Goal: Task Accomplishment & Management: Manage account settings

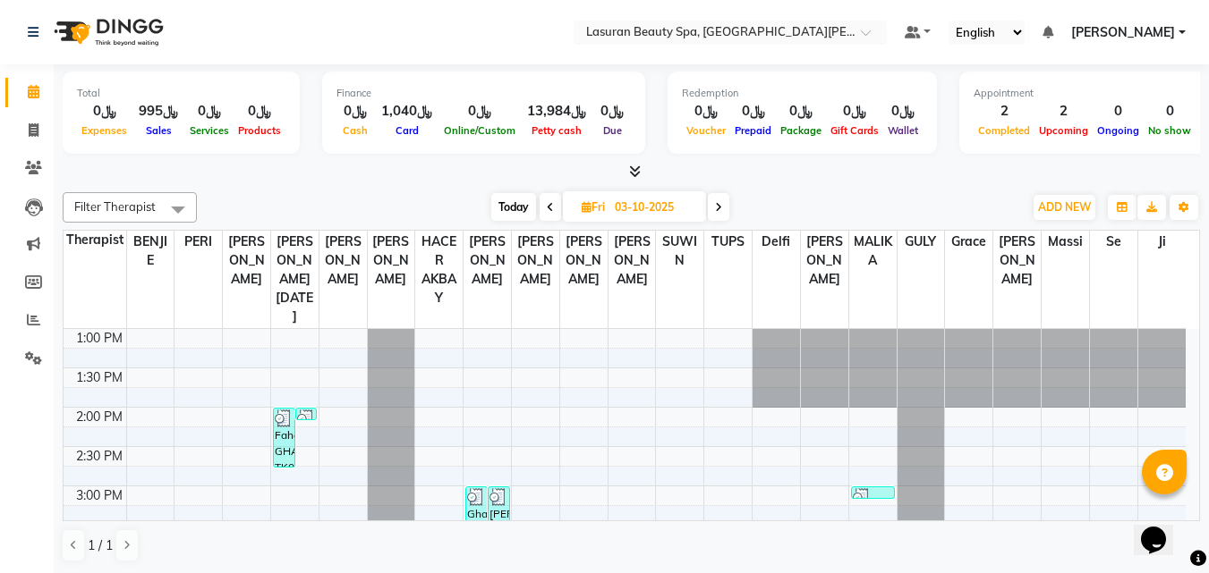
click at [509, 215] on span "Today" at bounding box center [513, 207] width 45 height 28
type input "04-10-2025"
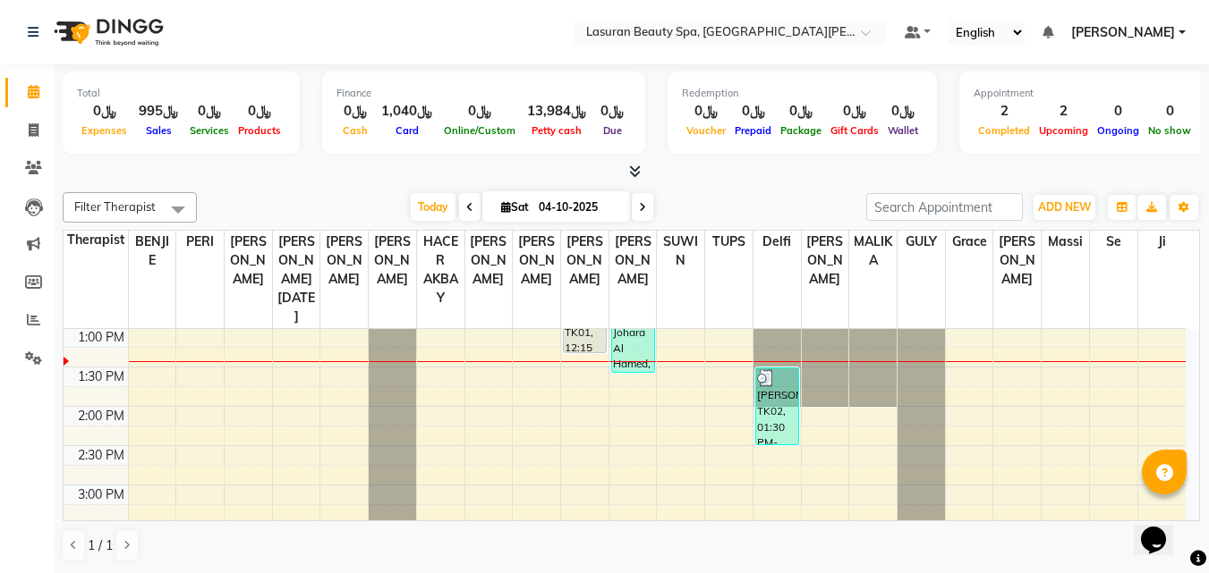
scroll to position [69, 0]
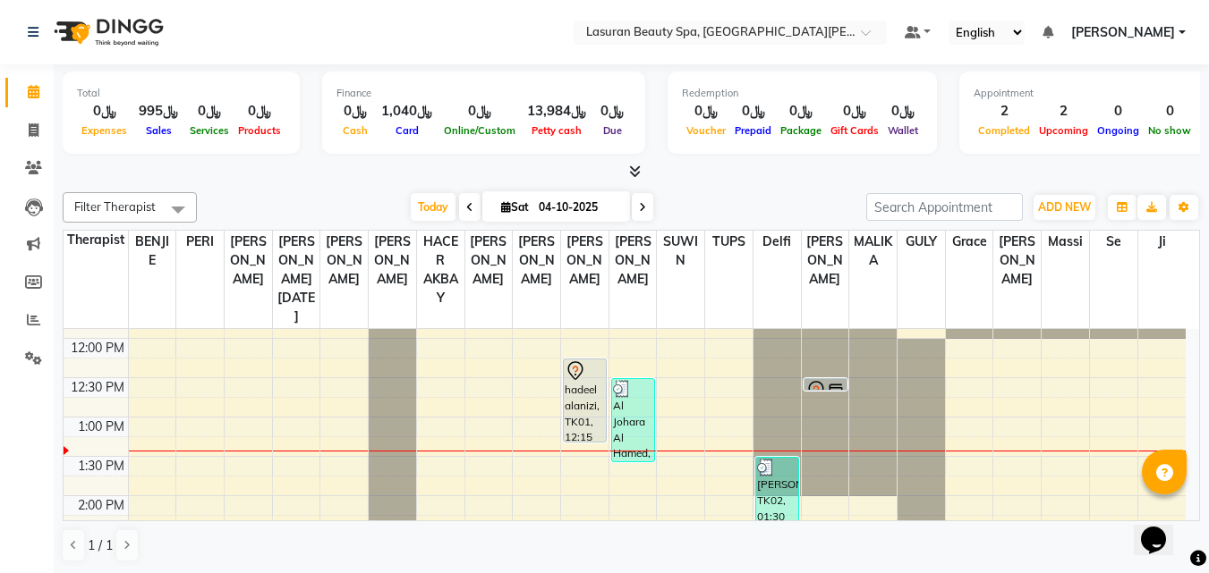
click at [588, 390] on div "hadeel alanizi, TK01, 12:15 PM-01:20 PM, RITUAL BRIGHT BLUE ROCK | حمام الأحجار…" at bounding box center [585, 401] width 42 height 82
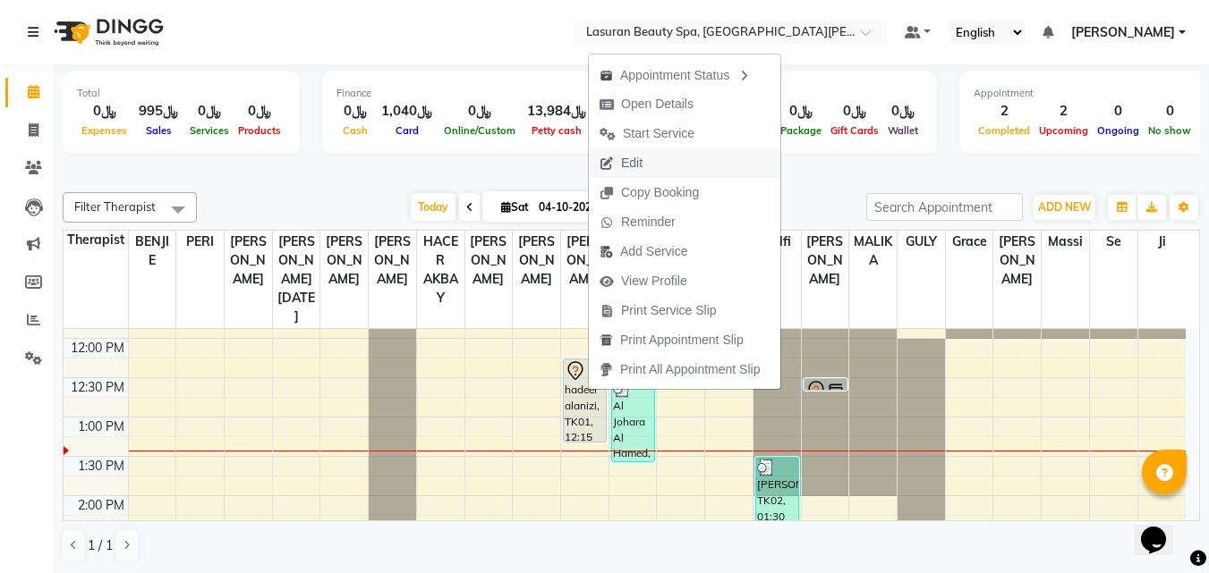
click at [629, 165] on span "Edit" at bounding box center [631, 163] width 21 height 19
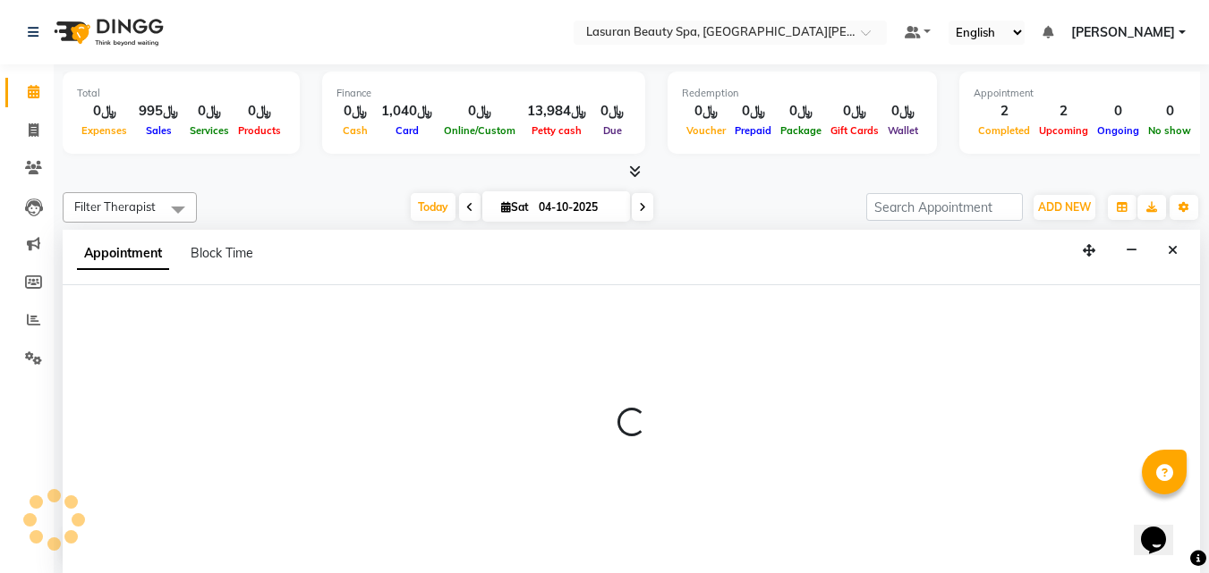
select select "tentative"
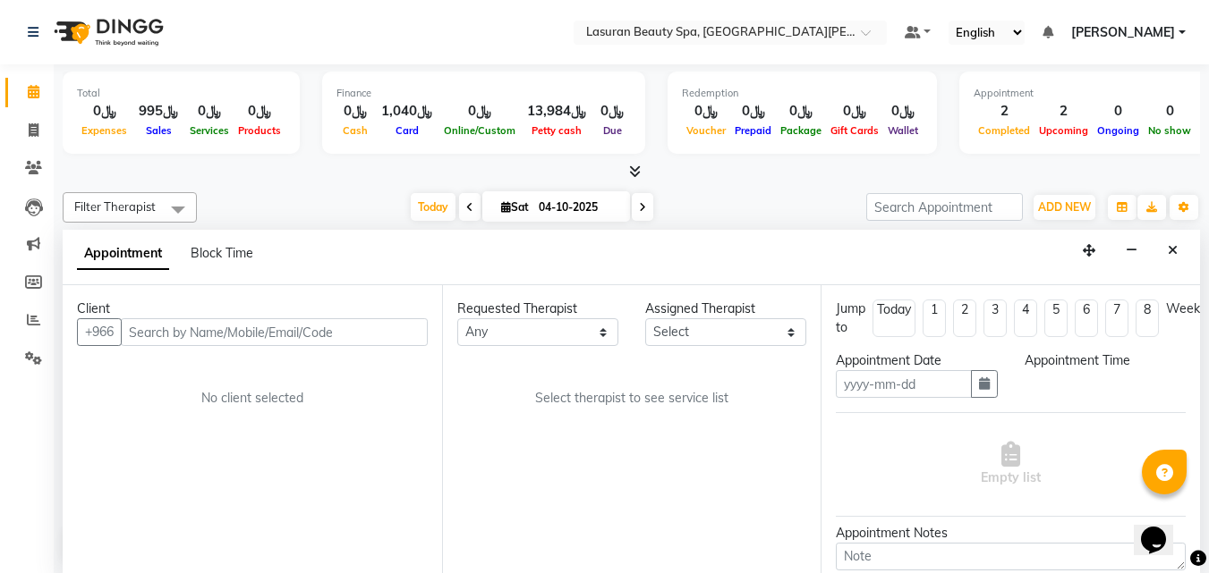
scroll to position [1, 0]
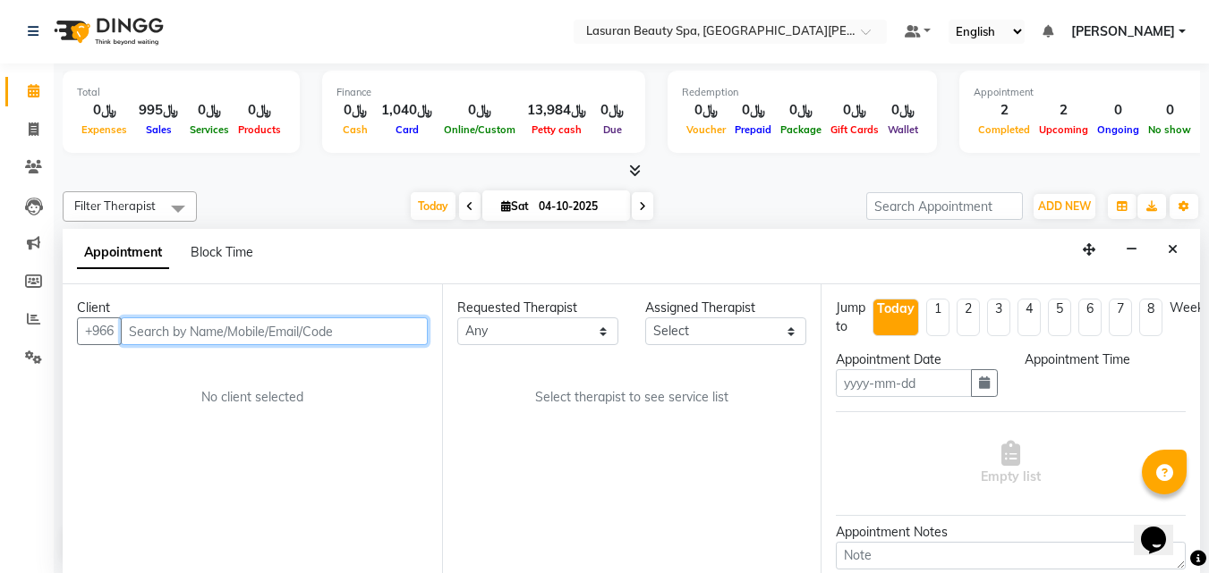
type input "04-10-2025"
select select "735"
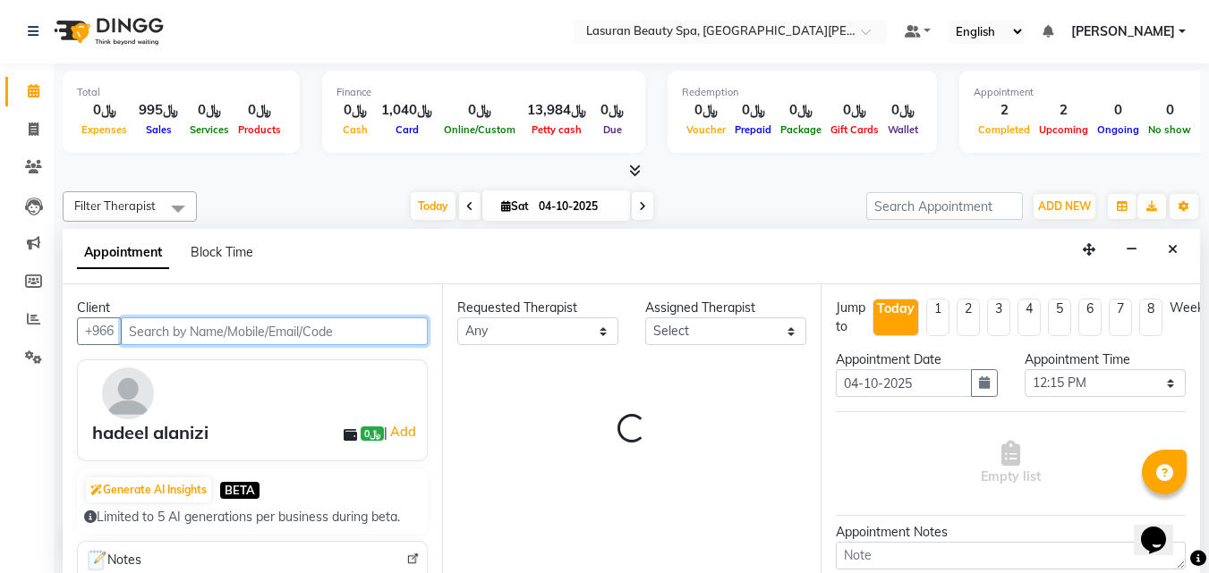
scroll to position [158, 0]
select select "54640"
select select "4548"
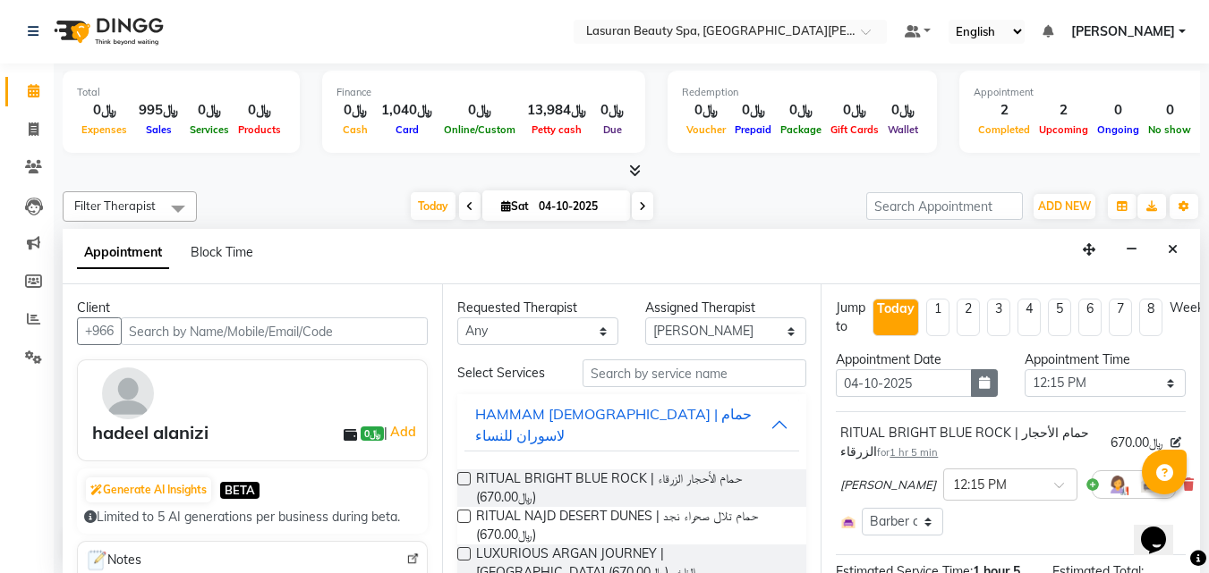
click at [971, 392] on button "button" at bounding box center [984, 383] width 27 height 28
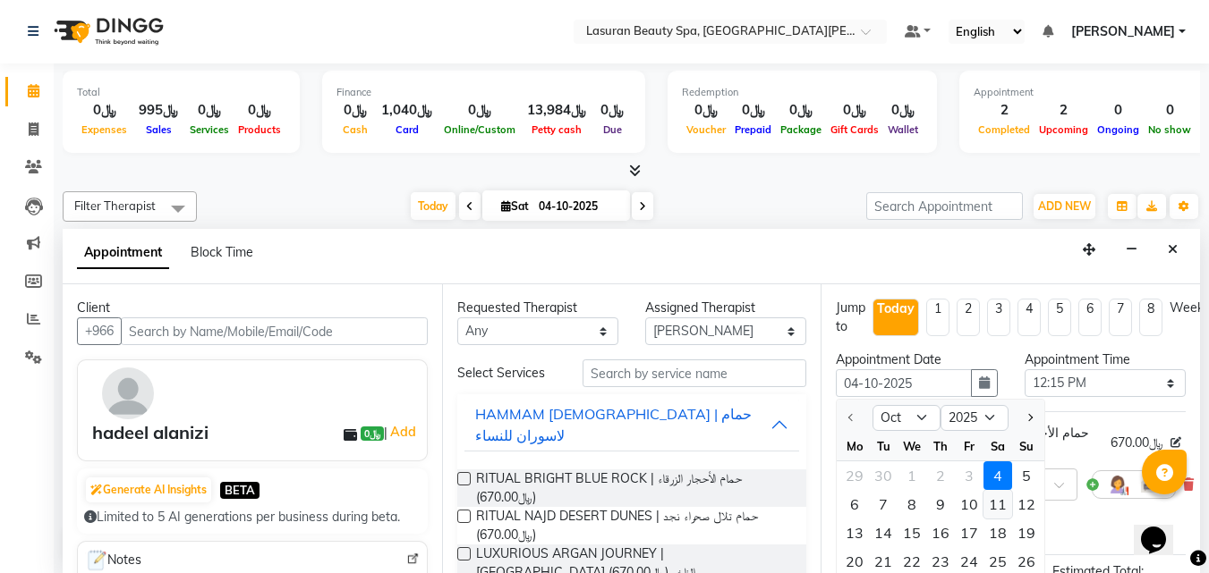
click at [984, 509] on div "11" at bounding box center [997, 504] width 29 height 29
type input "11-10-2025"
select select "735"
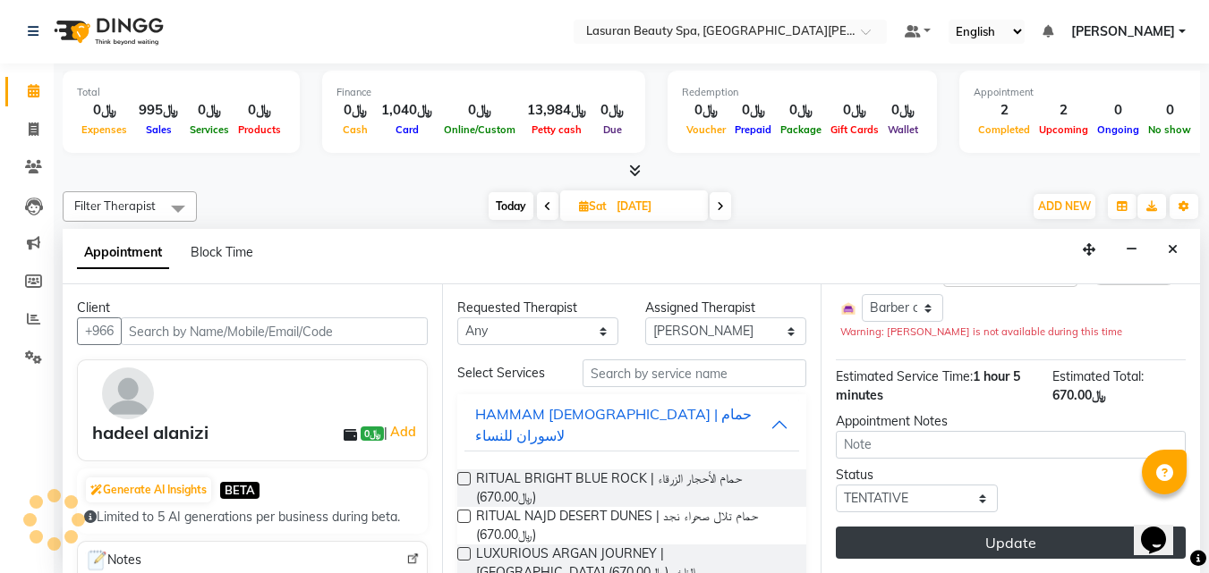
scroll to position [158, 0]
click at [970, 535] on button "Update" at bounding box center [1011, 543] width 350 height 32
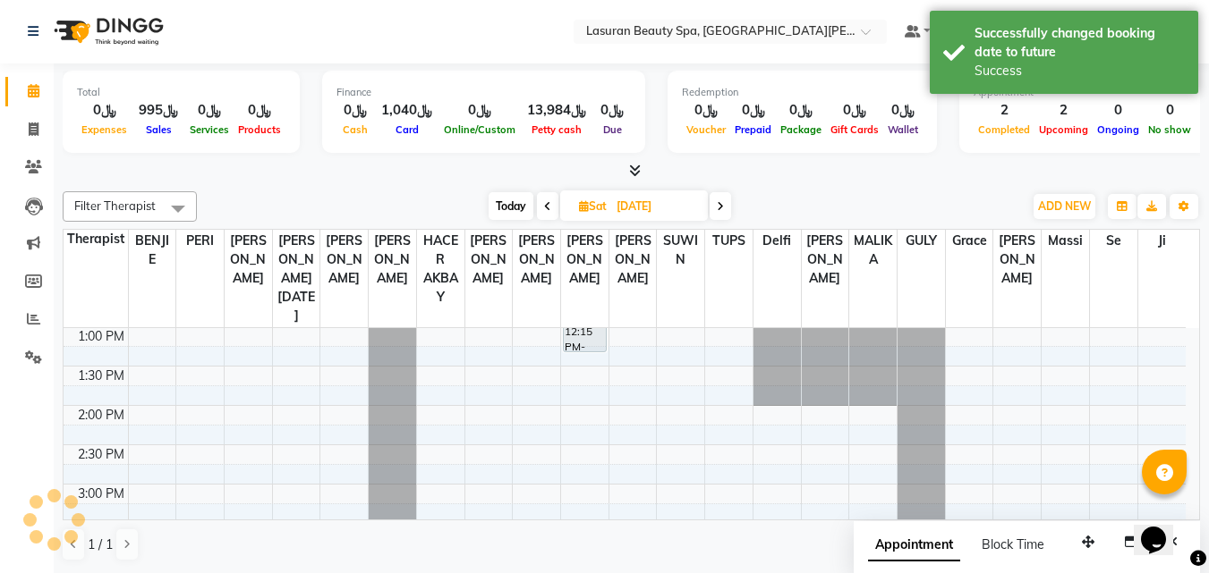
scroll to position [0, 0]
click at [578, 351] on div at bounding box center [585, 352] width 42 height 7
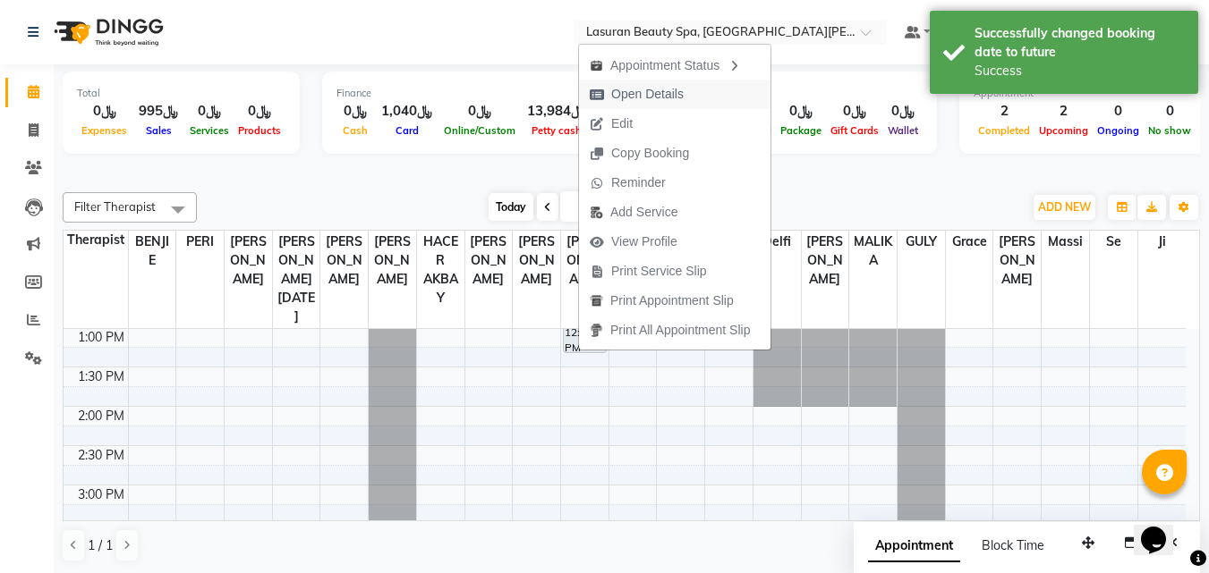
click at [610, 81] on span "Open Details" at bounding box center [636, 95] width 115 height 30
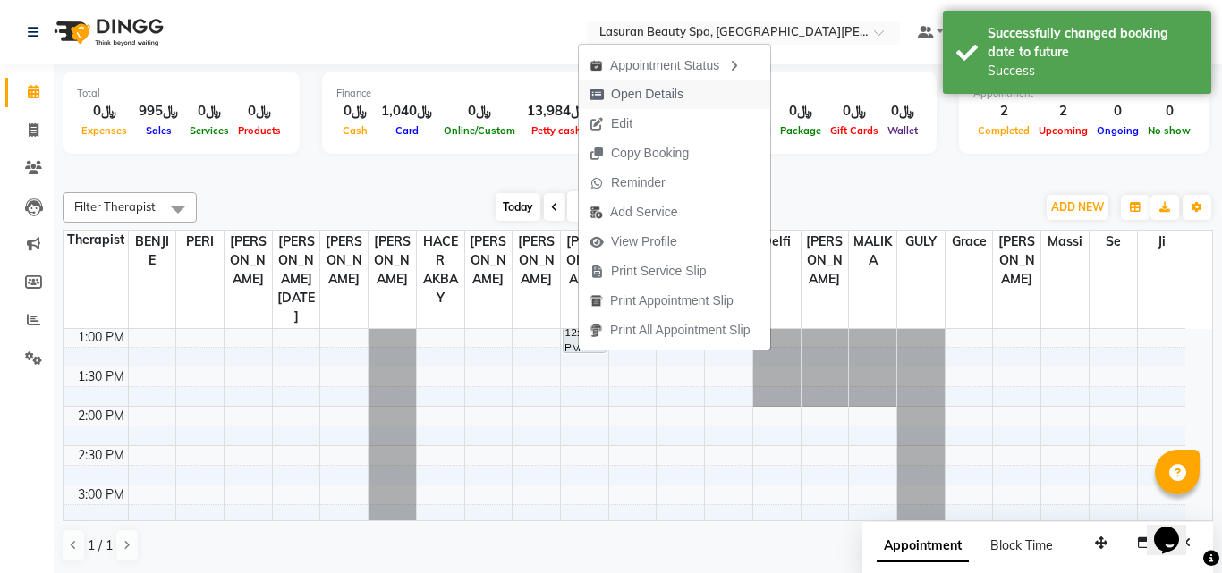
select select "7"
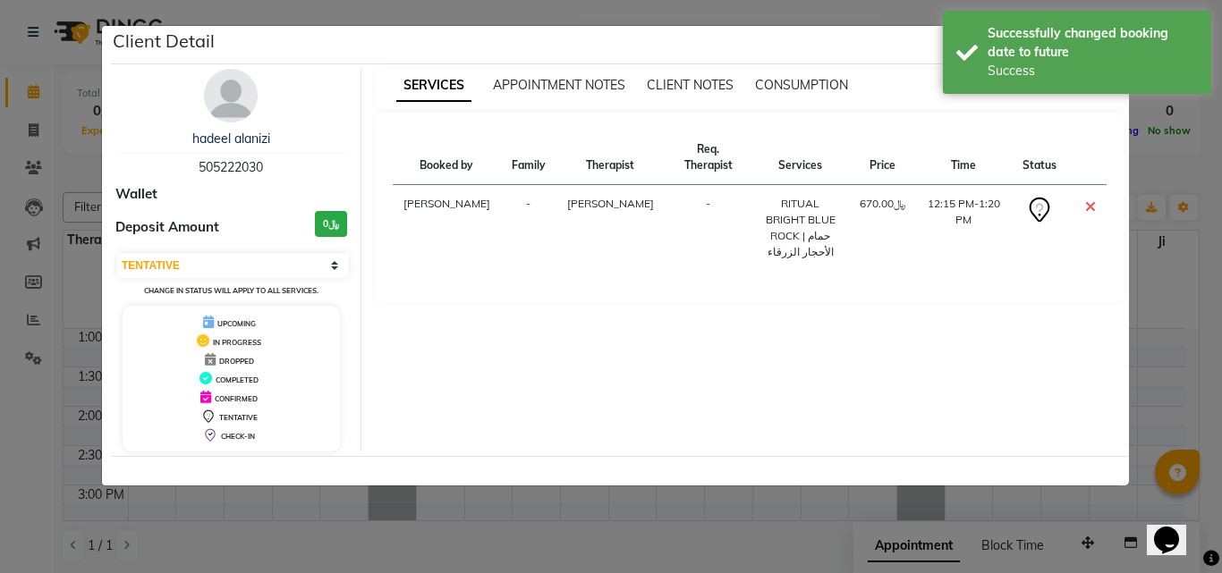
click at [1088, 205] on icon at bounding box center [1090, 206] width 11 height 14
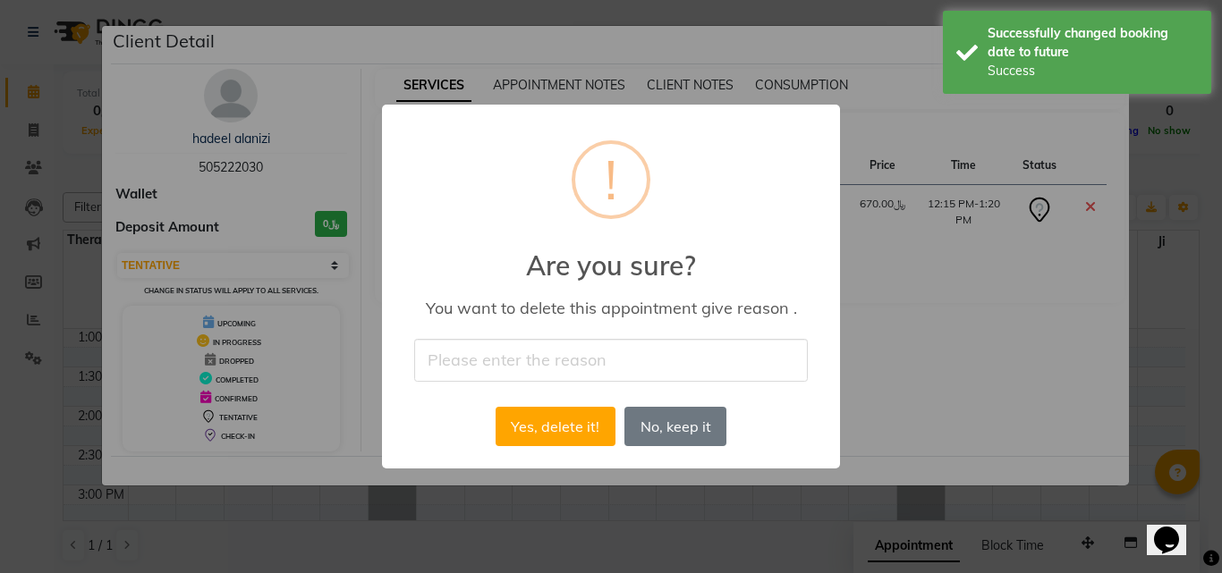
drag, startPoint x: 659, startPoint y: 362, endPoint x: 654, endPoint y: 344, distance: 19.5
click at [658, 360] on input "text" at bounding box center [611, 360] width 394 height 42
type input "No show"
click at [547, 408] on button "Yes, delete it!" at bounding box center [556, 426] width 120 height 39
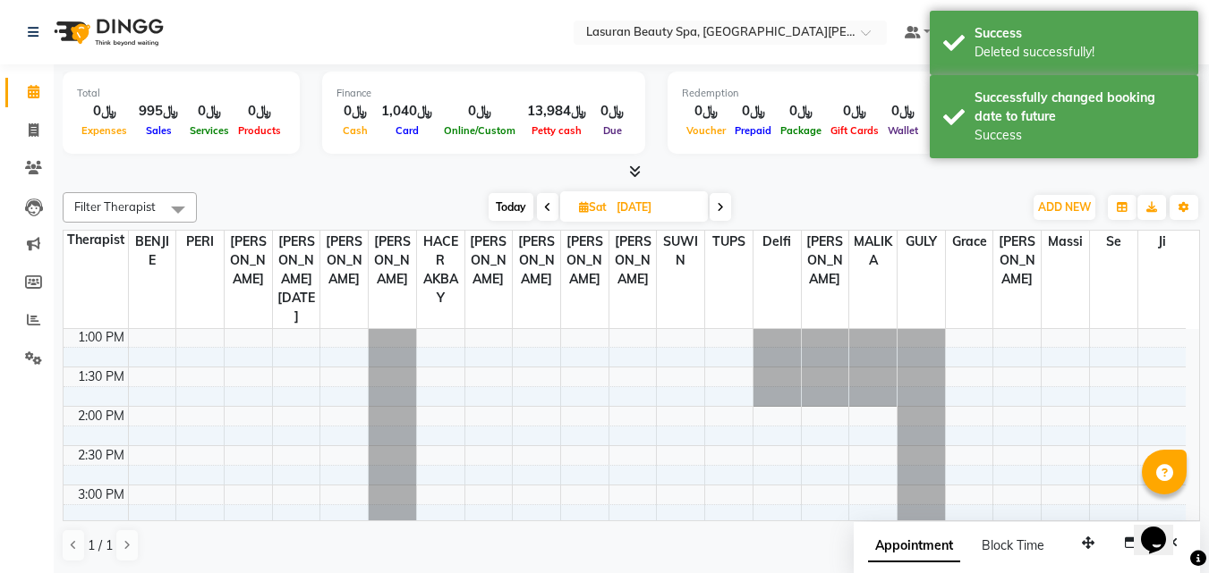
click at [521, 215] on span "Today" at bounding box center [510, 207] width 45 height 28
type input "04-10-2025"
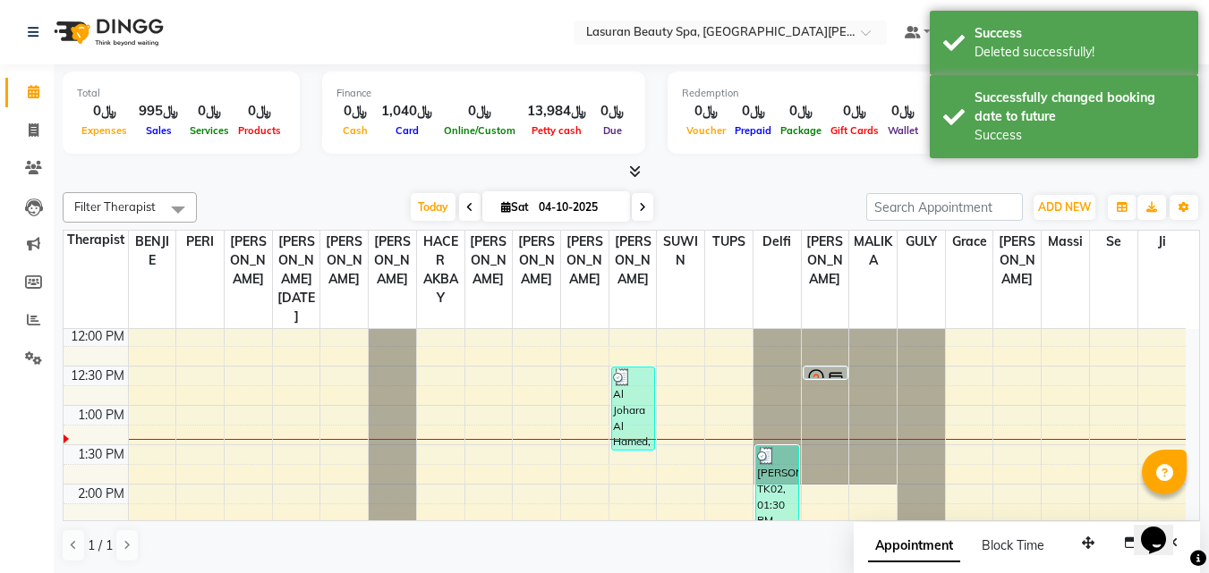
scroll to position [64, 0]
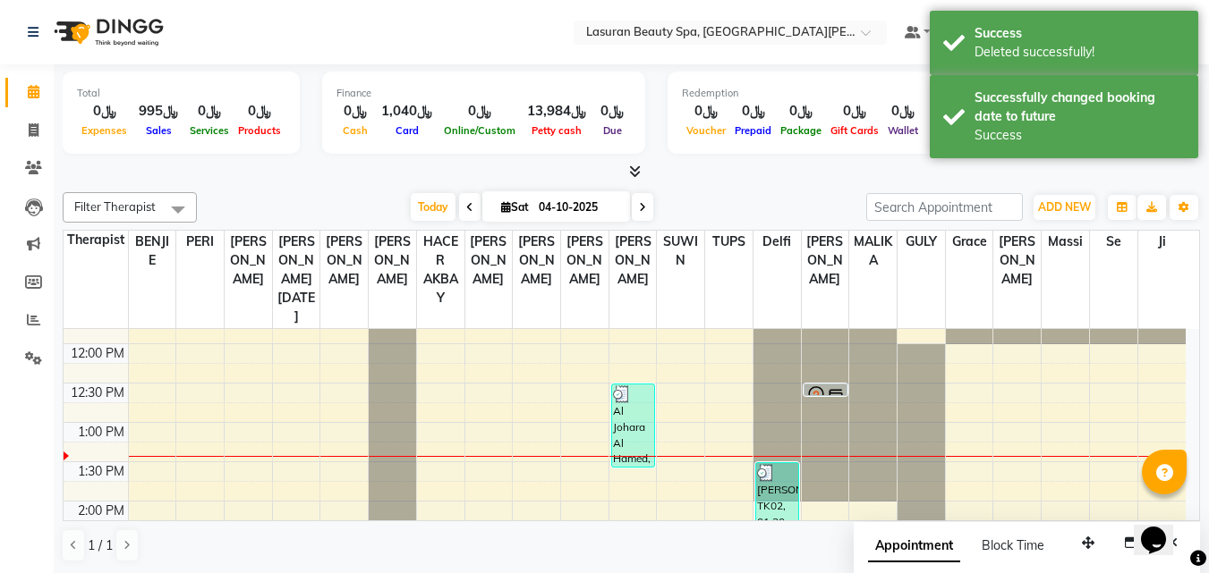
click at [813, 390] on icon at bounding box center [815, 396] width 21 height 21
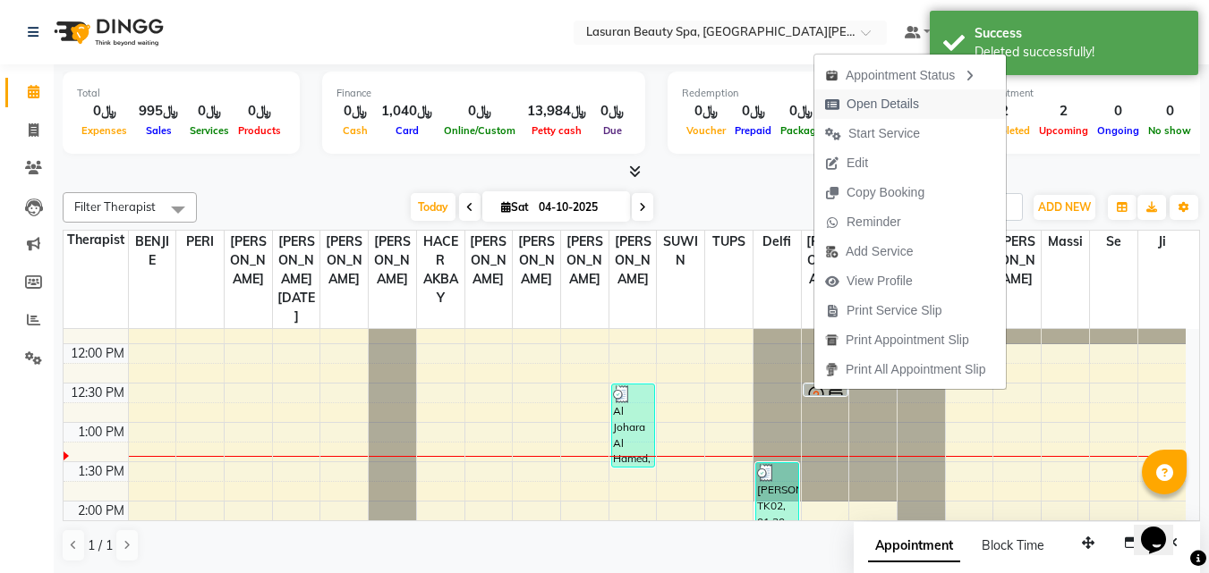
click at [847, 110] on span "Open Details" at bounding box center [882, 104] width 72 height 19
select select "7"
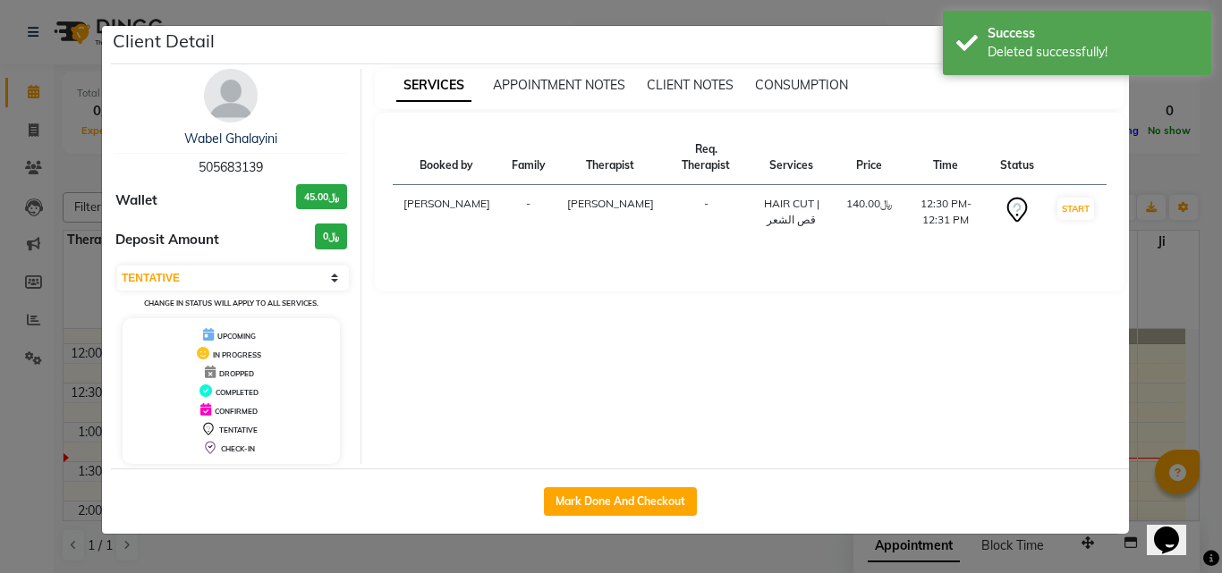
click at [1162, 187] on ngb-modal-window "Client Detail Wabel Ghalayini 505683139 Wallet ﷼45.00 Deposit Amount ﷼0 Select …" at bounding box center [611, 286] width 1222 height 573
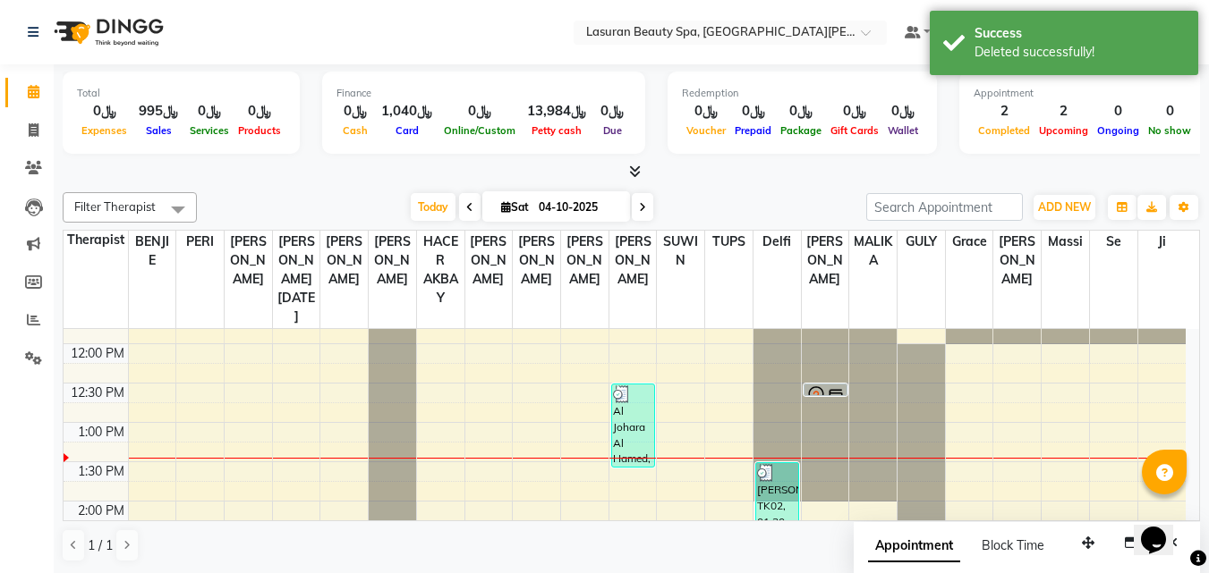
click at [822, 387] on icon at bounding box center [815, 396] width 21 height 21
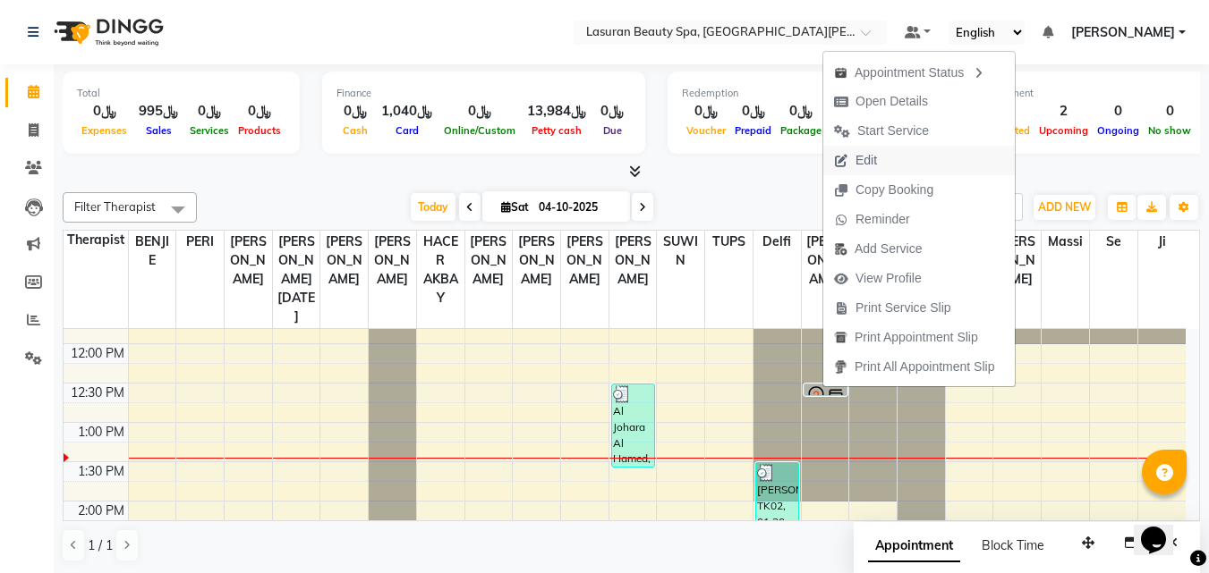
click at [863, 167] on span "Edit" at bounding box center [865, 160] width 21 height 19
select select "tentative"
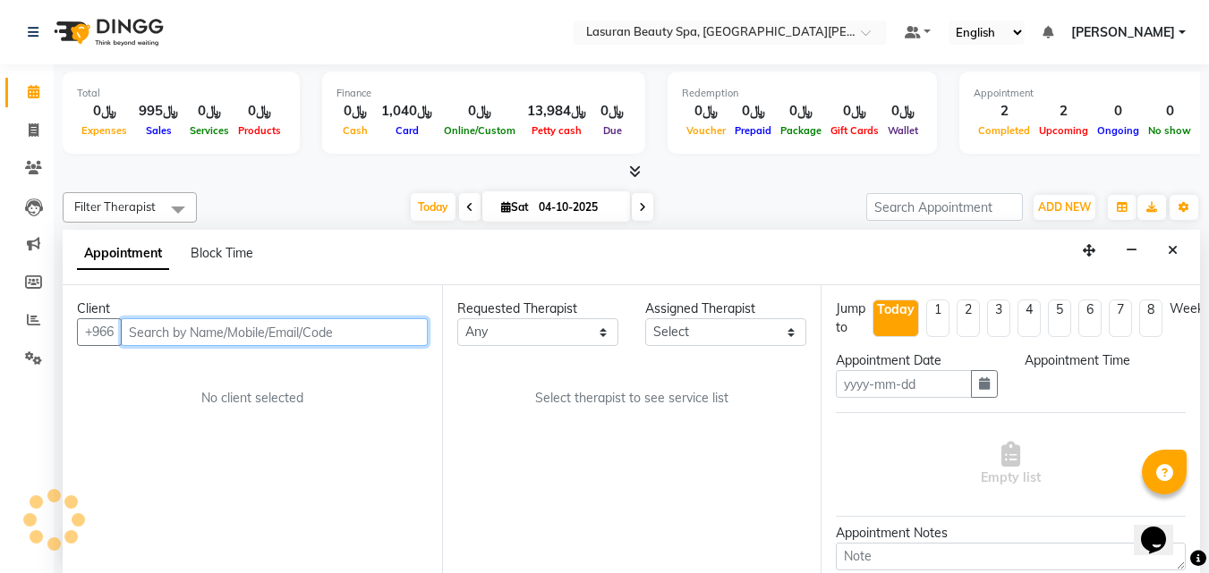
type input "04-10-2025"
select select "750"
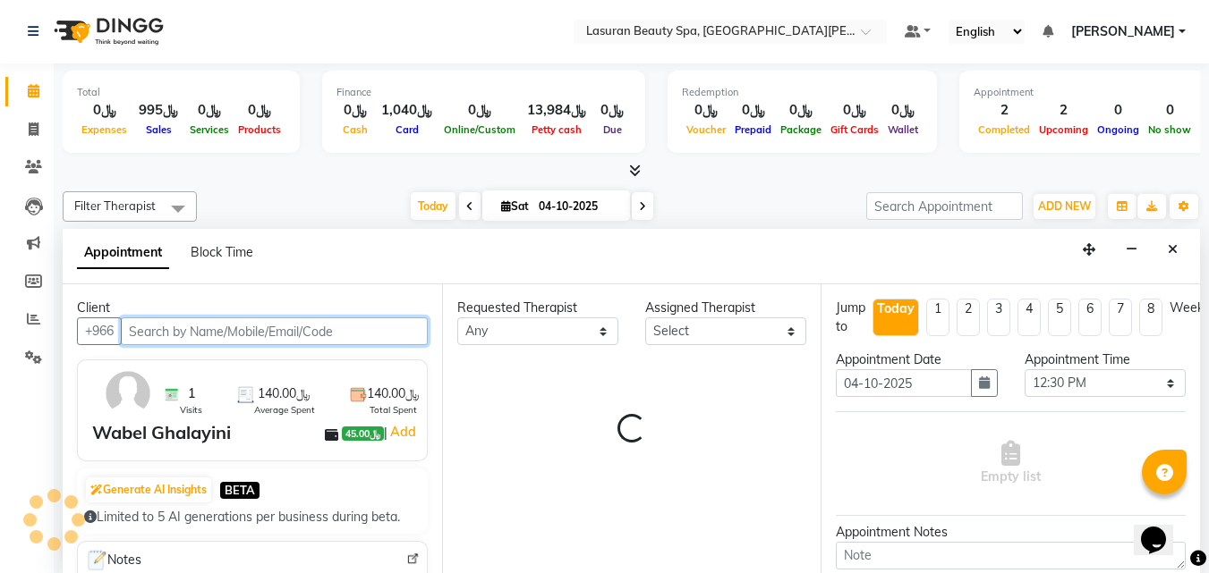
select select "67125"
select select "4547"
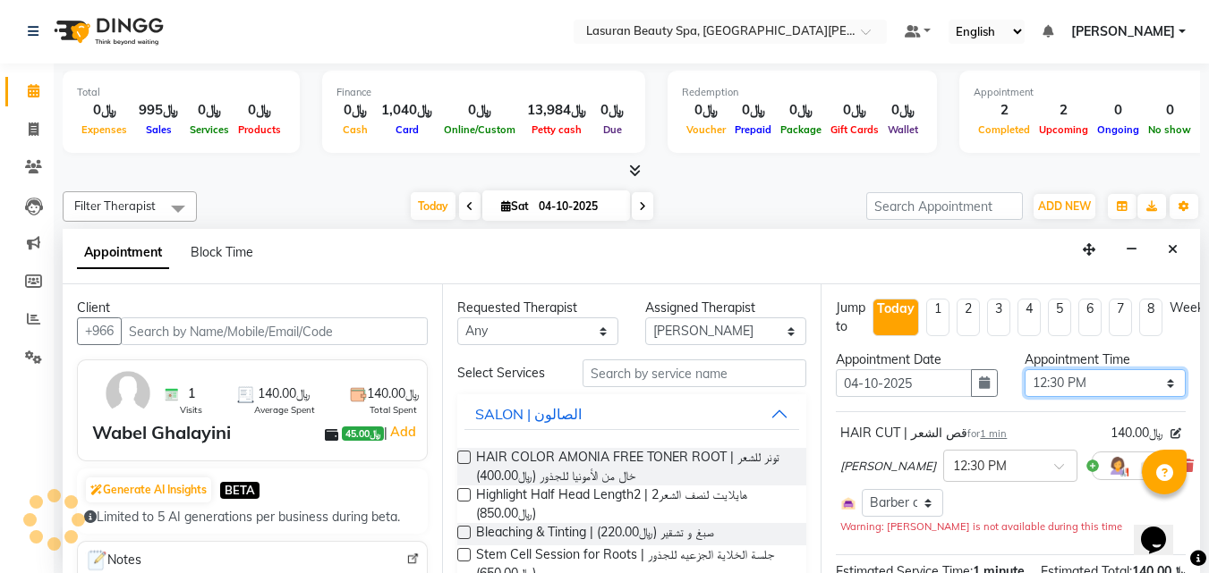
click at [1081, 379] on select "Select 12:00 PM 12:15 PM 12:30 PM 12:45 PM 01:00 PM 01:15 PM 01:30 PM 01:45 PM …" at bounding box center [1104, 383] width 161 height 28
select select "930"
click at [1024, 369] on select "Select 12:00 PM 12:15 PM 12:30 PM 12:45 PM 01:00 PM 01:15 PM 01:30 PM 01:45 PM …" at bounding box center [1104, 383] width 161 height 28
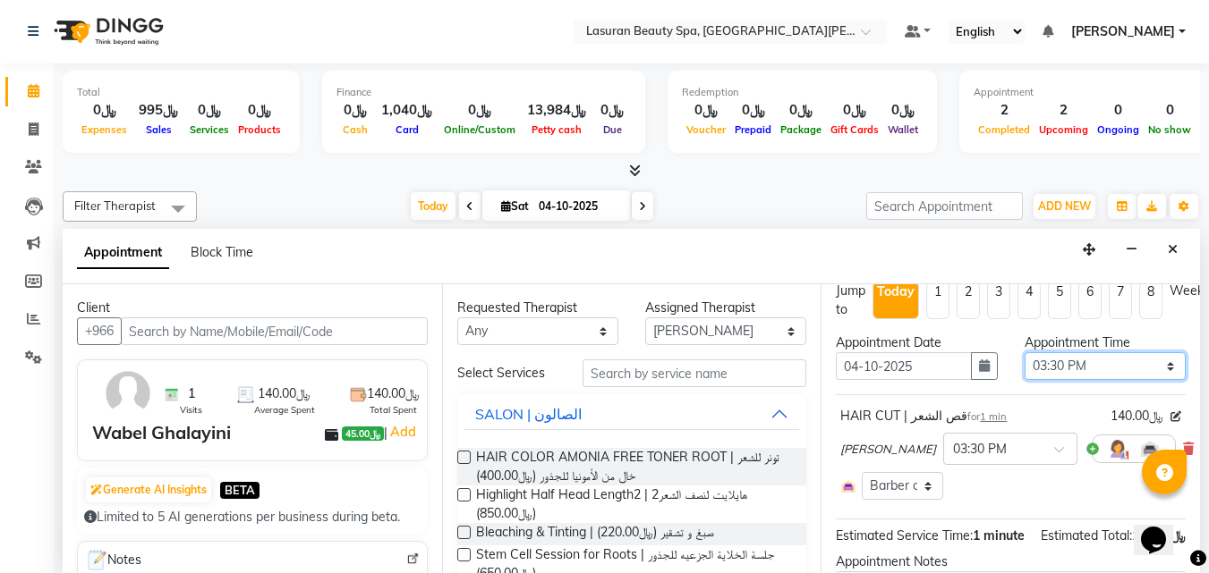
scroll to position [0, 0]
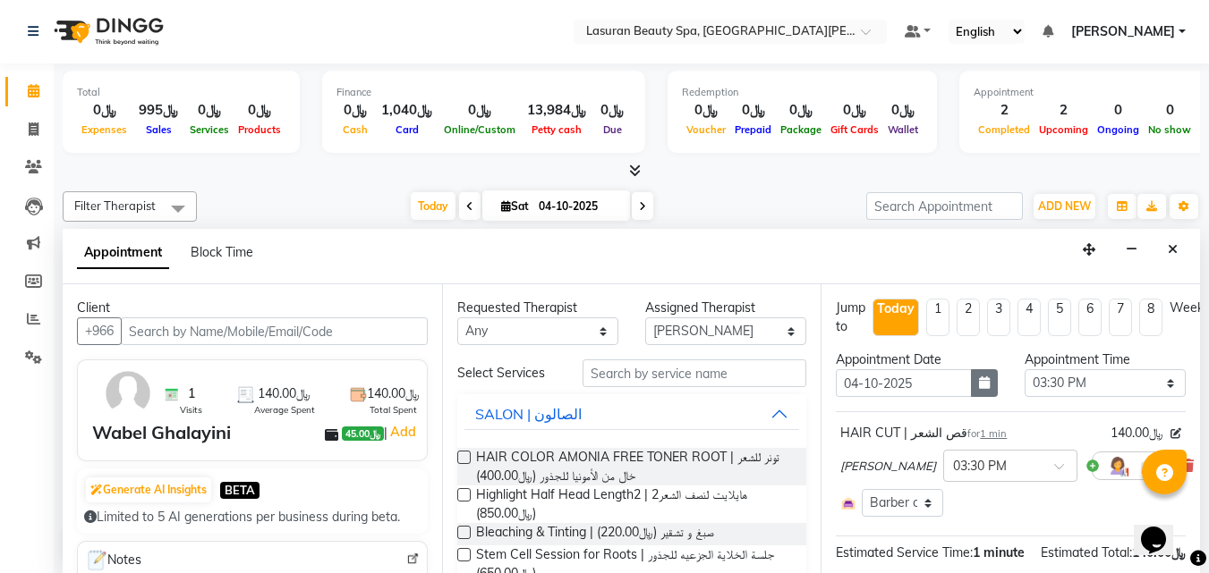
click at [980, 379] on icon "button" at bounding box center [984, 383] width 11 height 13
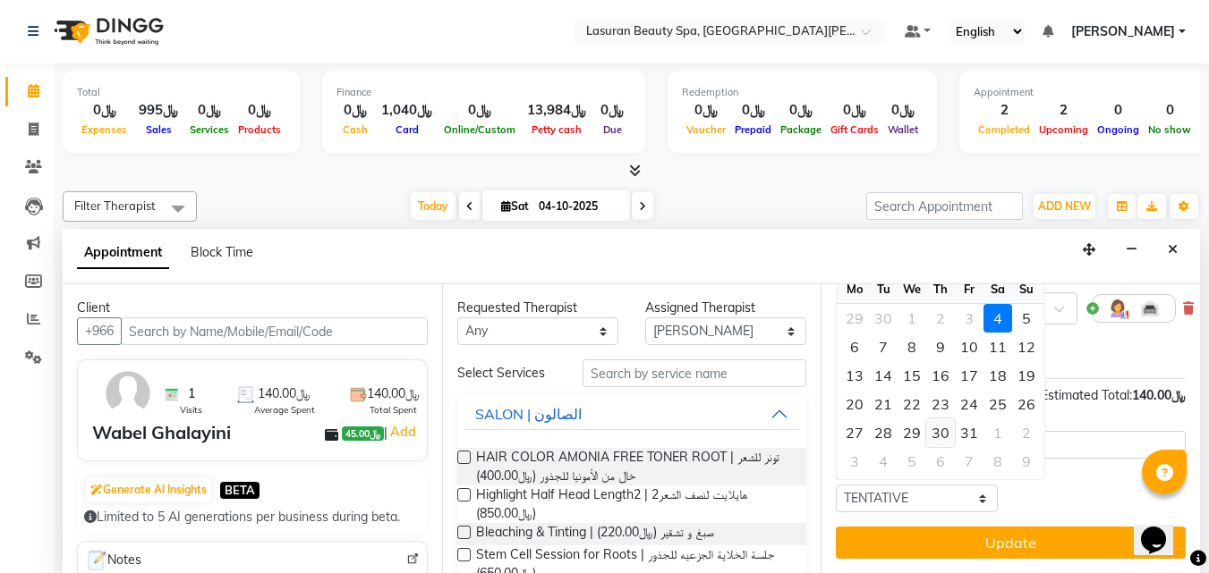
scroll to position [179, 0]
click at [915, 390] on div "22" at bounding box center [911, 404] width 29 height 29
type input "22-10-2025"
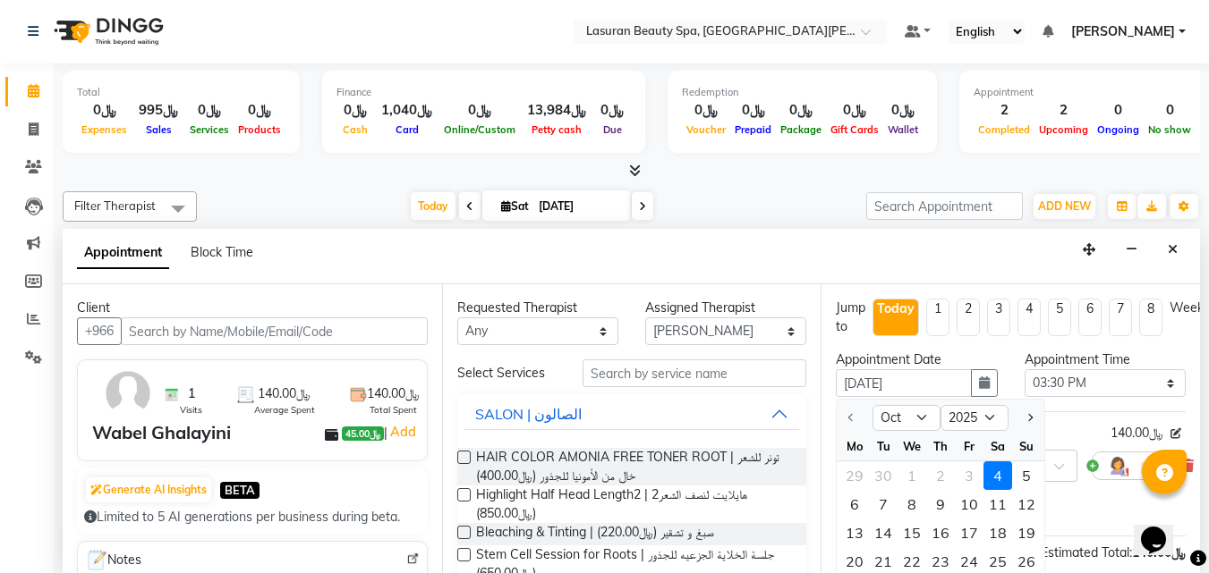
select select "930"
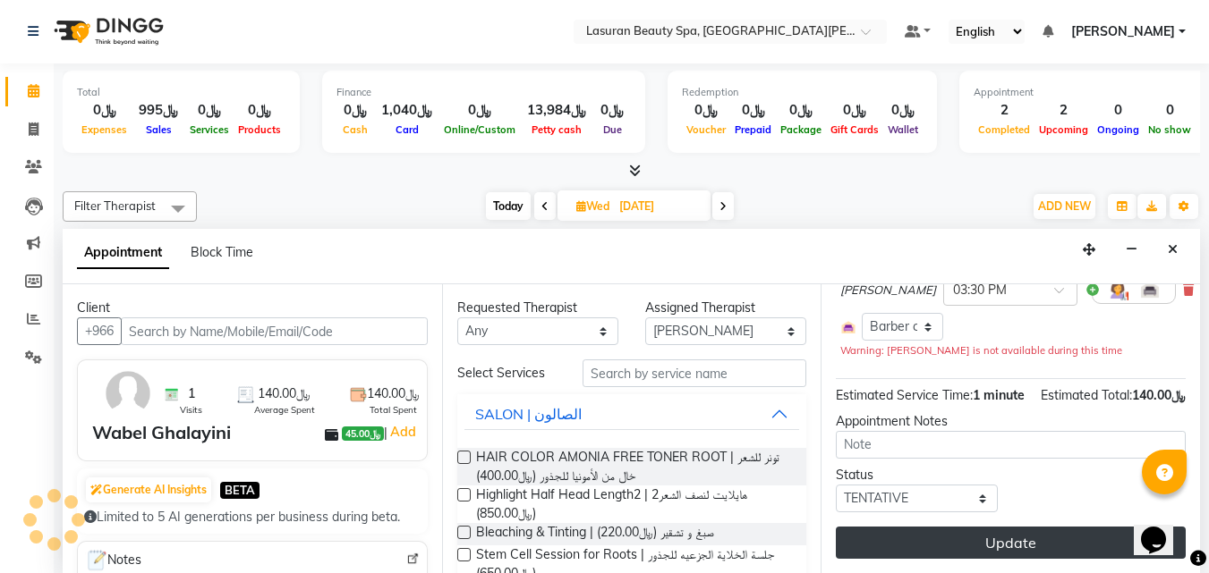
scroll to position [192, 0]
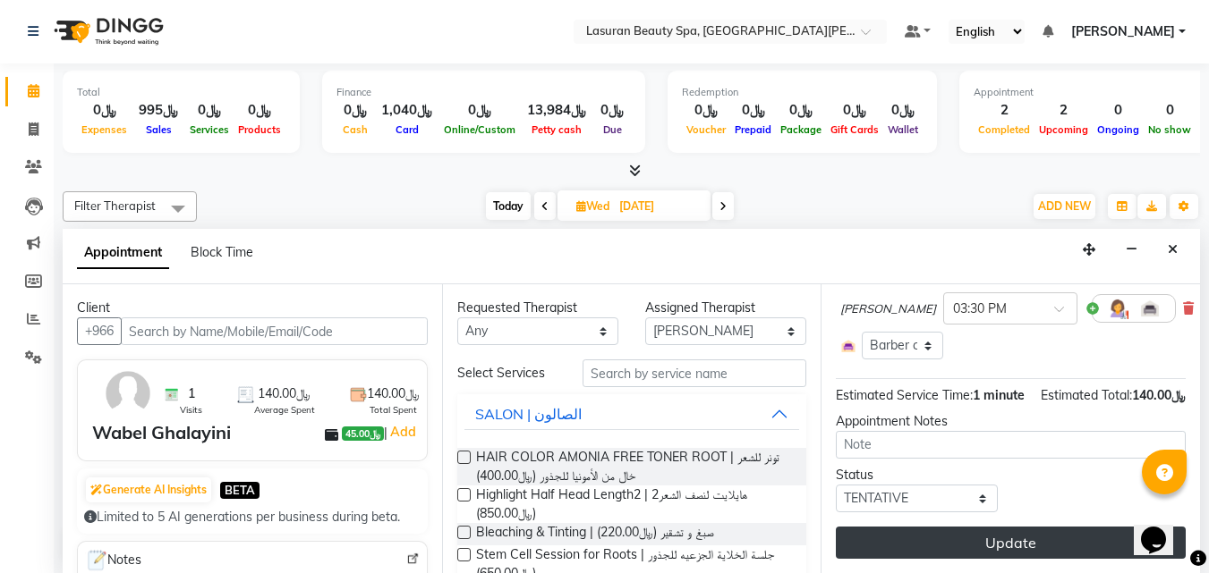
click at [945, 527] on button "Update" at bounding box center [1011, 543] width 350 height 32
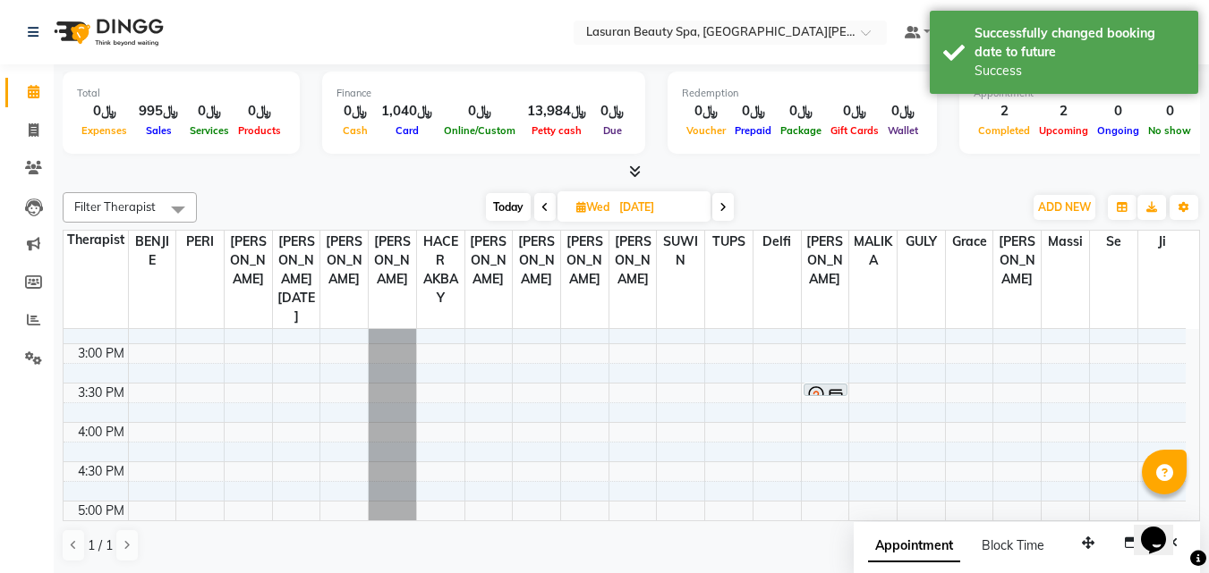
scroll to position [268, 0]
click at [824, 416] on div "Wabel Ghalayini, 03:30 PM-03:31 PM, HAIR CUT | قص الشعر" at bounding box center [825, 421] width 42 height 11
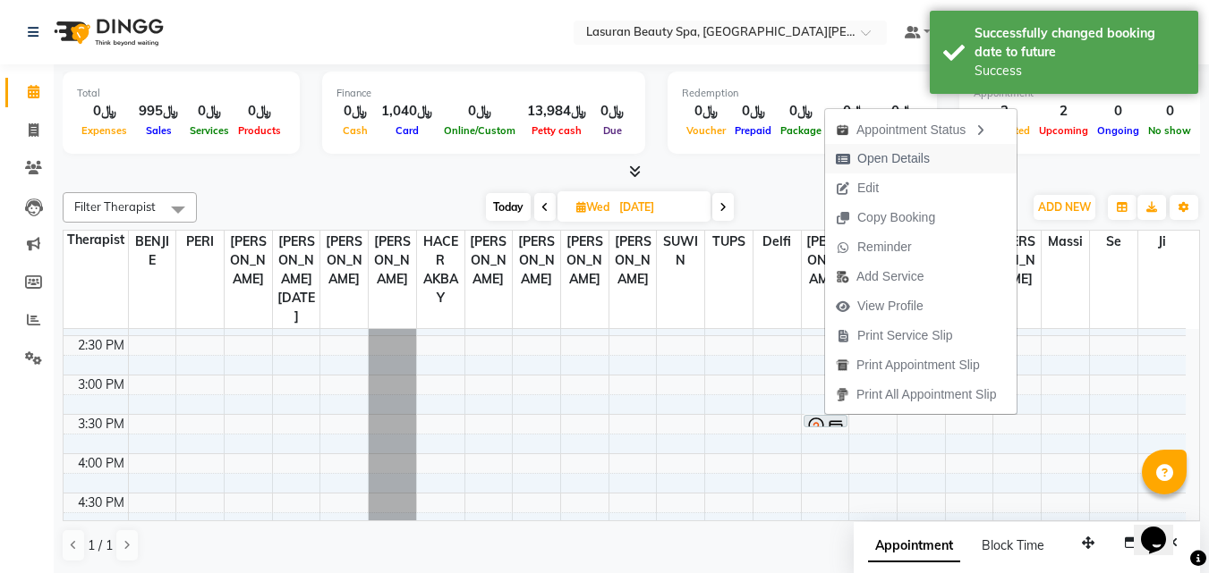
click at [870, 166] on span "Open Details" at bounding box center [893, 158] width 72 height 19
select select "7"
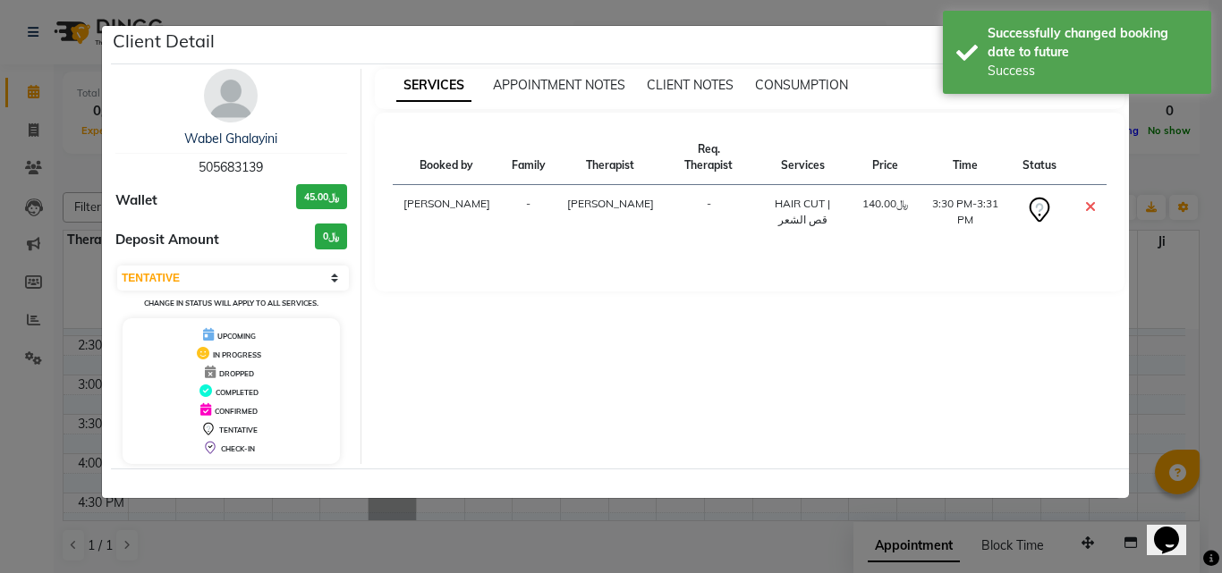
click at [1094, 207] on icon at bounding box center [1090, 206] width 11 height 14
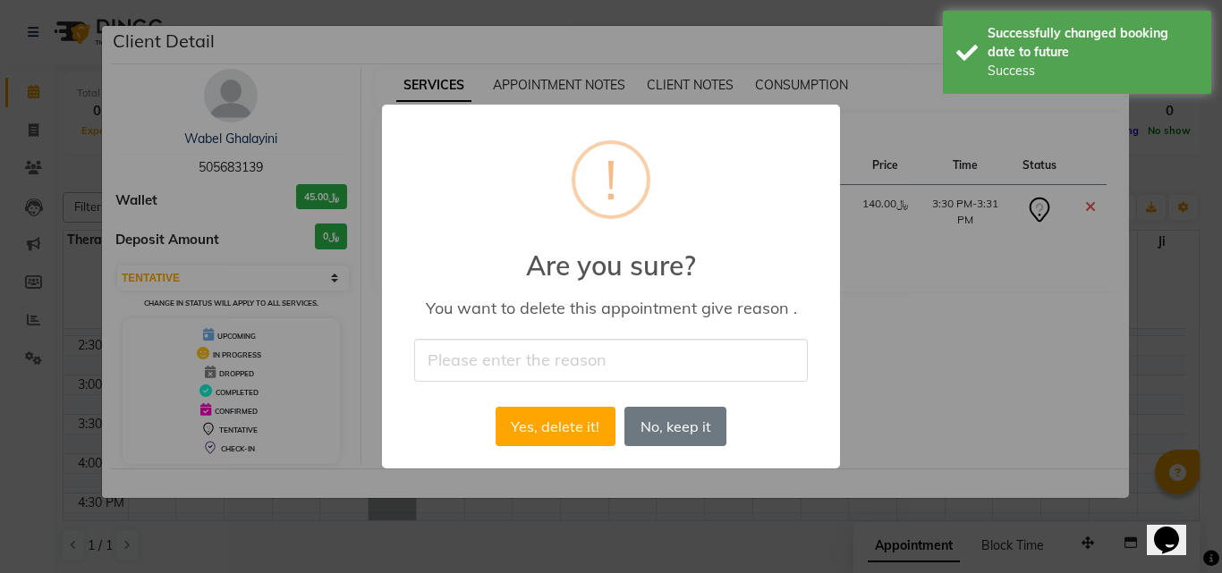
click at [706, 361] on input "text" at bounding box center [611, 360] width 394 height 42
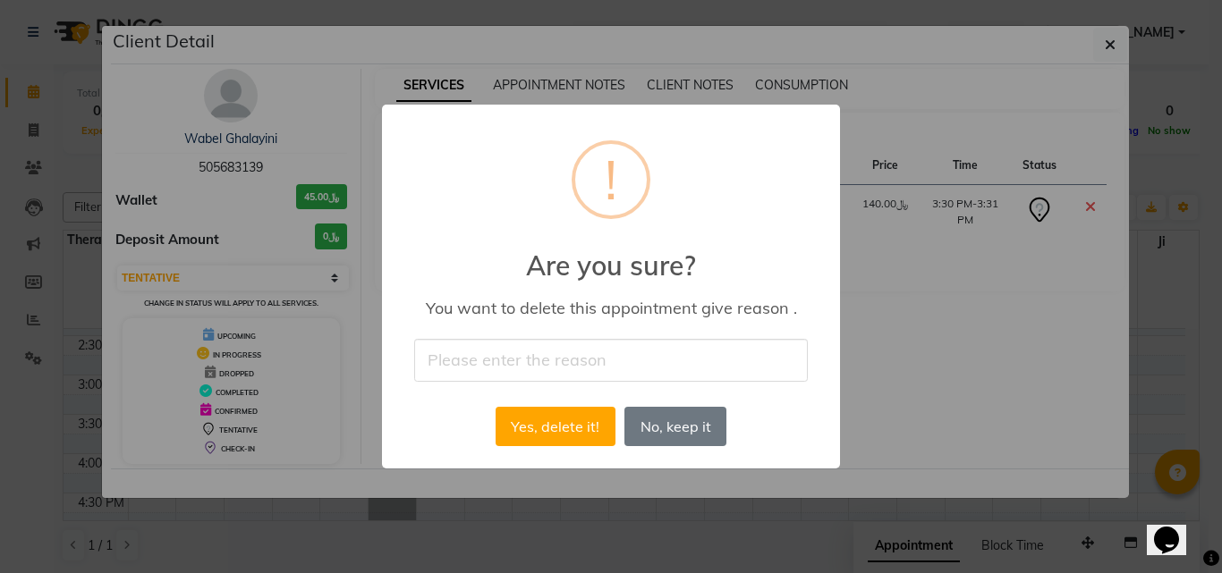
type input "Change the service"
click at [580, 424] on button "Yes, delete it!" at bounding box center [556, 426] width 120 height 39
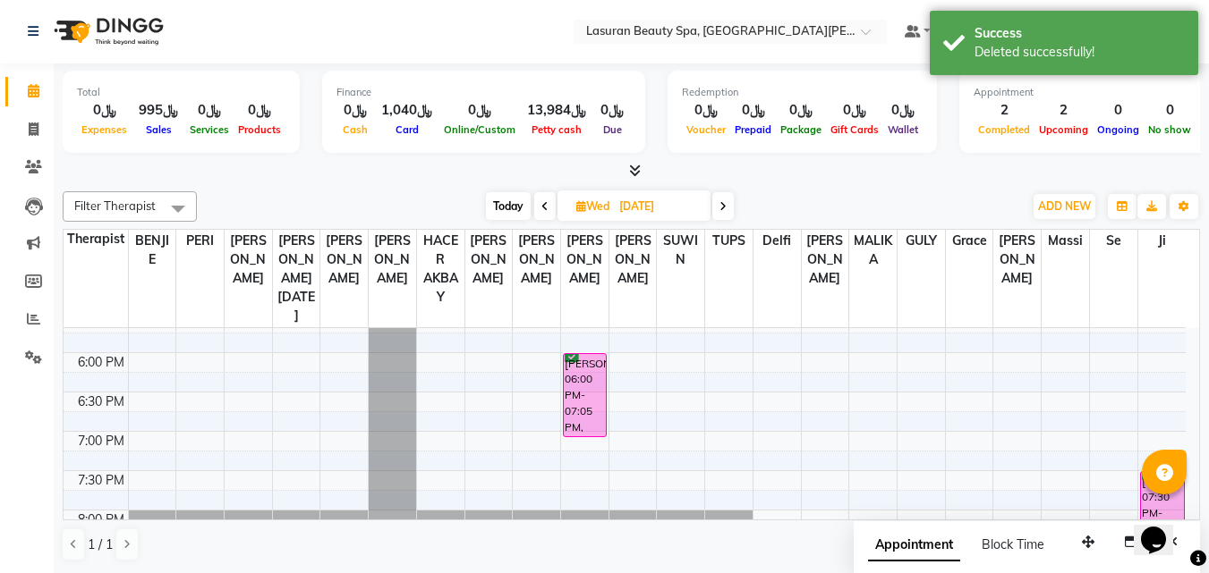
scroll to position [495, 0]
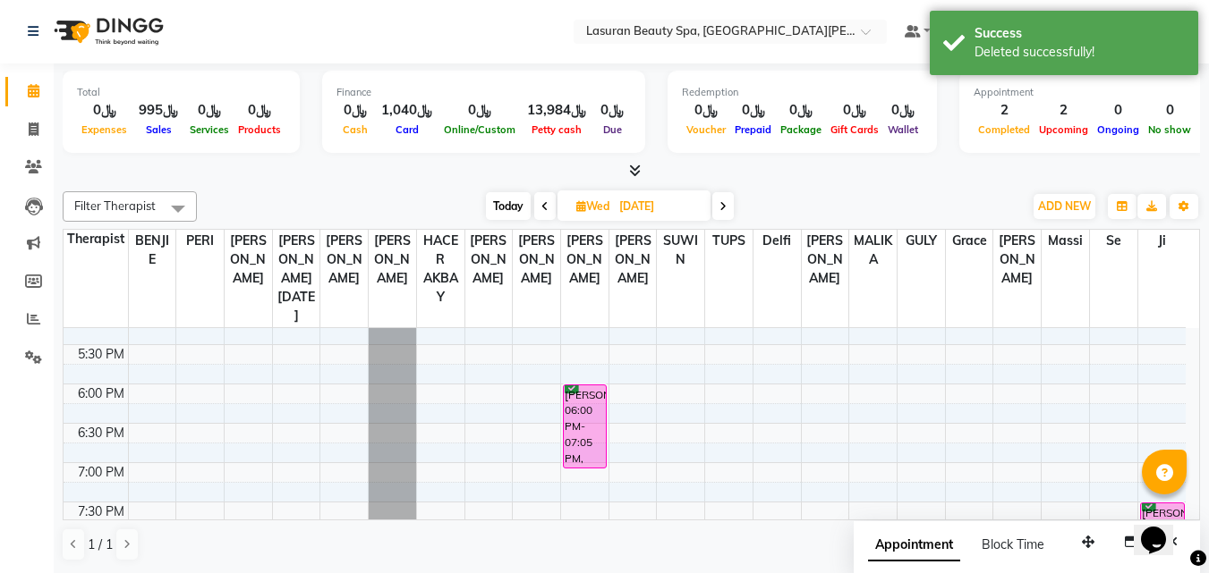
click at [594, 406] on div "Nora nova, 06:00 PM-07:05 PM, RITUAL BRIGHT BLUE ROCK | حمام الأحجار الزرقاء" at bounding box center [585, 427] width 42 height 82
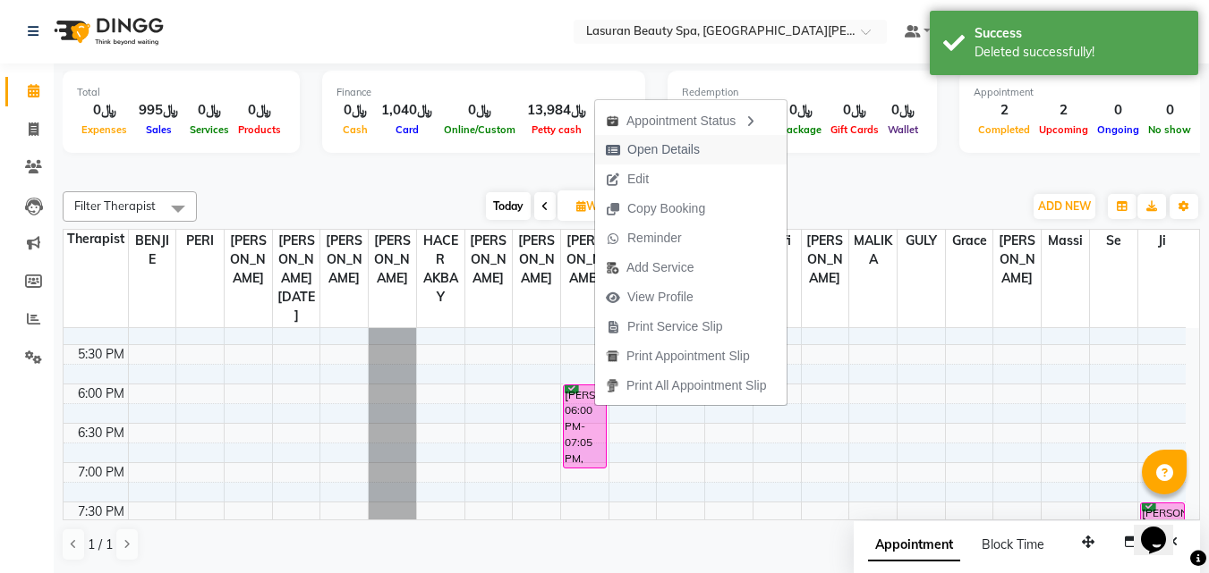
click at [626, 149] on span "Open Details" at bounding box center [652, 150] width 115 height 30
select select "6"
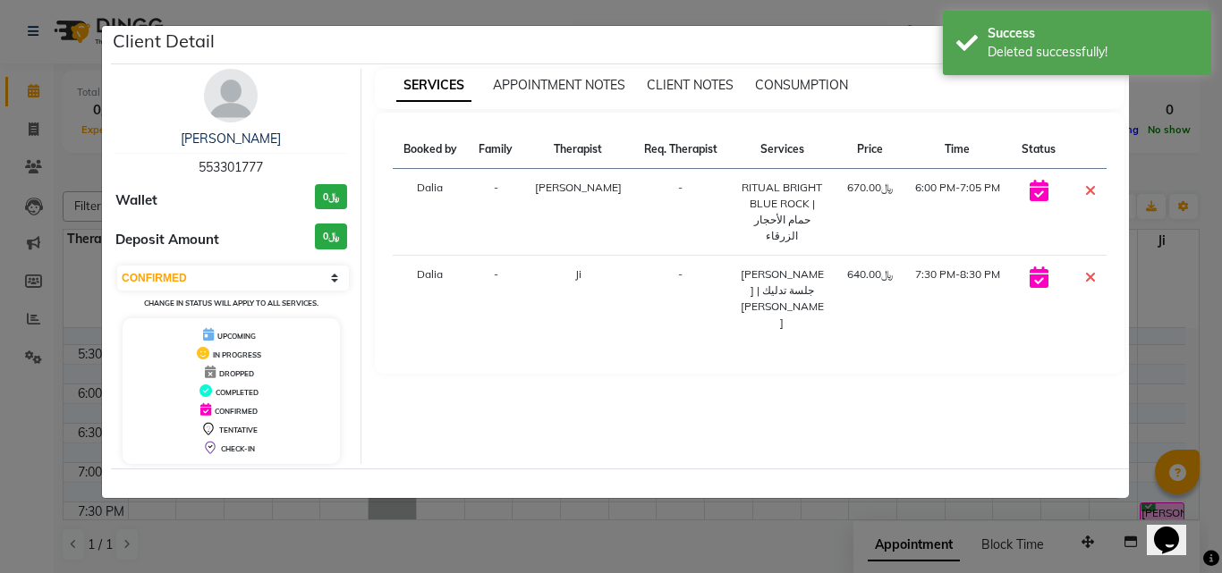
click at [1148, 170] on ngb-modal-window "Client Detail Nora nova 553301777 Wallet ﷼0 Deposit Amount ﷼0 Select CONFIRMED …" at bounding box center [611, 286] width 1222 height 573
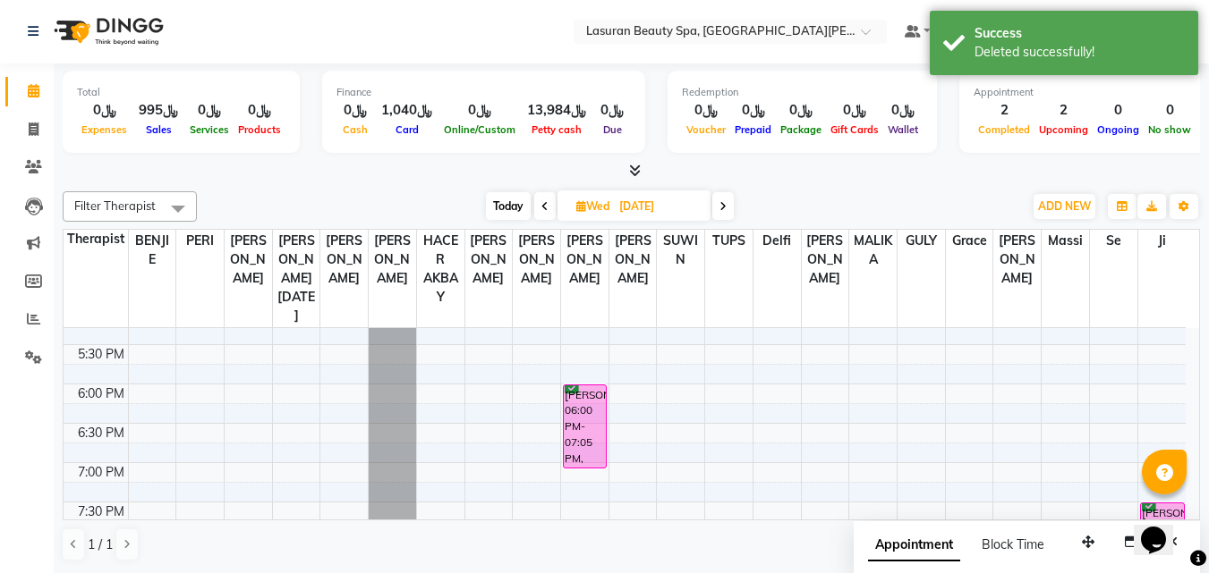
click at [505, 213] on span "Today" at bounding box center [508, 206] width 45 height 28
type input "04-10-2025"
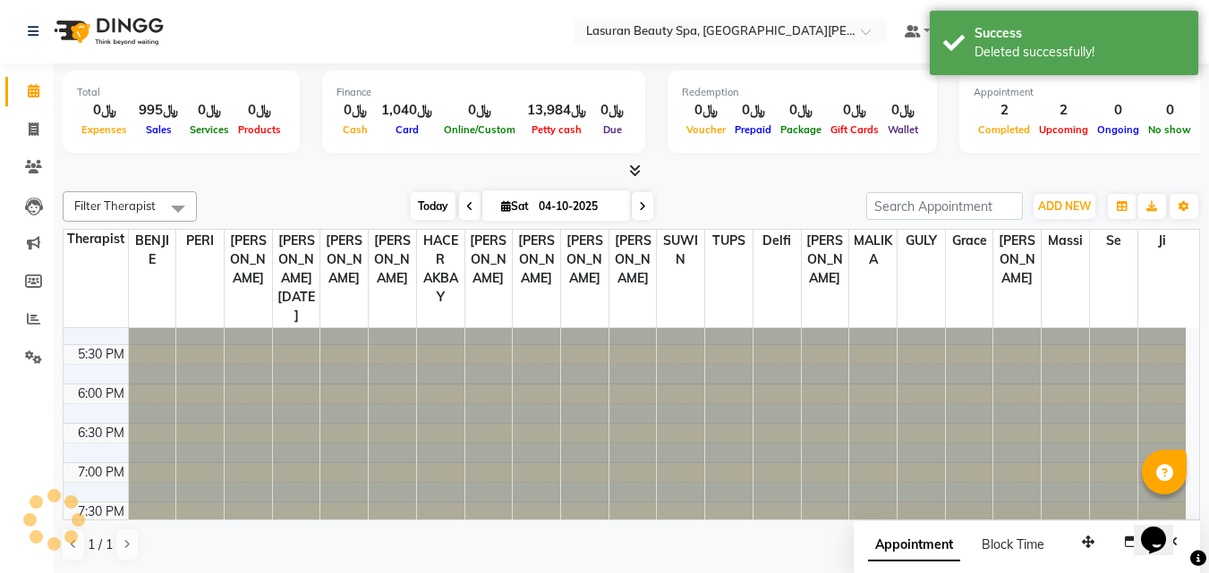
scroll to position [0, 0]
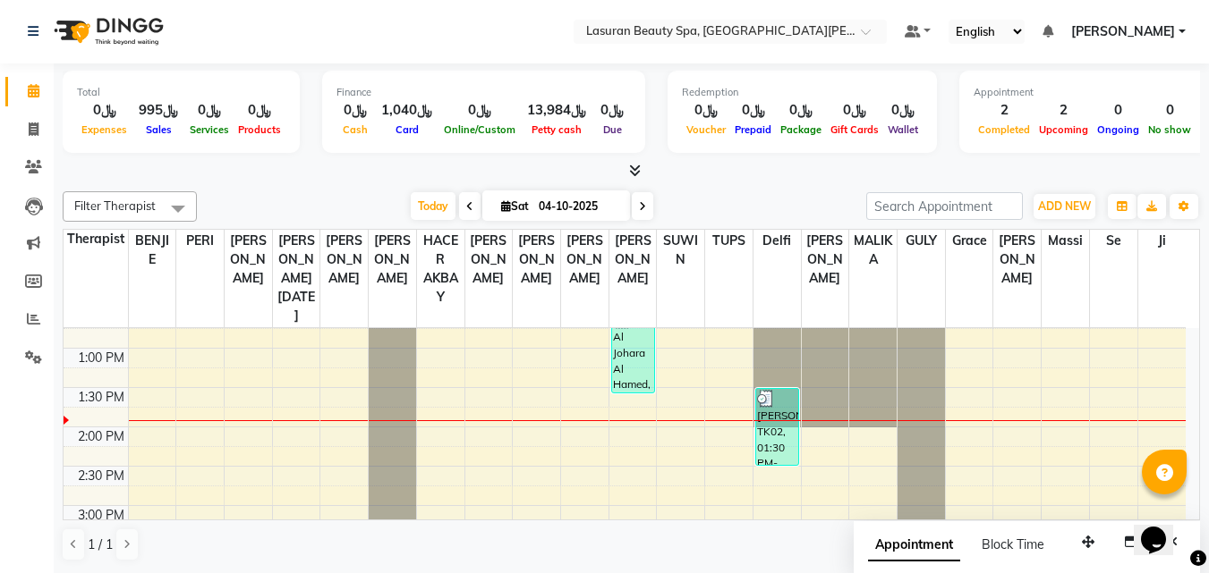
click at [1065, 226] on div "Filter Therapist Select All AHMED ALJOHARY Ahmed Kouraichy Ali Marlea BENJIE Ch…" at bounding box center [631, 376] width 1137 height 385
click at [1054, 214] on button "ADD NEW Toggle Dropdown" at bounding box center [1064, 206] width 62 height 25
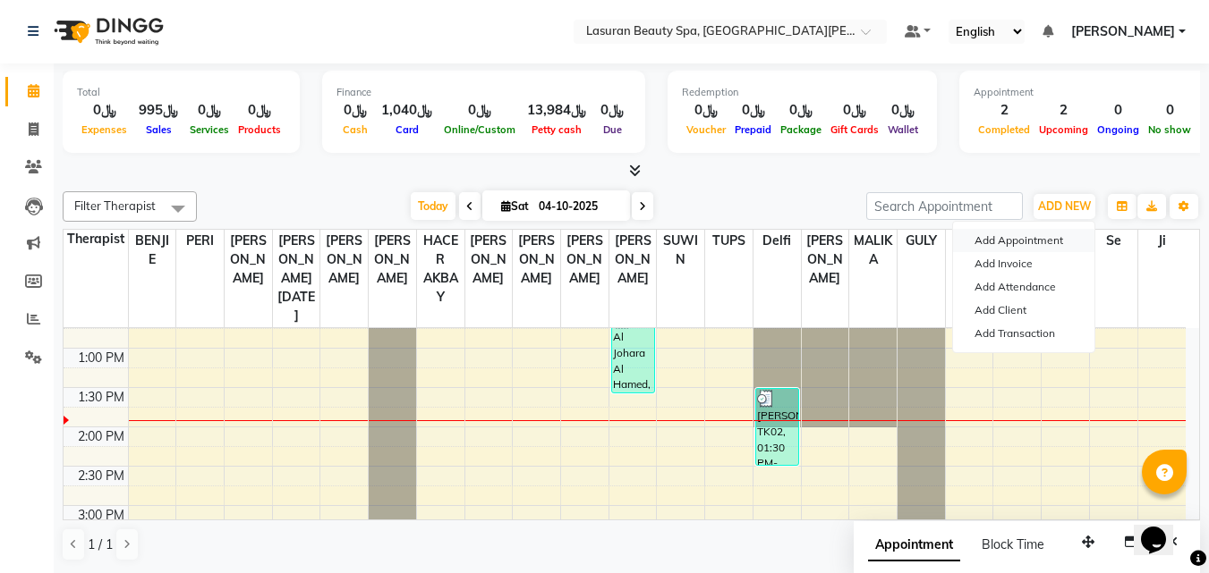
click at [1056, 234] on button "Add Appointment" at bounding box center [1023, 240] width 141 height 23
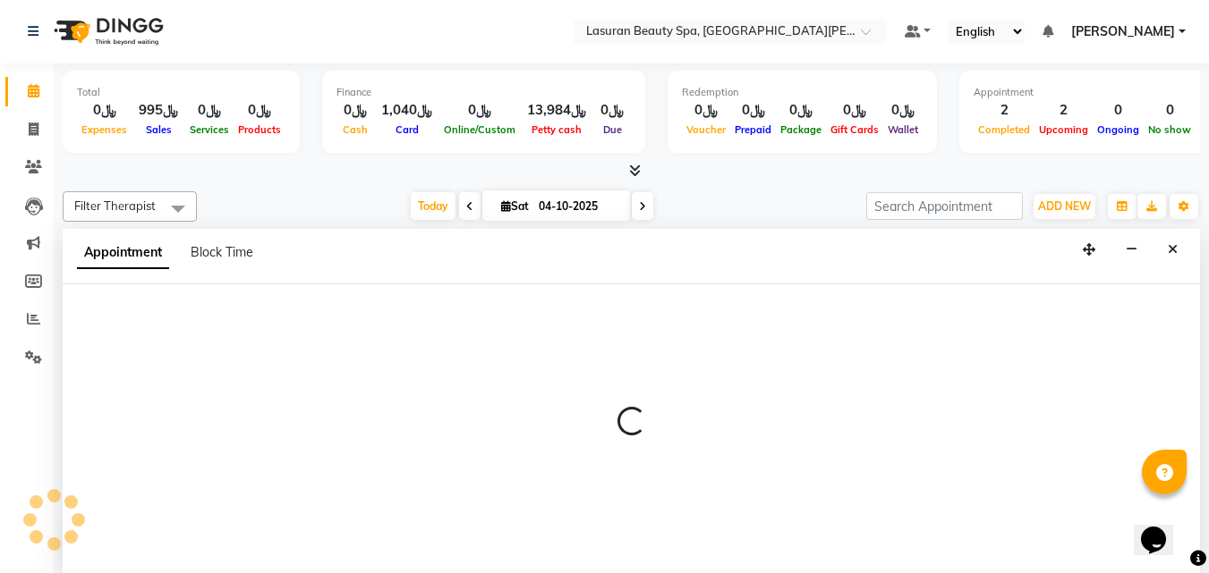
select select "720"
select select "tentative"
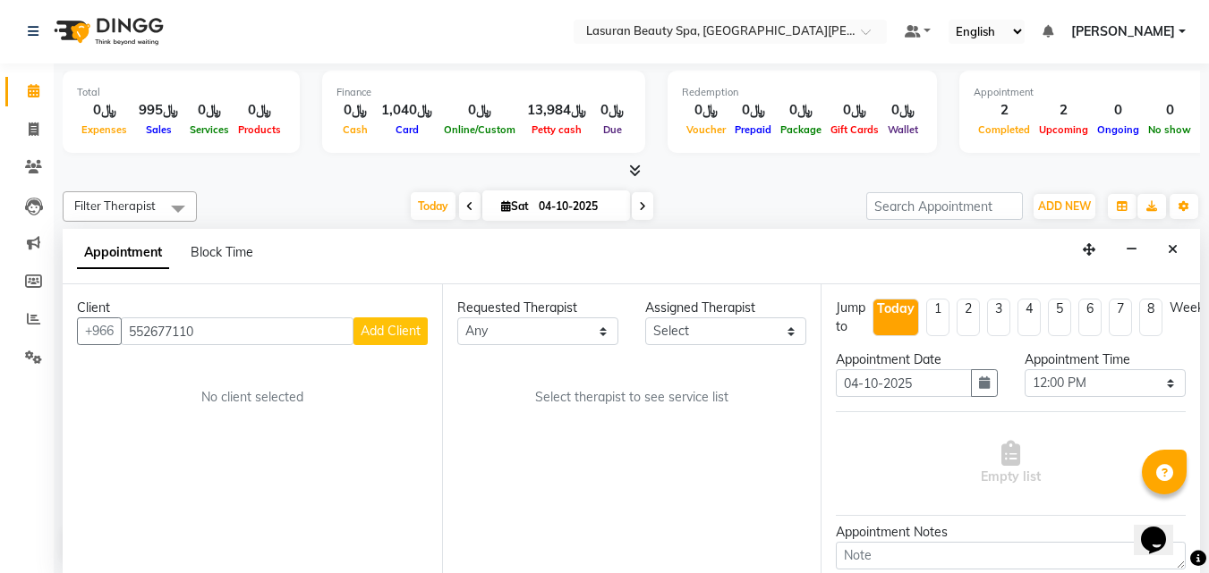
type input "552677110"
click at [386, 336] on span "Add Client" at bounding box center [391, 331] width 60 height 16
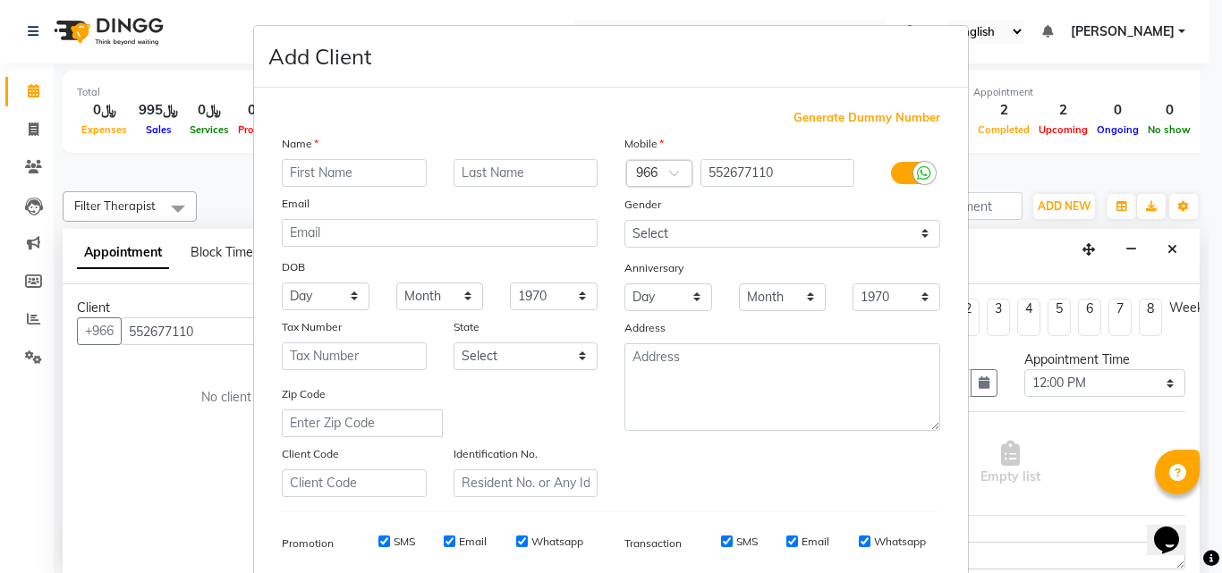
click at [369, 174] on input "text" at bounding box center [354, 173] width 145 height 28
type input "Sahar"
click at [538, 176] on input "text" at bounding box center [526, 173] width 145 height 28
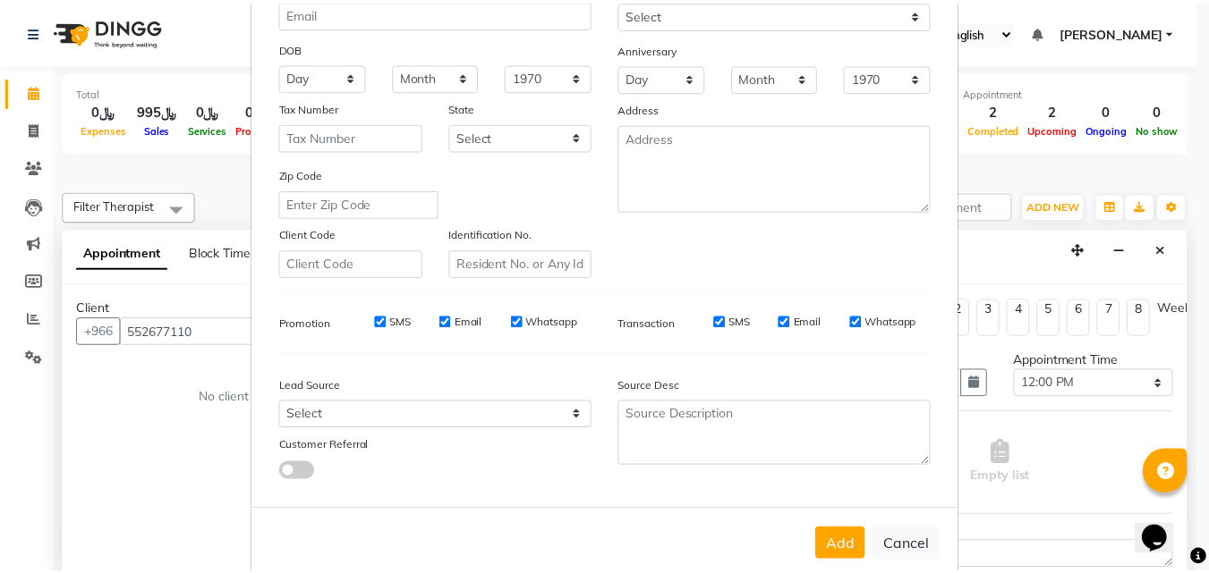
scroll to position [252, 0]
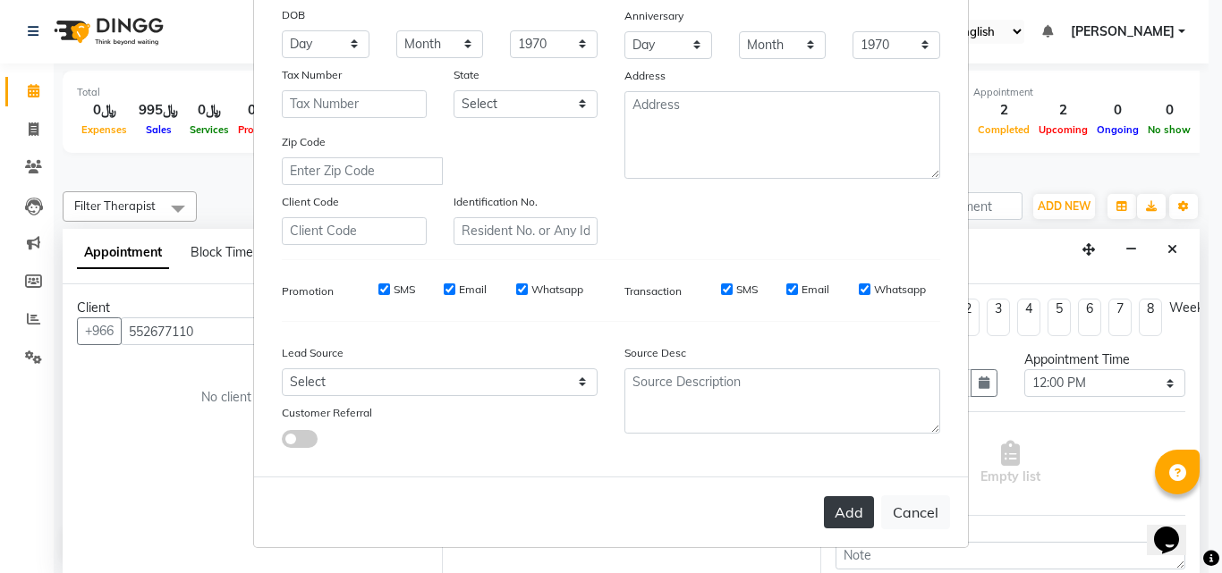
type input "Al Osemi"
click at [840, 525] on button "Add" at bounding box center [849, 512] width 50 height 32
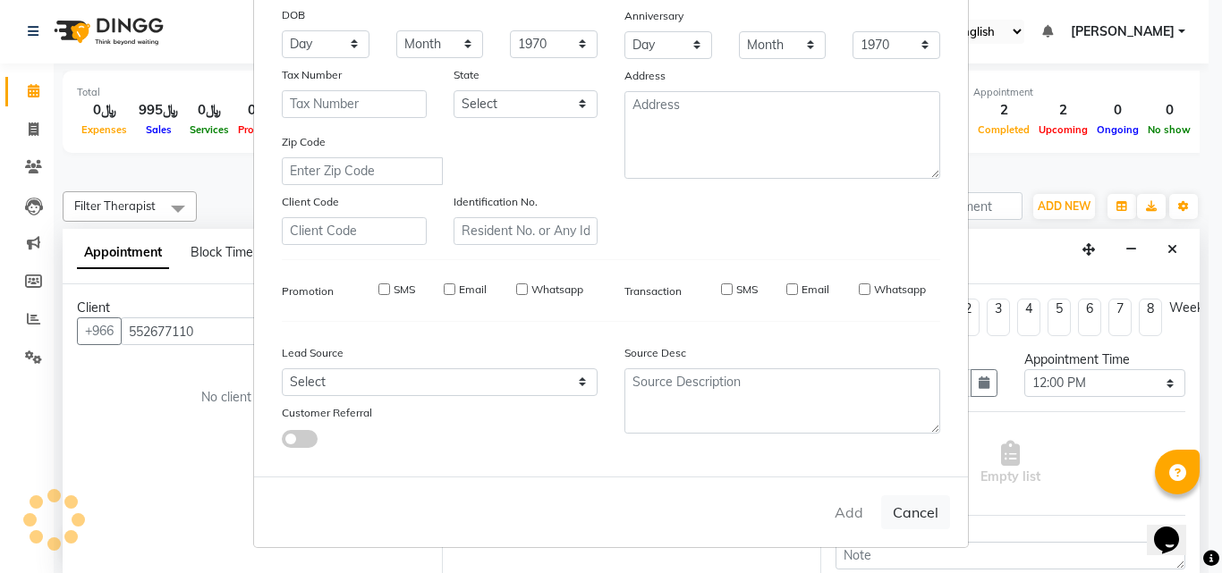
select select
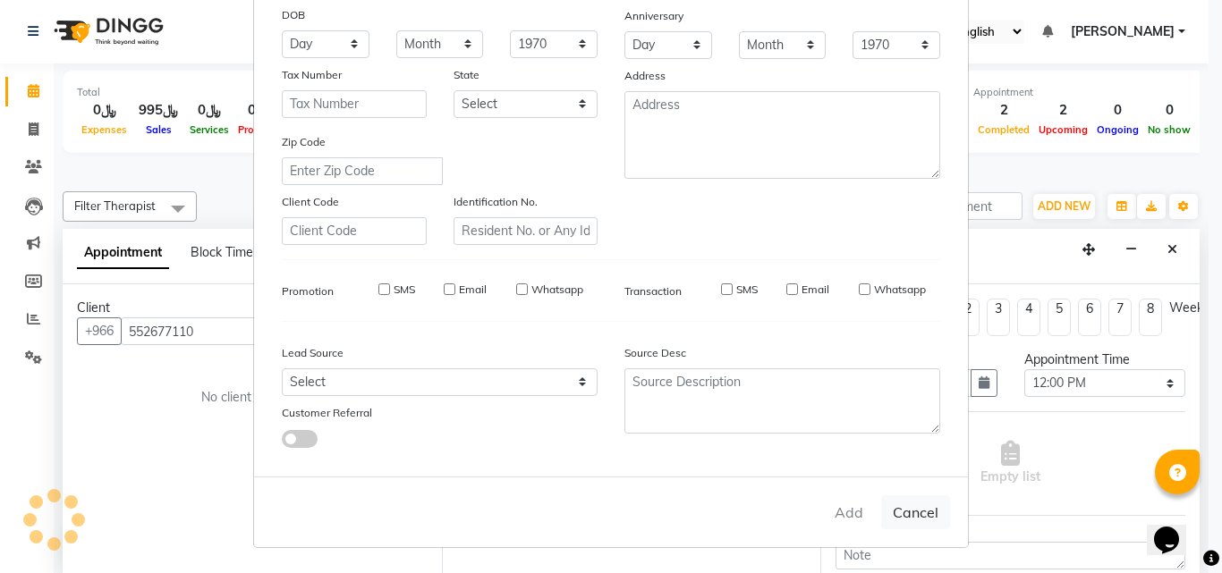
select select
checkbox input "false"
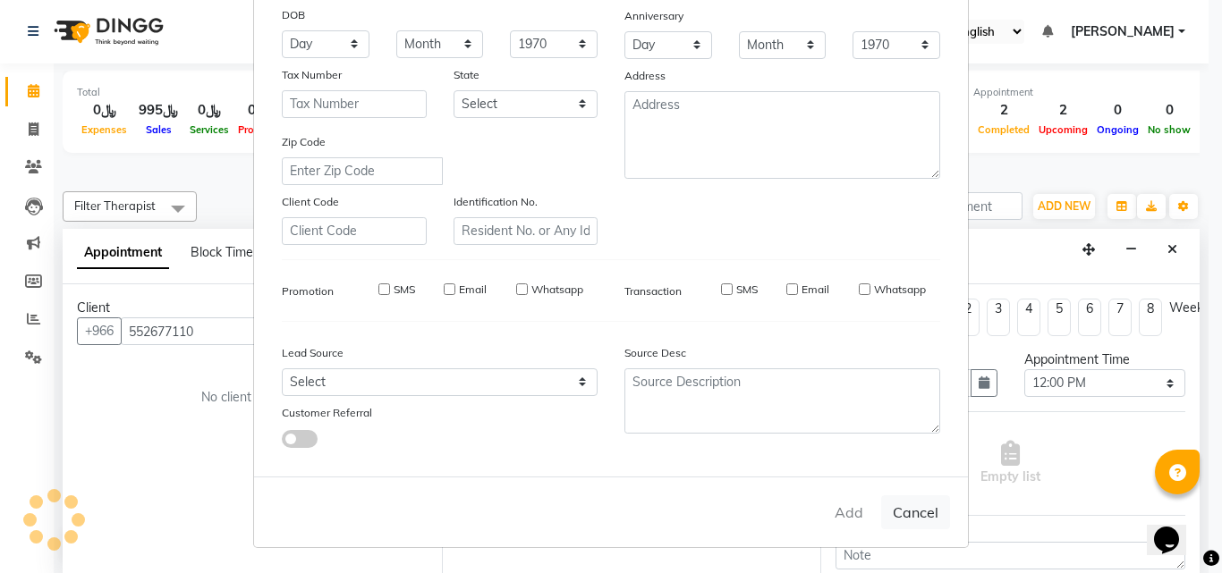
checkbox input "false"
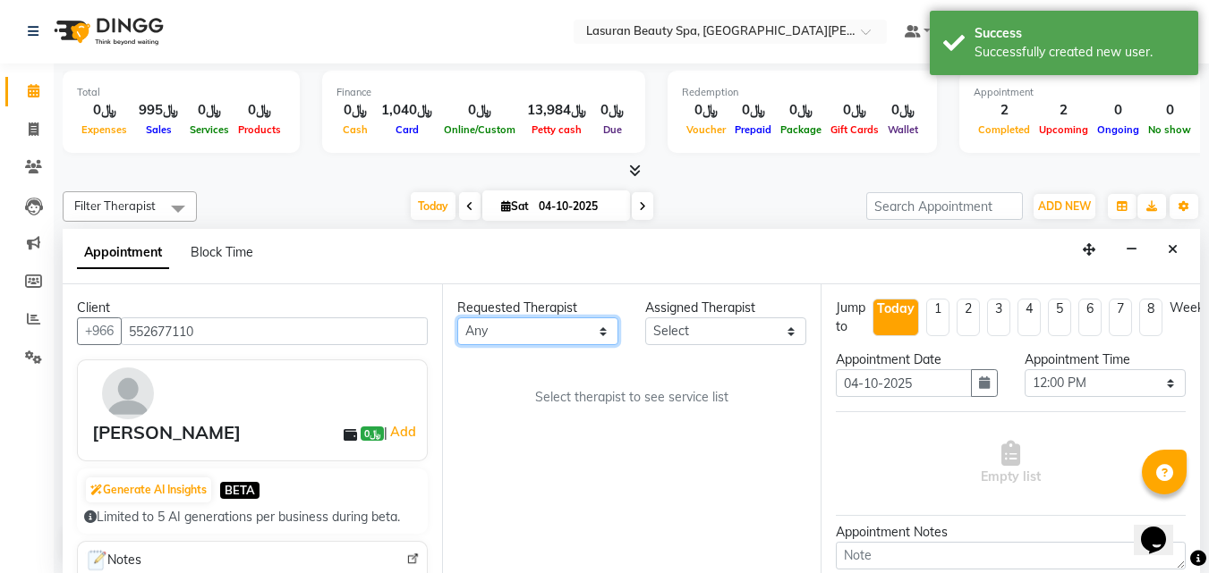
drag, startPoint x: 522, startPoint y: 344, endPoint x: 520, endPoint y: 331, distance: 13.7
click at [522, 344] on select "Any AHMED ALJOHARY Ahmed Kouraichy Ali Marlea BENJIE Chaima BLHAMIDIYA Delfi El…" at bounding box center [537, 332] width 161 height 28
select select "54640"
click at [457, 318] on select "Any AHMED ALJOHARY Ahmed Kouraichy Ali Marlea BENJIE Chaima BLHAMIDIYA Delfi El…" at bounding box center [537, 332] width 161 height 28
select select "54640"
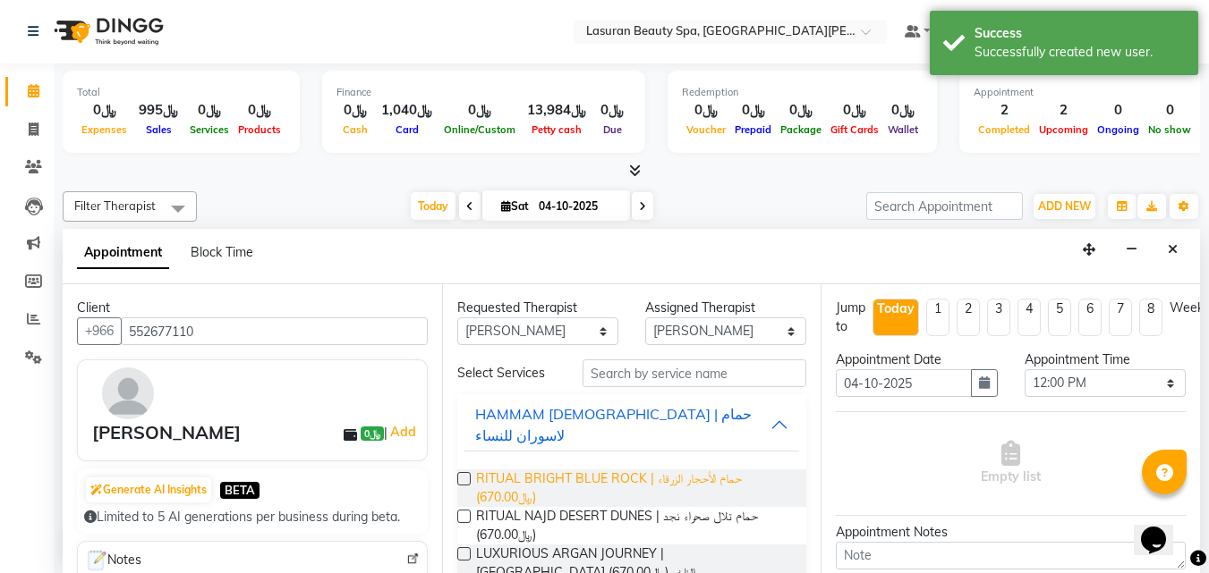
click at [596, 470] on span "RITUAL BRIGHT BLUE ROCK | حمام الأحجار الزرقاء (﷼670.00)" at bounding box center [634, 489] width 317 height 38
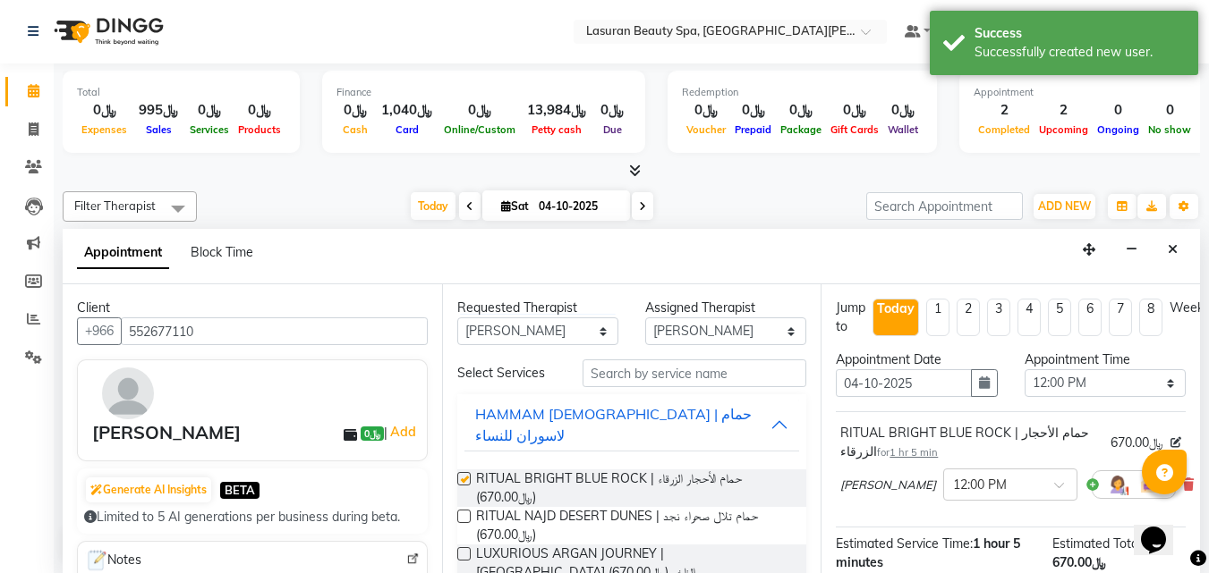
checkbox input "false"
click at [1047, 385] on select "Select 12:00 PM 12:15 PM 12:30 PM 12:45 PM 01:00 PM 01:15 PM 01:30 PM 01:45 PM …" at bounding box center [1104, 383] width 161 height 28
select select "990"
click at [1024, 369] on select "Select 12:00 PM 12:15 PM 12:30 PM 12:45 PM 01:00 PM 01:15 PM 01:30 PM 01:45 PM …" at bounding box center [1104, 383] width 161 height 28
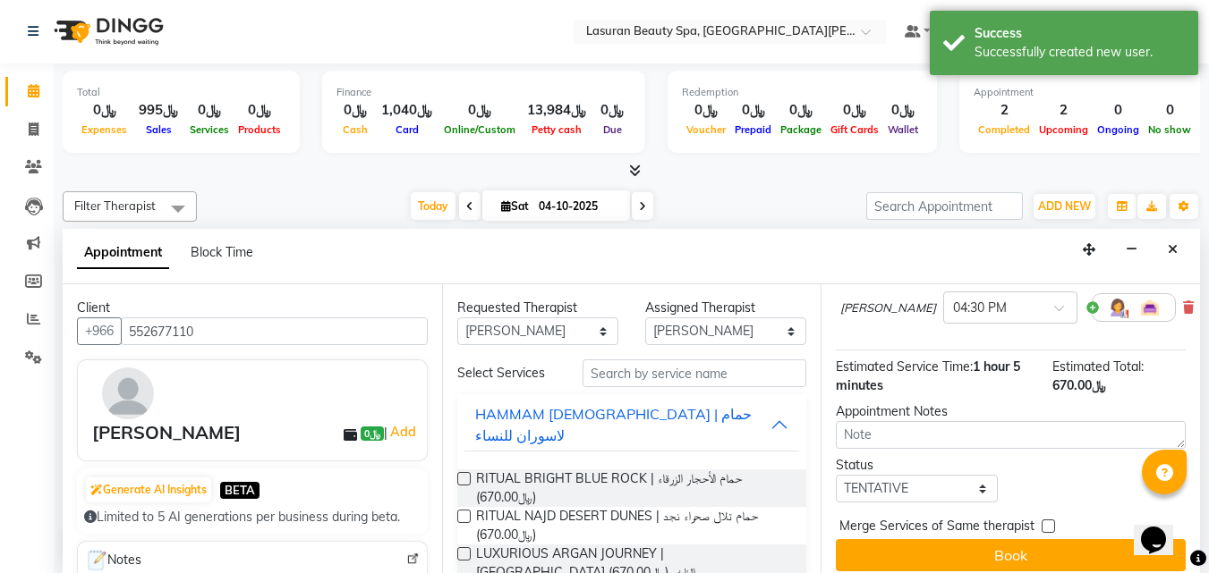
scroll to position [206, 0]
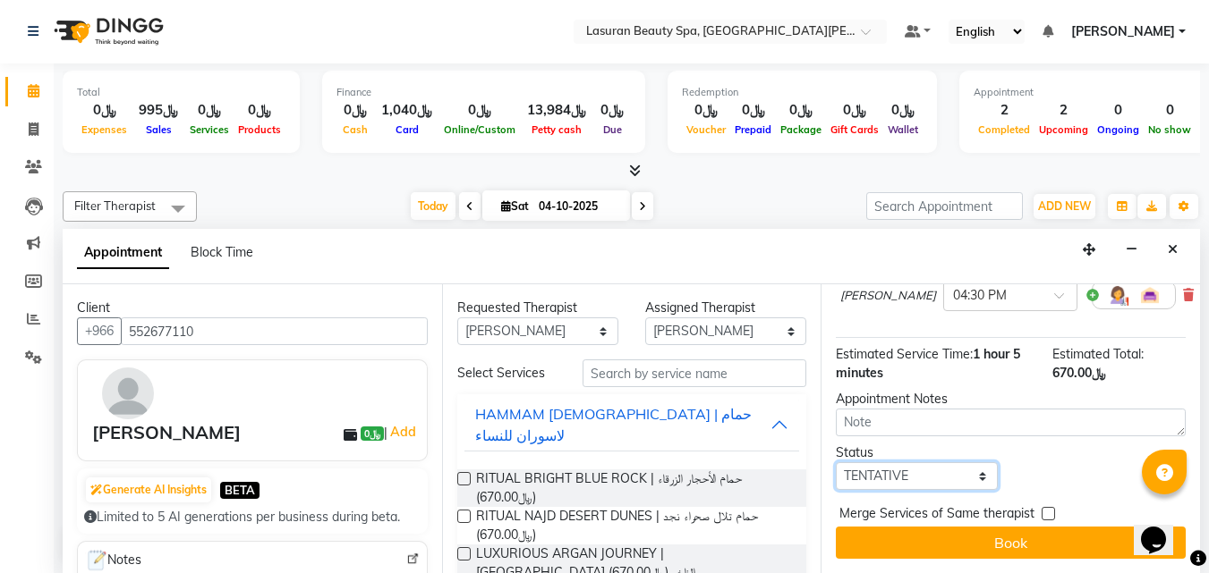
click at [913, 462] on select "Select TENTATIVE CONFIRM CHECK-IN UPCOMING" at bounding box center [916, 476] width 161 height 28
select select "confirm booking"
click at [836, 462] on select "Select TENTATIVE CONFIRM CHECK-IN UPCOMING" at bounding box center [916, 476] width 161 height 28
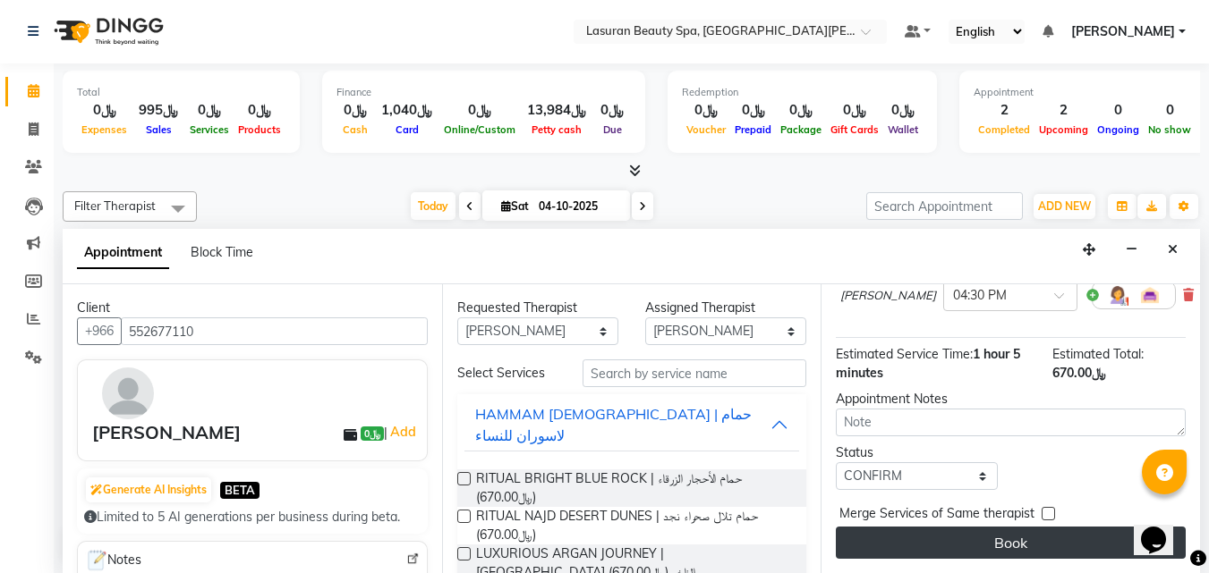
click at [917, 527] on button "Book" at bounding box center [1011, 543] width 350 height 32
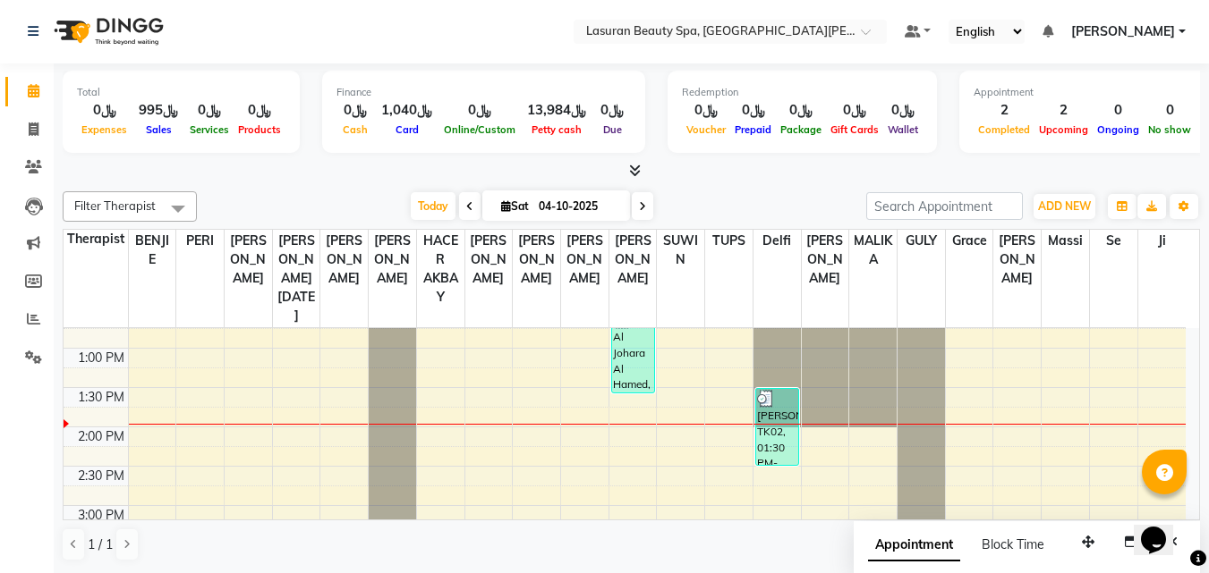
scroll to position [0, 0]
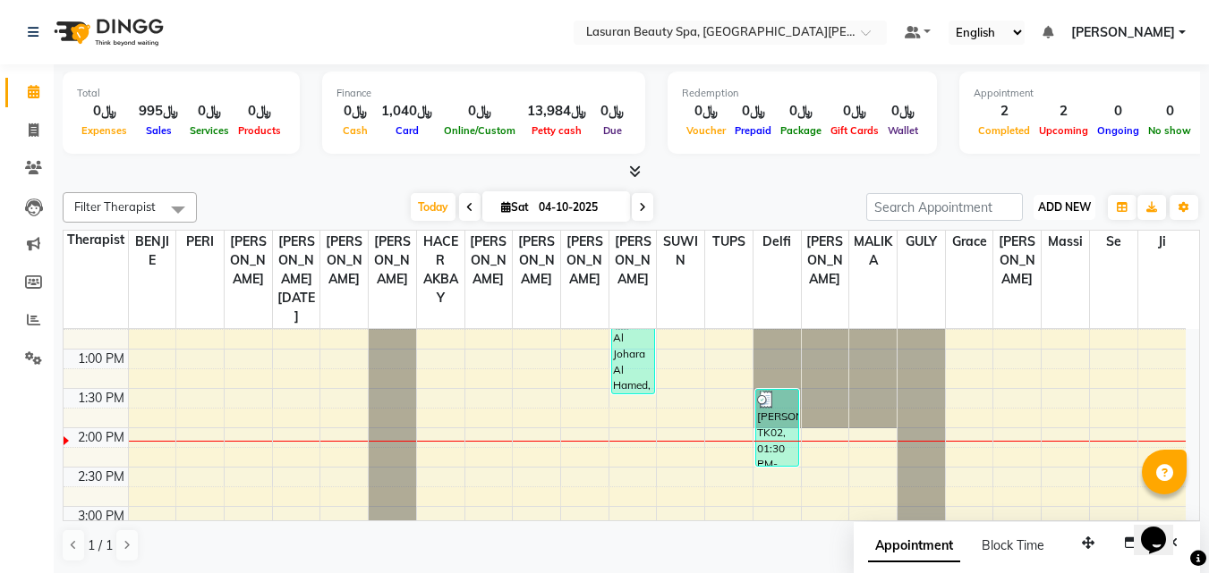
click at [1066, 200] on span "ADD NEW" at bounding box center [1064, 206] width 53 height 13
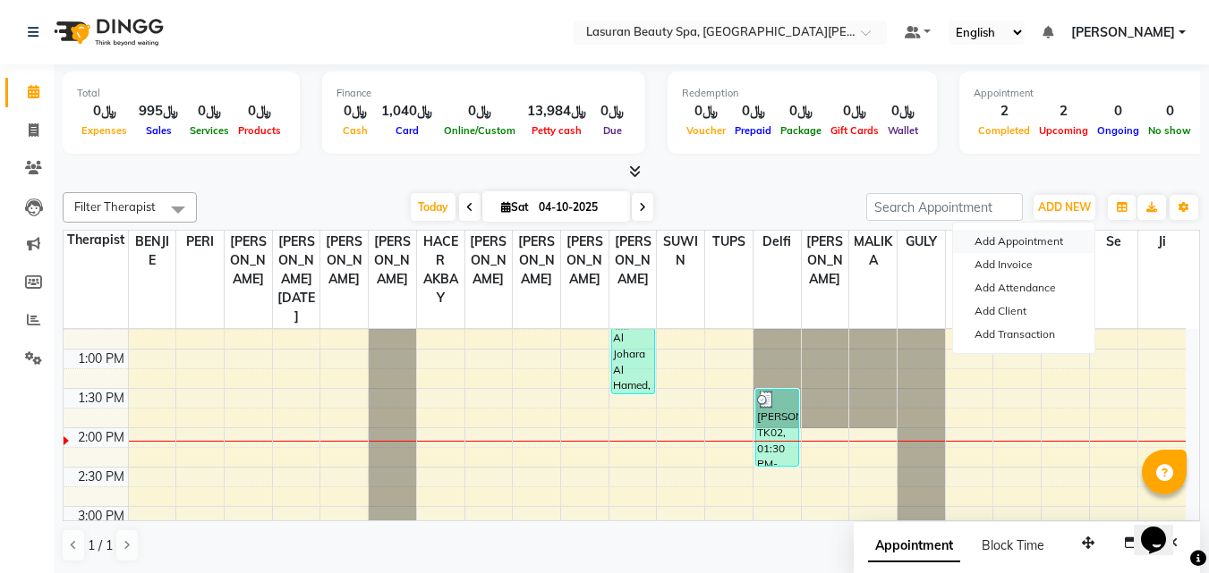
click at [1063, 233] on button "Add Appointment" at bounding box center [1023, 241] width 141 height 23
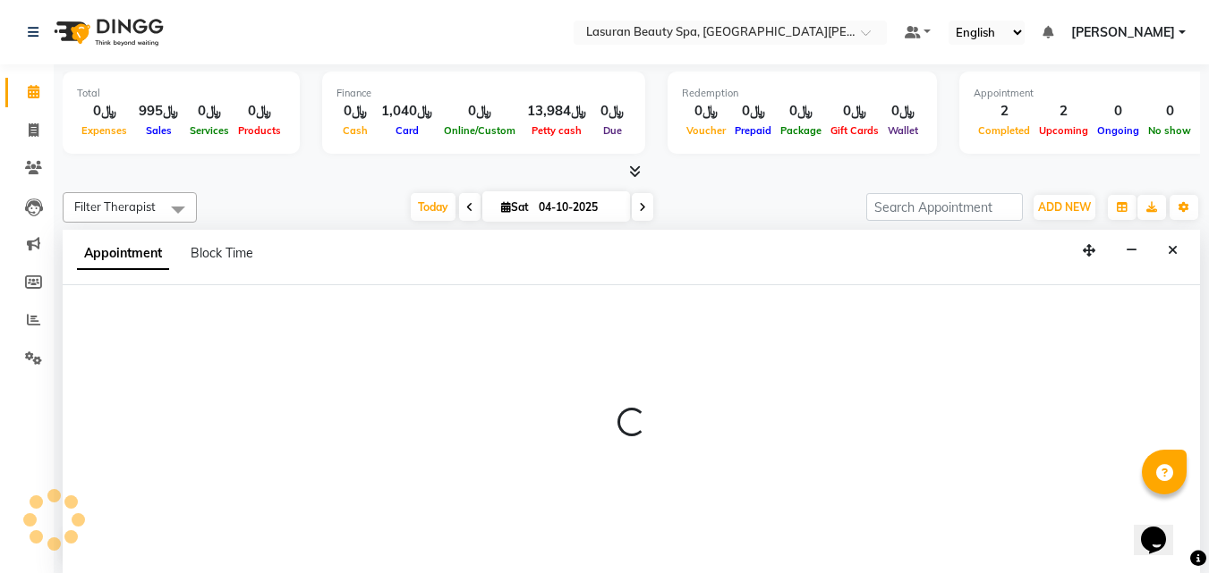
select select "tentative"
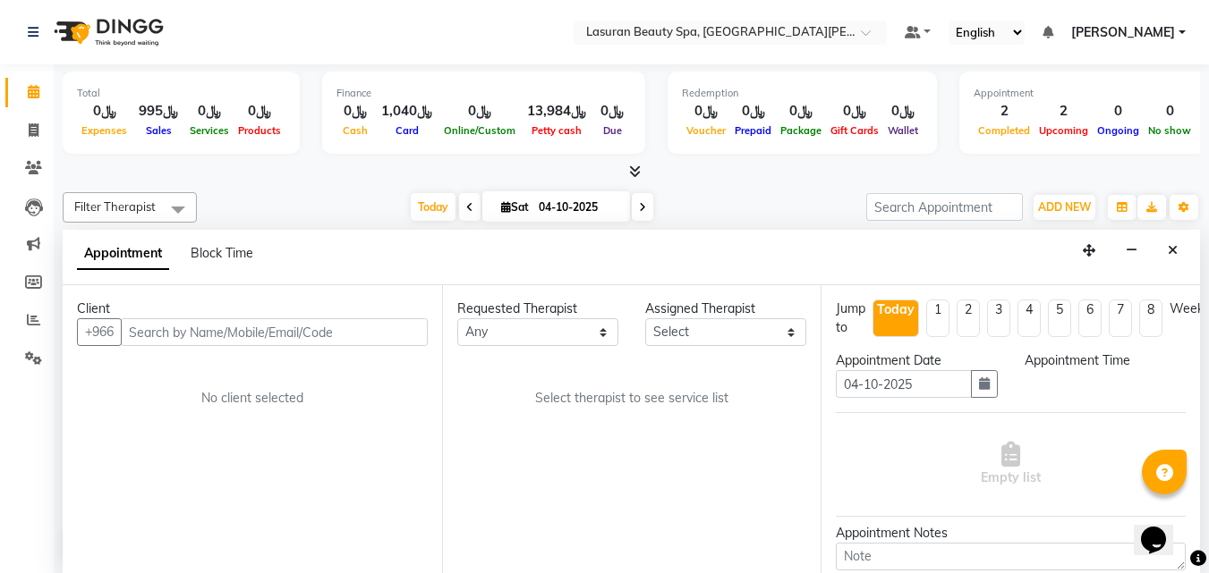
scroll to position [1, 0]
select select "720"
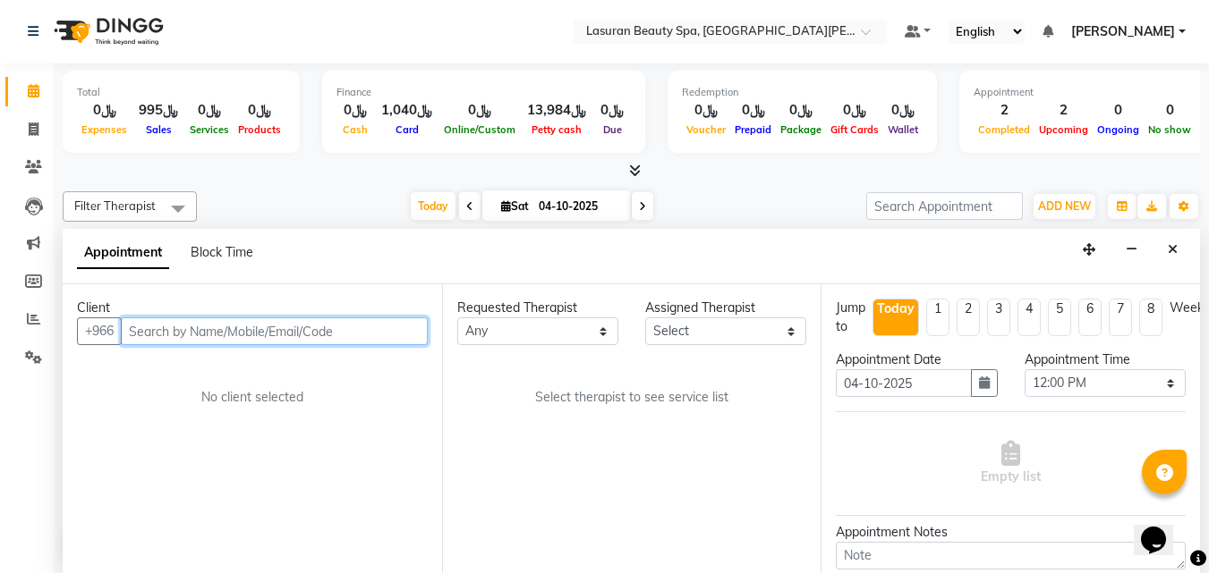
paste input "553301777"
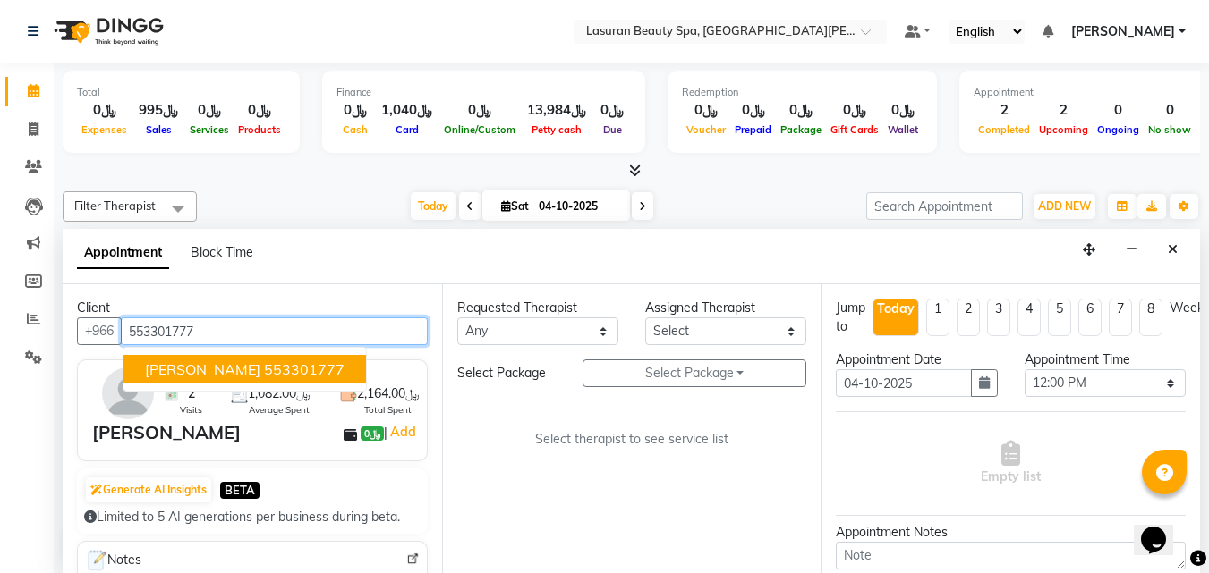
click at [264, 365] on ngb-highlight "553301777" at bounding box center [304, 370] width 81 height 18
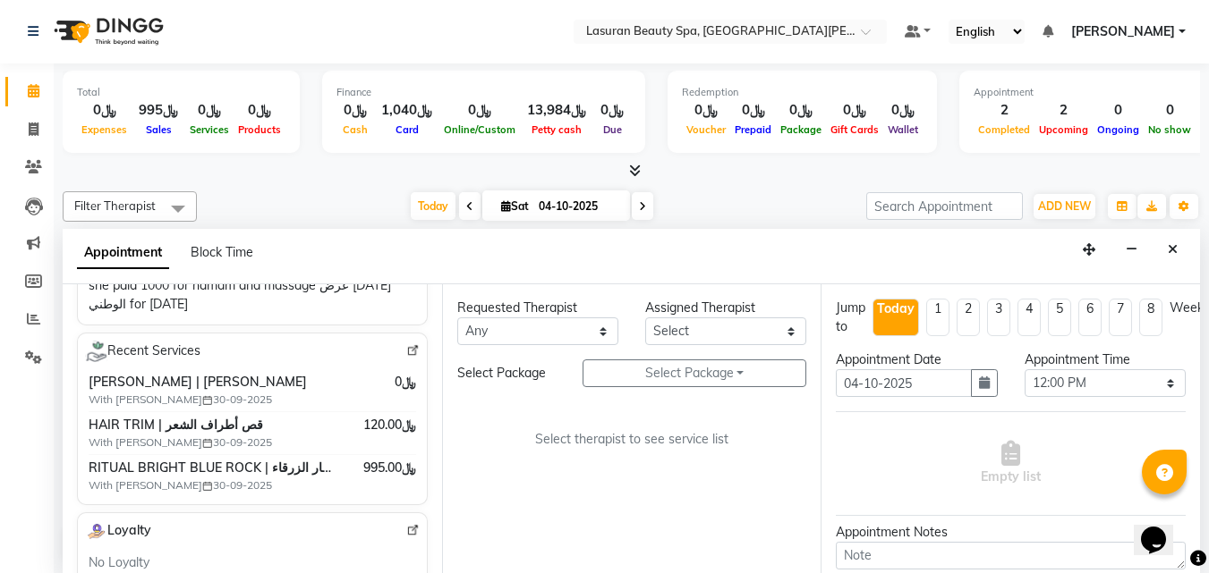
scroll to position [358, 0]
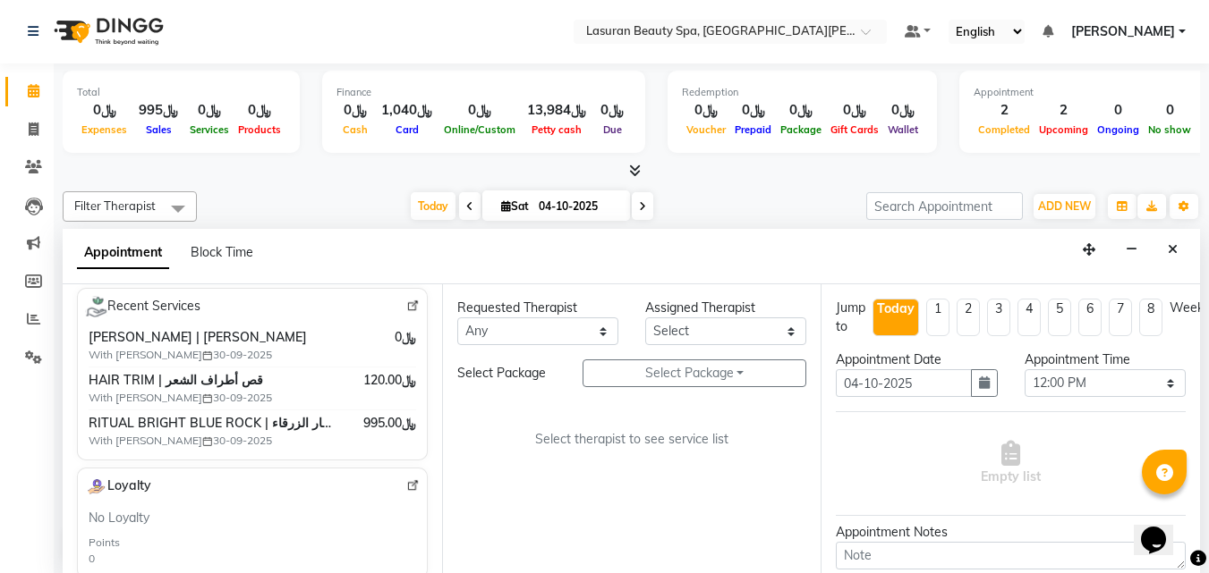
type input "553301777"
click at [407, 306] on div "Recent Services GELISH MANICURE | مانكير جل With SHAUN 30-09-2025 ﷼0 HAIR TRIM …" at bounding box center [252, 374] width 351 height 173
click at [406, 306] on img at bounding box center [412, 306] width 13 height 13
click at [1179, 254] on button "Close" at bounding box center [1172, 250] width 26 height 28
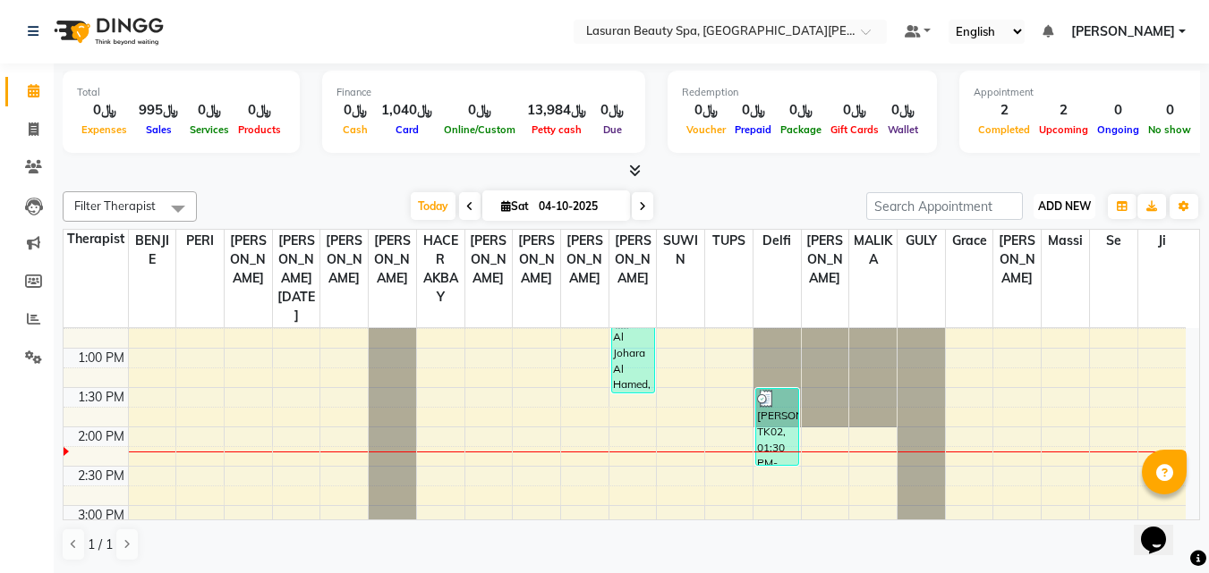
click at [1066, 213] on button "ADD NEW Toggle Dropdown" at bounding box center [1064, 206] width 62 height 25
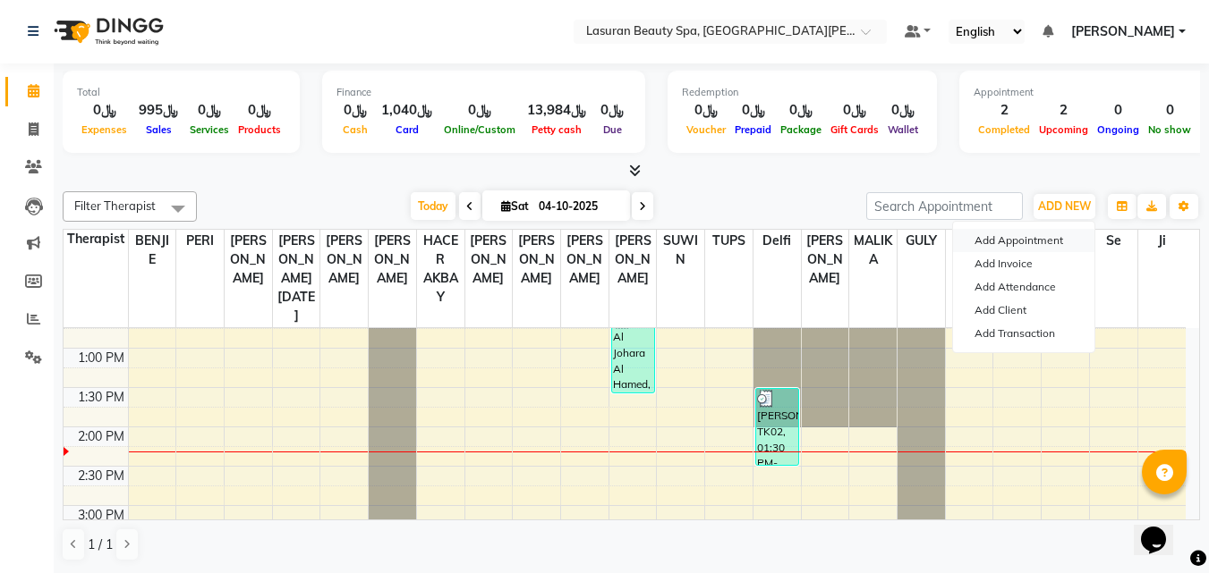
click at [1050, 239] on button "Add Appointment" at bounding box center [1023, 240] width 141 height 23
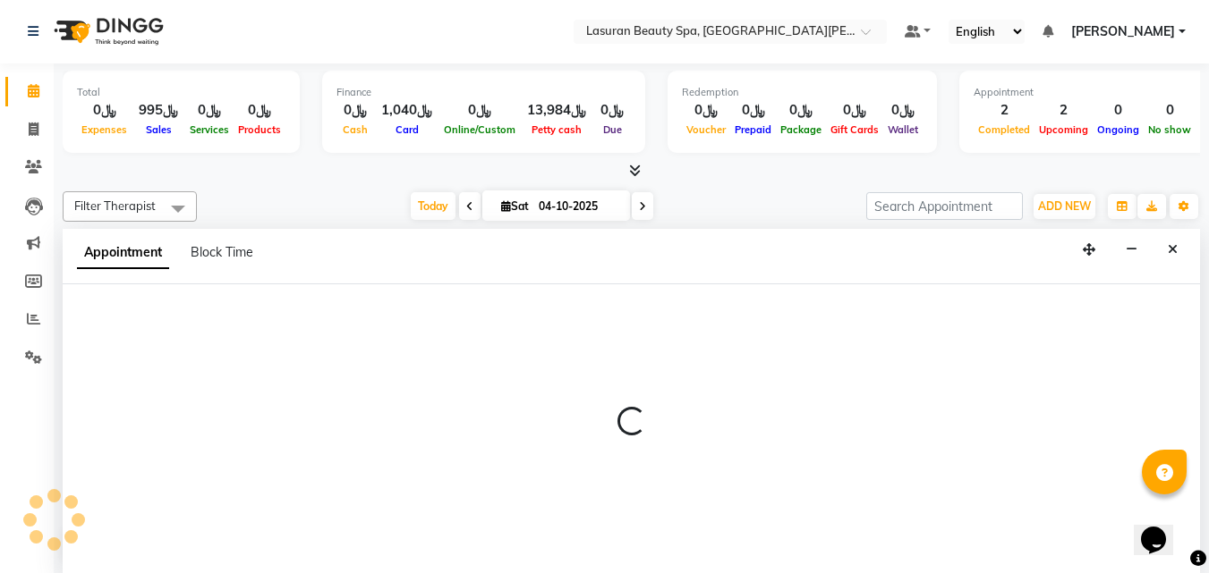
select select "720"
select select "tentative"
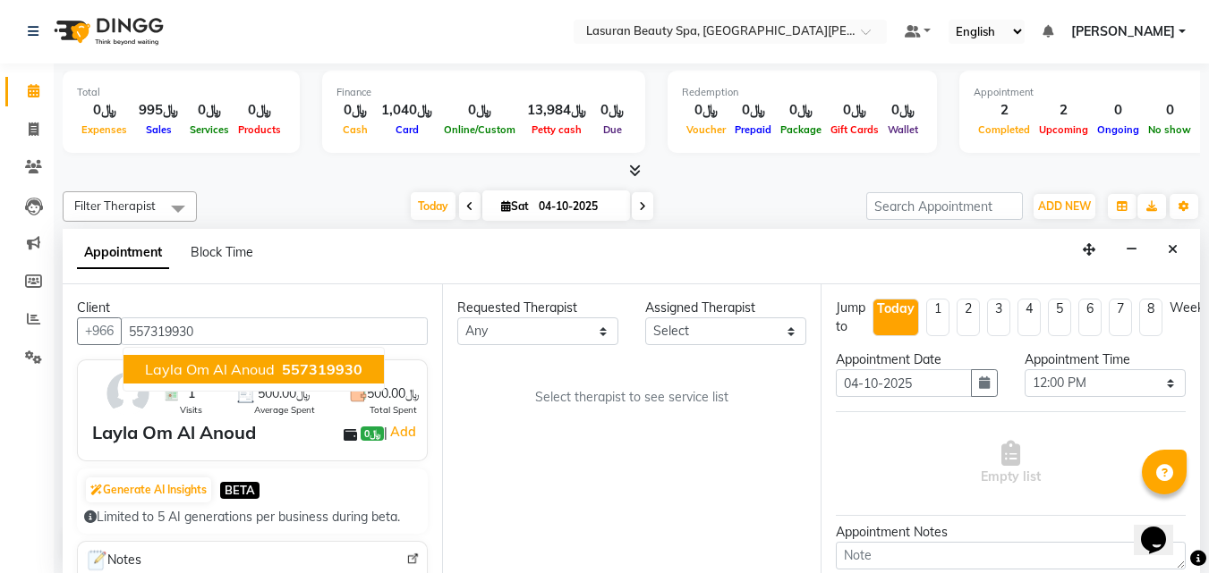
click at [250, 373] on span "Layla Om Al Anoud" at bounding box center [210, 370] width 130 height 18
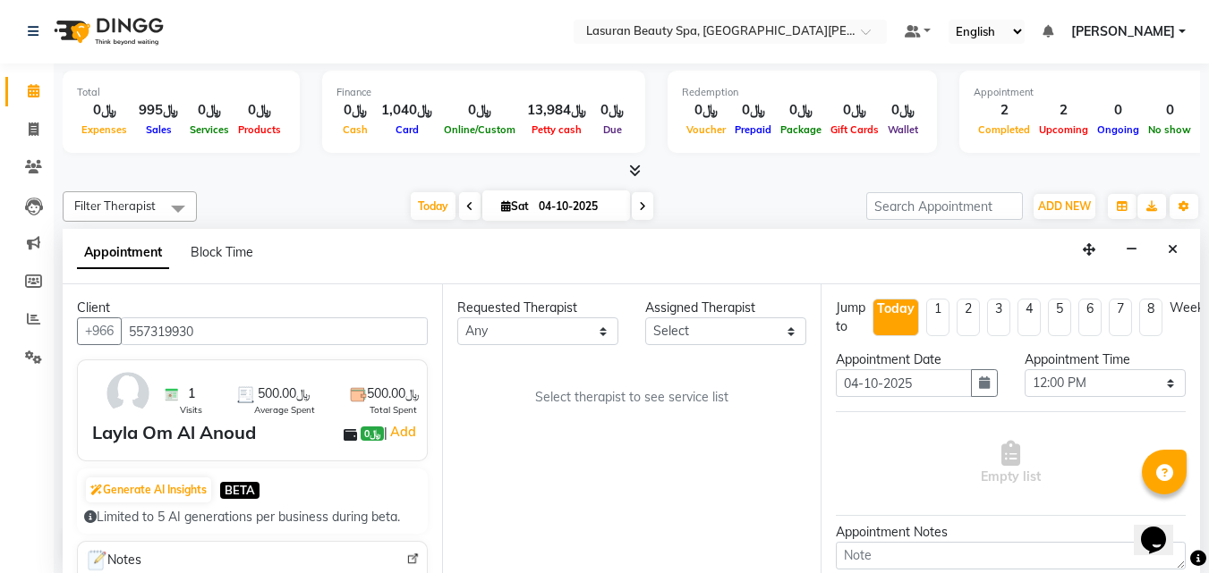
type input "557319930"
click at [1066, 386] on select "Select 12:00 PM 12:15 PM 12:30 PM 12:45 PM 01:00 PM 01:15 PM 01:30 PM 01:45 PM …" at bounding box center [1104, 383] width 161 height 28
click at [978, 400] on div "Appointment Date 04-10-2025" at bounding box center [916, 381] width 188 height 61
click at [978, 391] on button "button" at bounding box center [984, 383] width 27 height 28
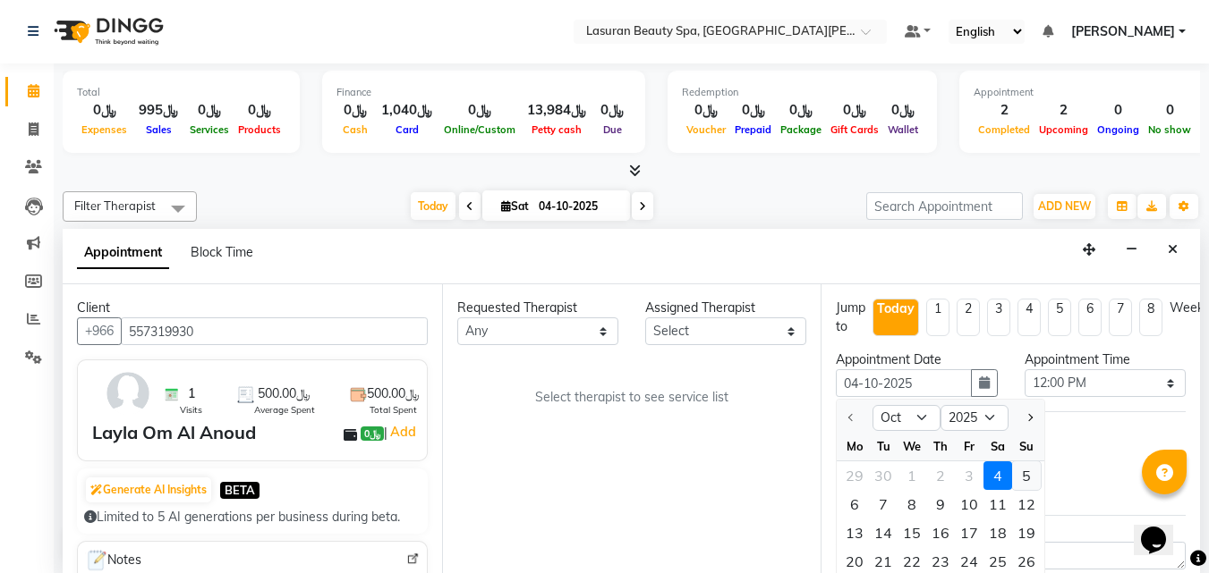
click at [1024, 473] on div "5" at bounding box center [1026, 476] width 29 height 29
type input "05-10-2025"
select select "720"
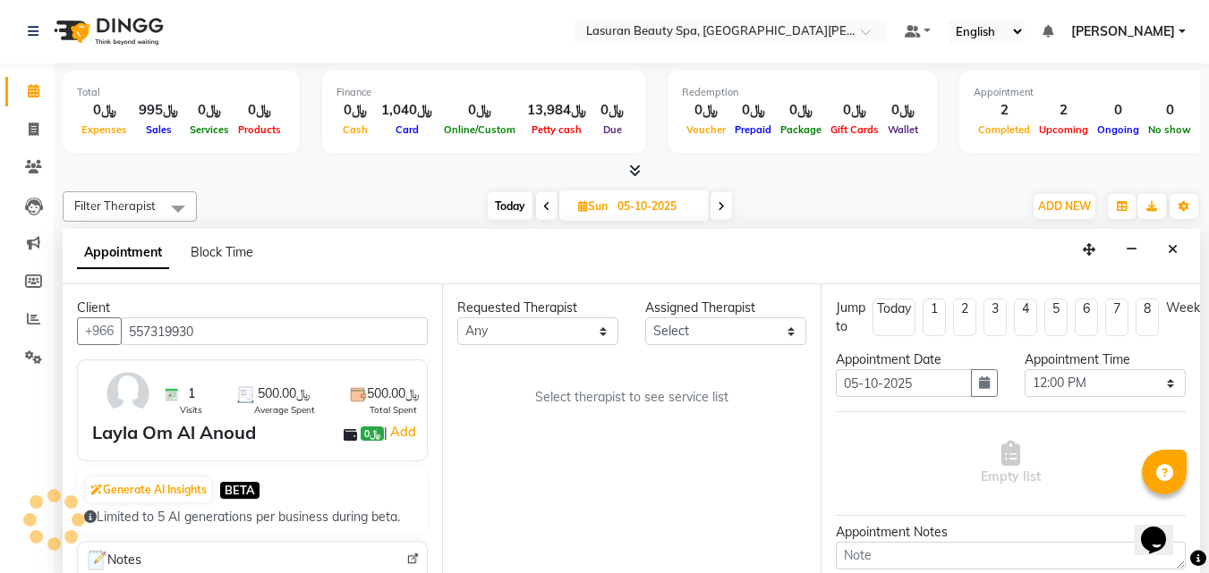
scroll to position [237, 0]
click at [986, 388] on button "button" at bounding box center [984, 383] width 27 height 28
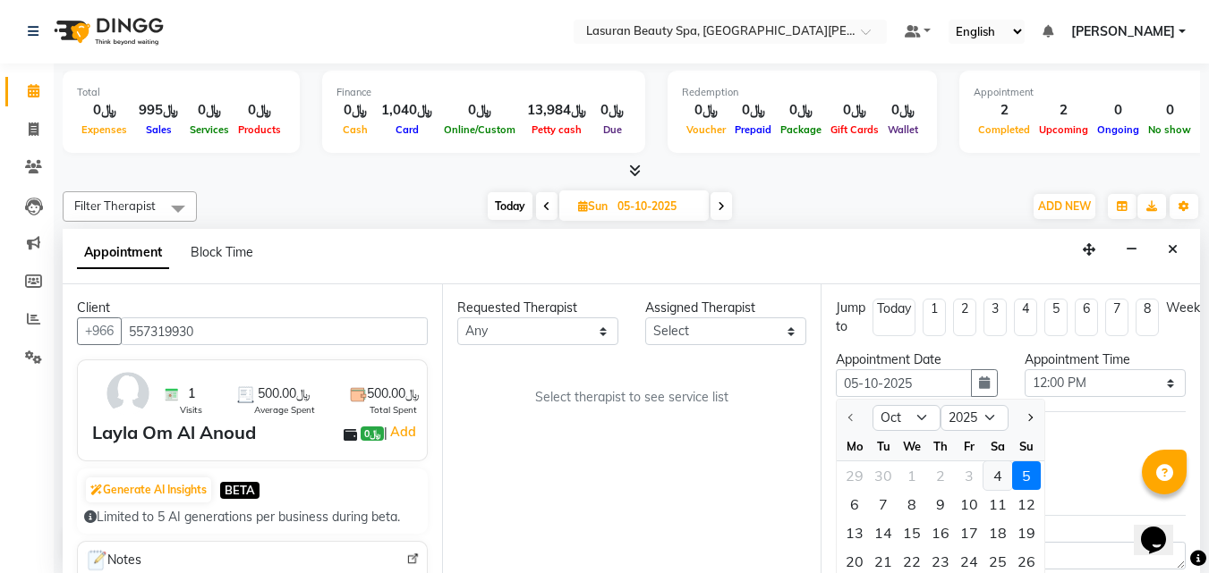
click at [991, 467] on div "4" at bounding box center [997, 476] width 29 height 29
type input "04-10-2025"
select select "720"
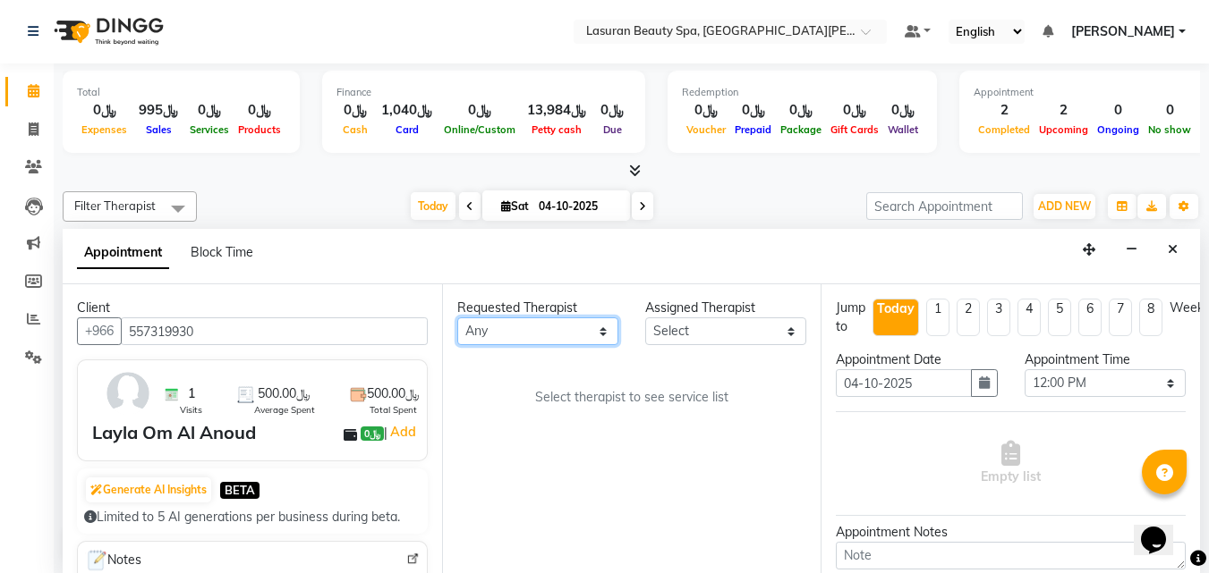
click at [489, 333] on select "Any AHMED ALJOHARY Ahmed Kouraichy Ali Marlea BENJIE Chaima BLHAMIDIYA Delfi El…" at bounding box center [537, 332] width 161 height 28
select select "54632"
click at [457, 318] on select "Any AHMED ALJOHARY Ahmed Kouraichy Ali Marlea BENJIE Chaima BLHAMIDIYA Delfi El…" at bounding box center [537, 332] width 161 height 28
select select "54632"
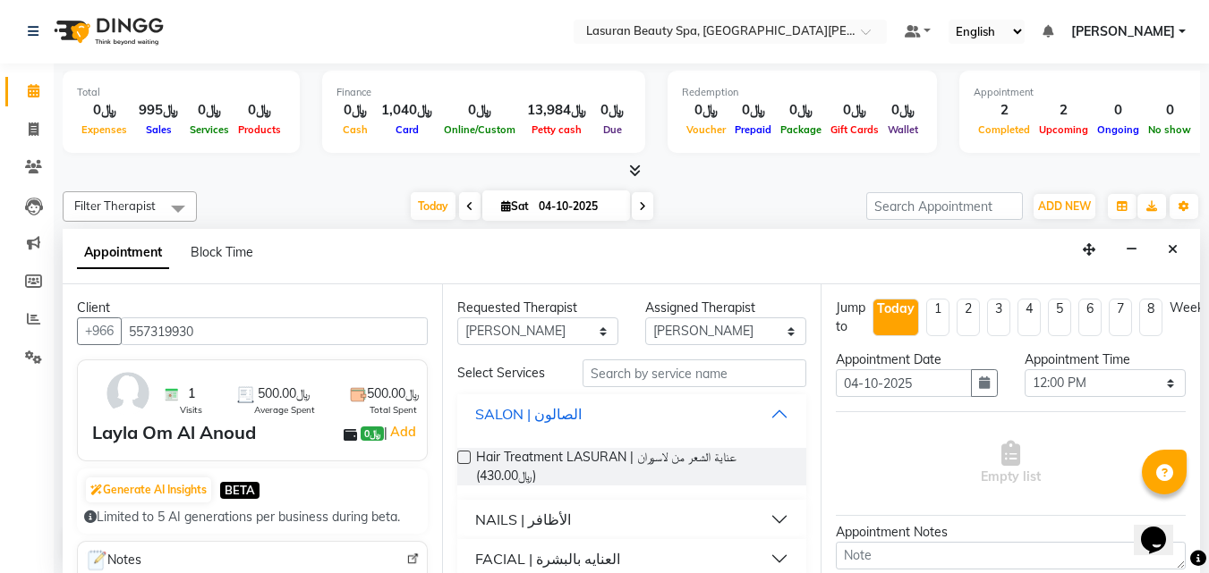
click at [527, 411] on div "SALON | الصالون" at bounding box center [528, 413] width 106 height 21
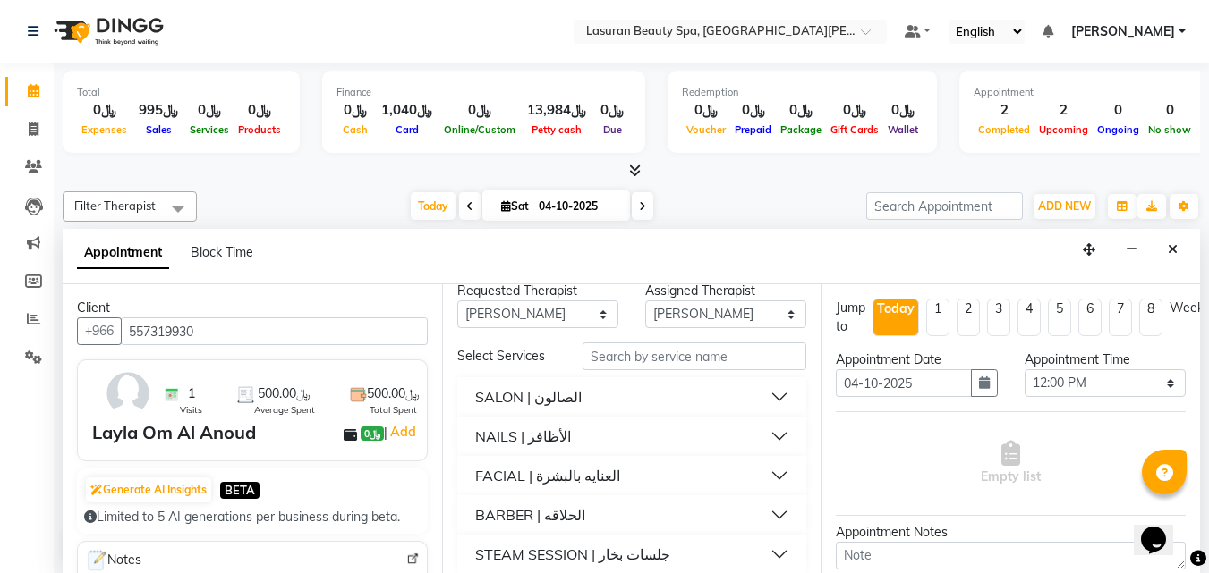
scroll to position [32, 0]
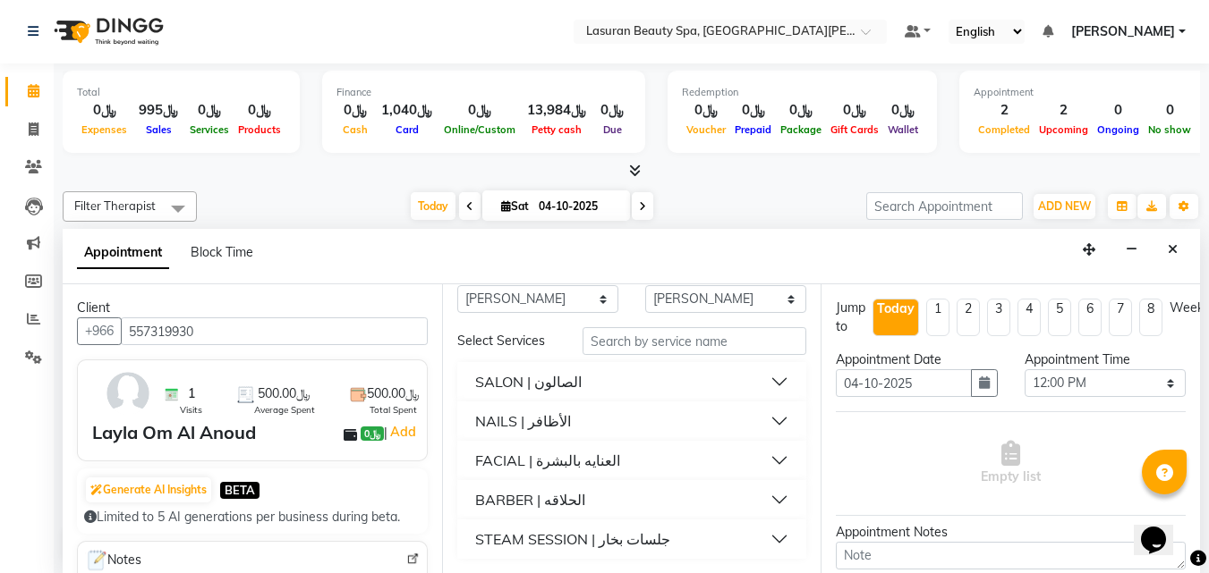
click at [566, 421] on button "NAILS | الأظافر" at bounding box center [631, 421] width 335 height 32
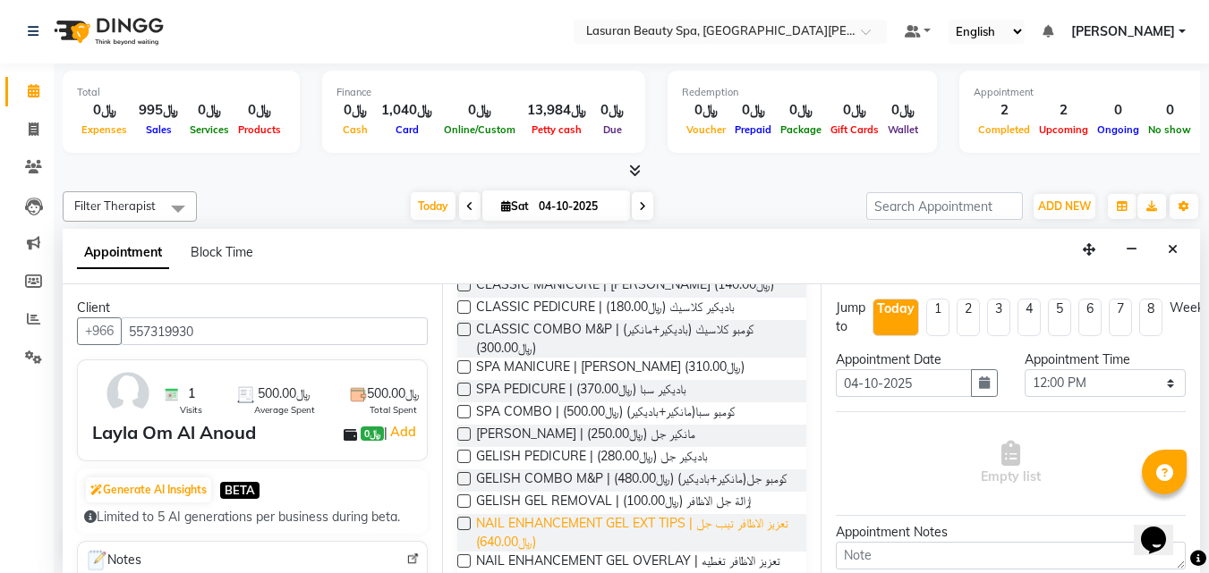
scroll to position [211, 0]
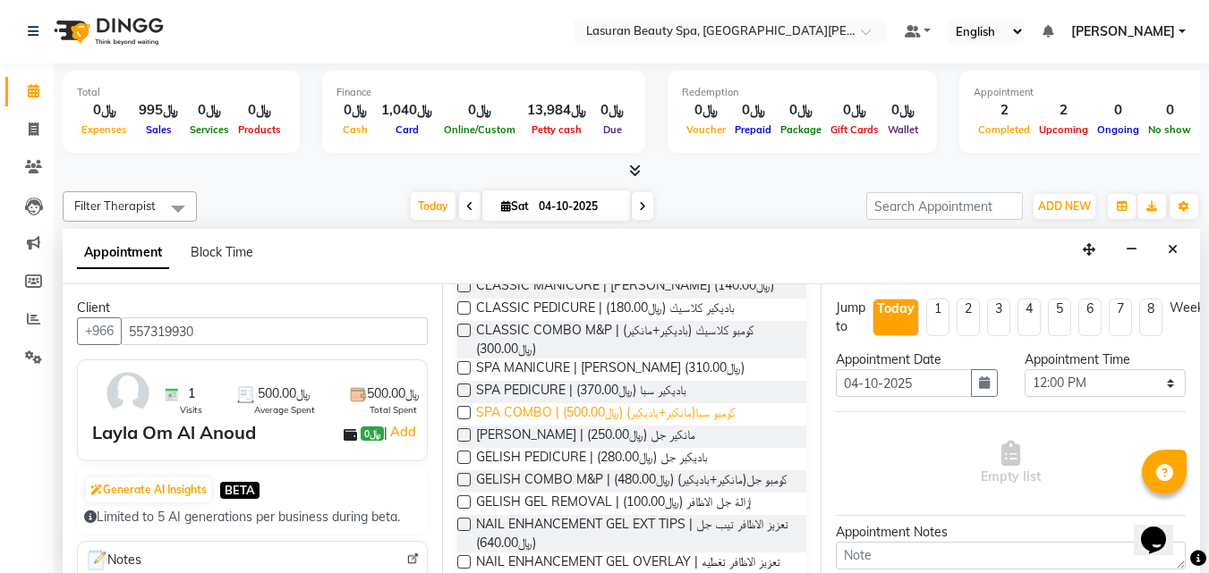
click at [581, 418] on span "SPA COMBO | كومبو سبا(مانكير+باديكير) (﷼500.00)" at bounding box center [605, 414] width 259 height 22
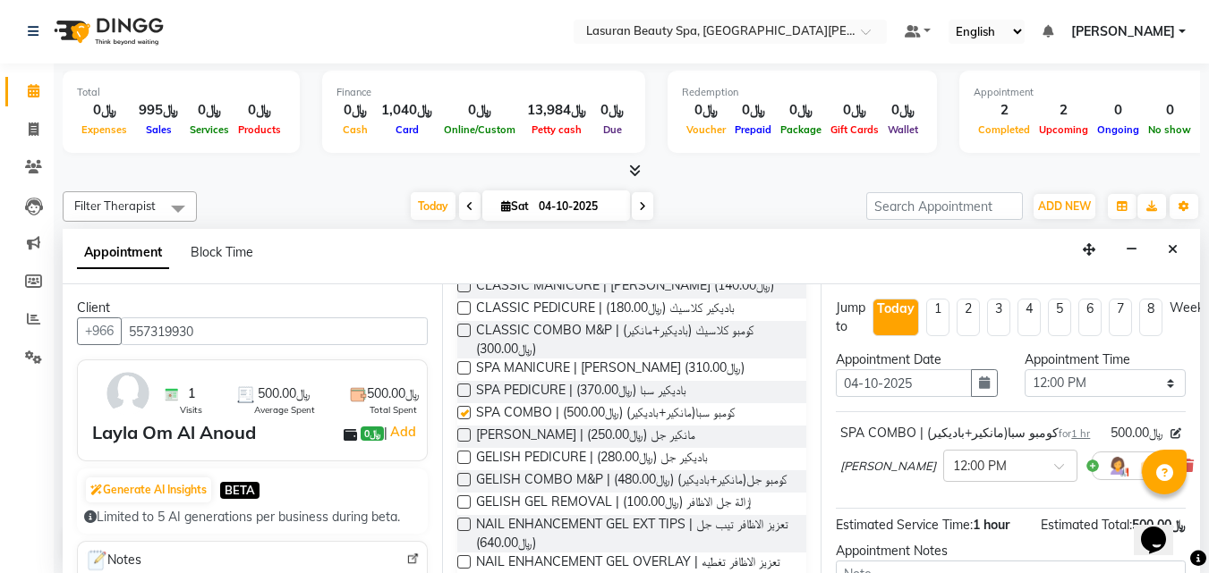
checkbox input "false"
click at [1051, 385] on select "Select 12:00 PM 12:15 PM 12:30 PM 12:45 PM 01:00 PM 01:15 PM 01:30 PM 01:45 PM …" at bounding box center [1104, 383] width 161 height 28
select select "1140"
click at [1024, 369] on select "Select 12:00 PM 12:15 PM 12:30 PM 12:45 PM 01:00 PM 01:15 PM 01:30 PM 01:45 PM …" at bounding box center [1104, 383] width 161 height 28
click at [659, 419] on span "SPA COMBO | كومبو سبا(مانكير+باديكير) (﷼500.00)" at bounding box center [605, 414] width 259 height 22
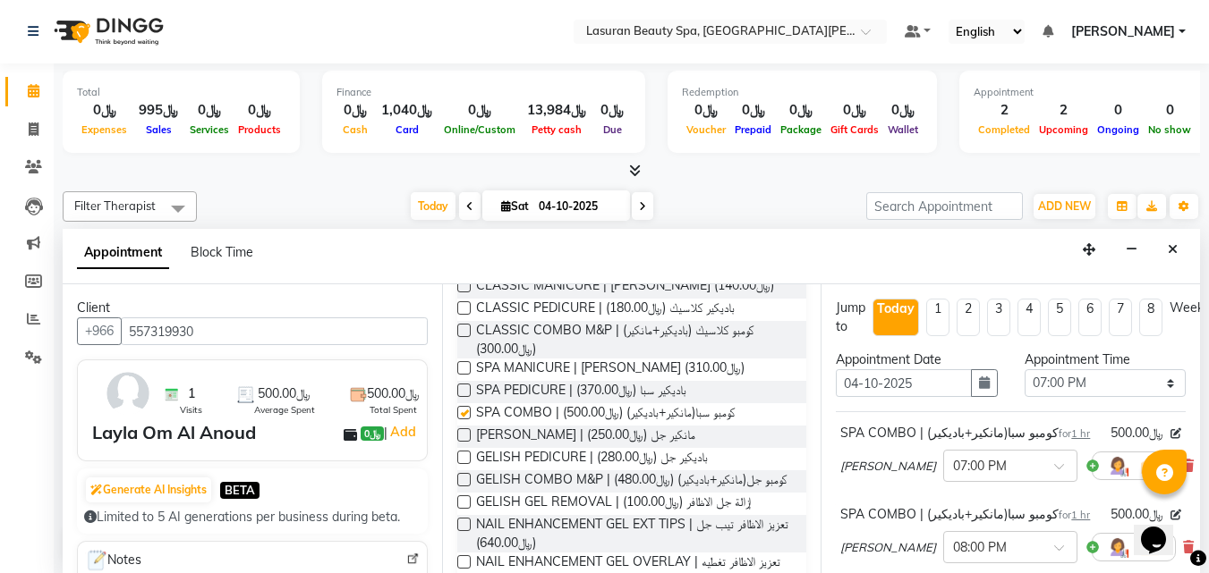
checkbox input "false"
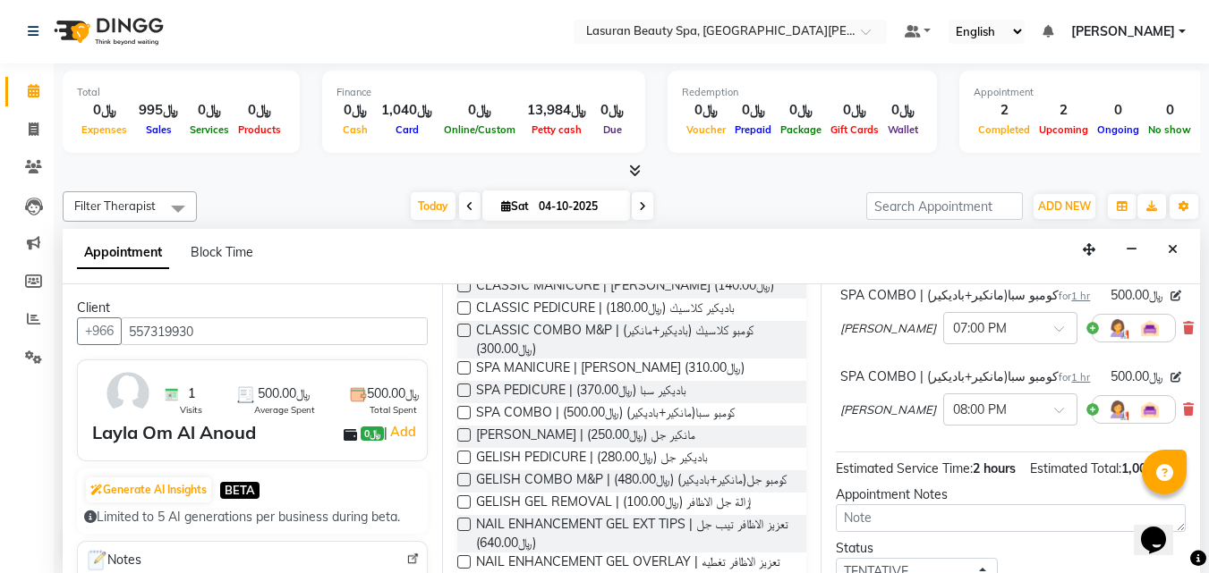
scroll to position [266, 0]
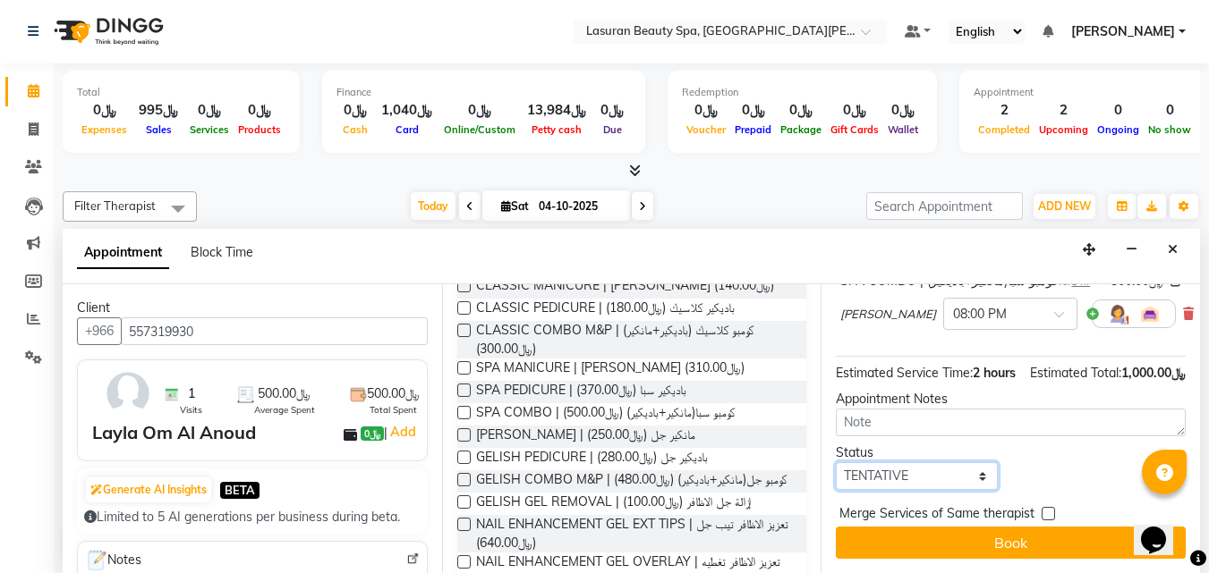
click at [876, 462] on select "Select TENTATIVE CONFIRM CHECK-IN UPCOMING" at bounding box center [916, 476] width 161 height 28
select select "confirm booking"
click at [836, 462] on select "Select TENTATIVE CONFIRM CHECK-IN UPCOMING" at bounding box center [916, 476] width 161 height 28
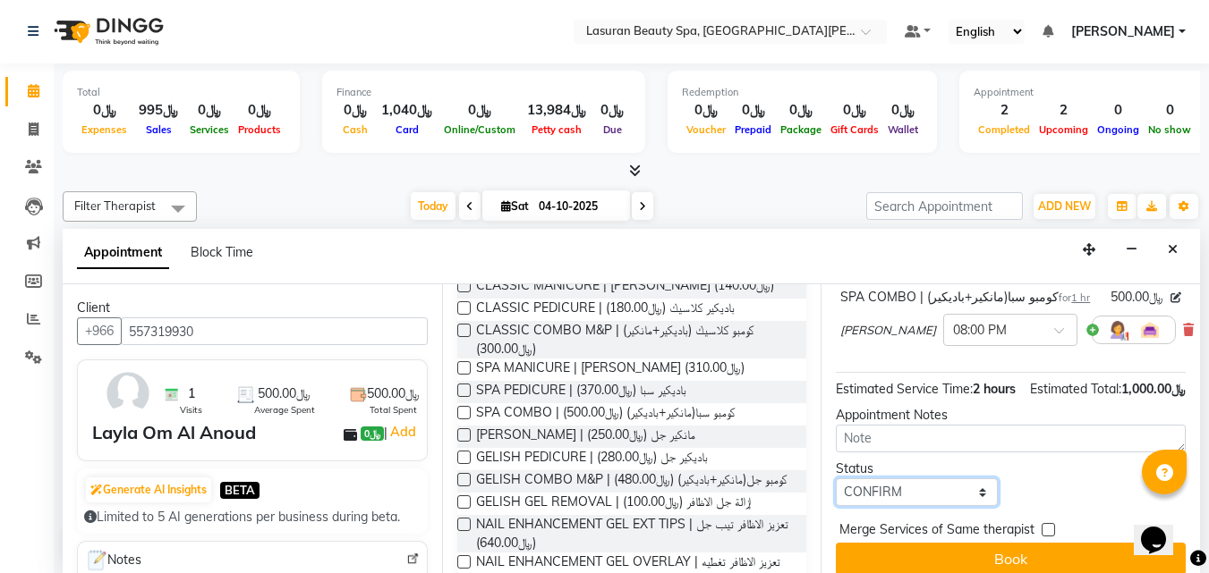
scroll to position [176, 0]
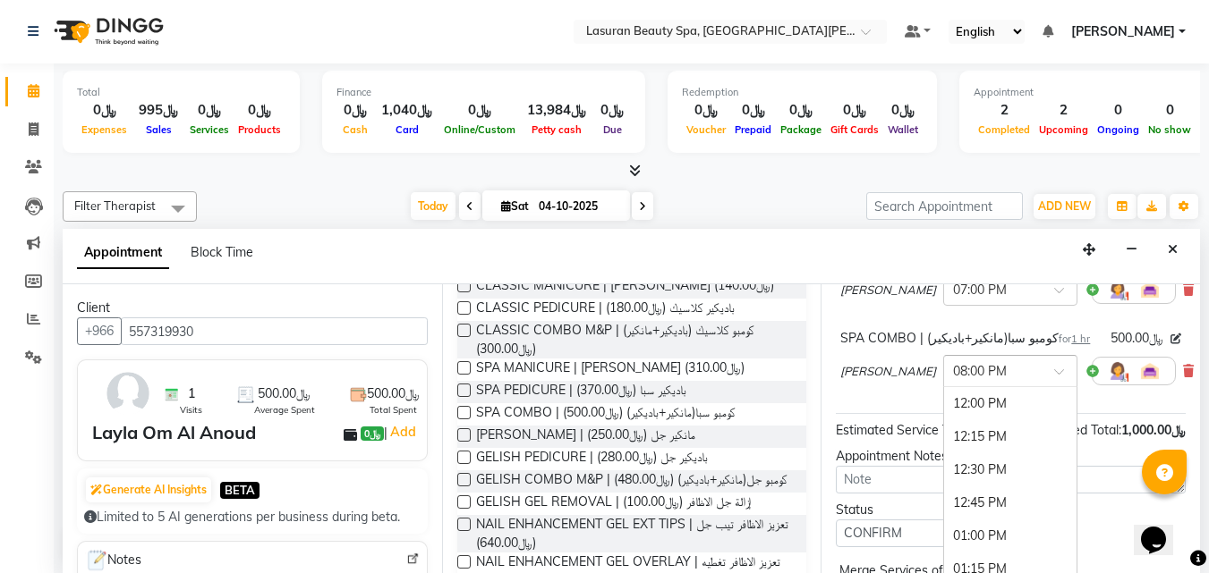
click at [953, 370] on input "text" at bounding box center [992, 370] width 79 height 19
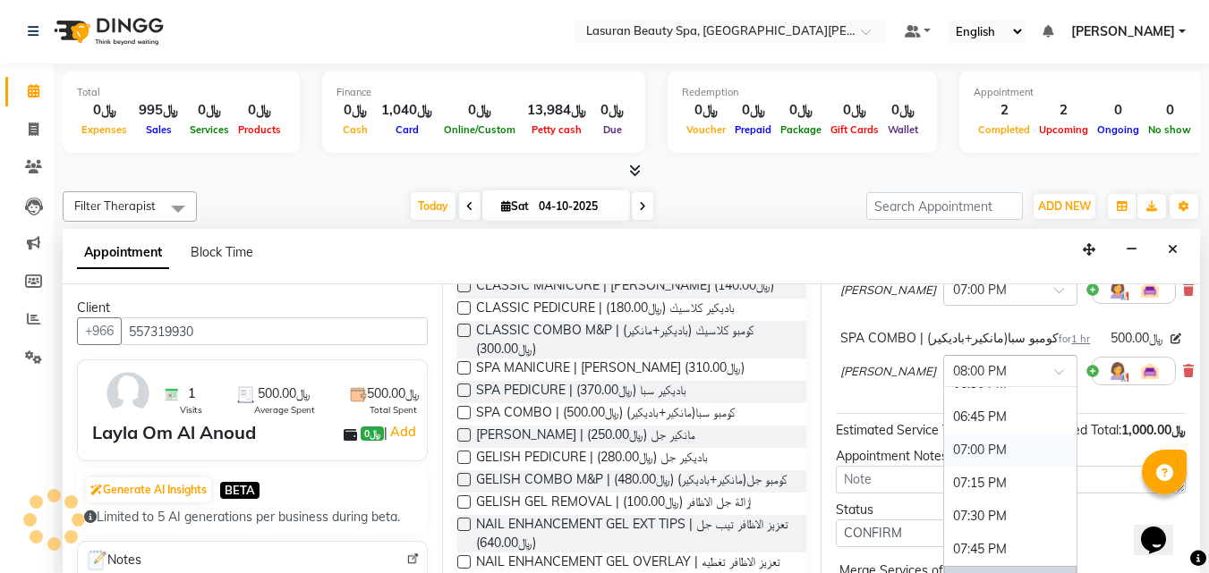
click at [944, 443] on div "07:00 PM" at bounding box center [1010, 450] width 132 height 33
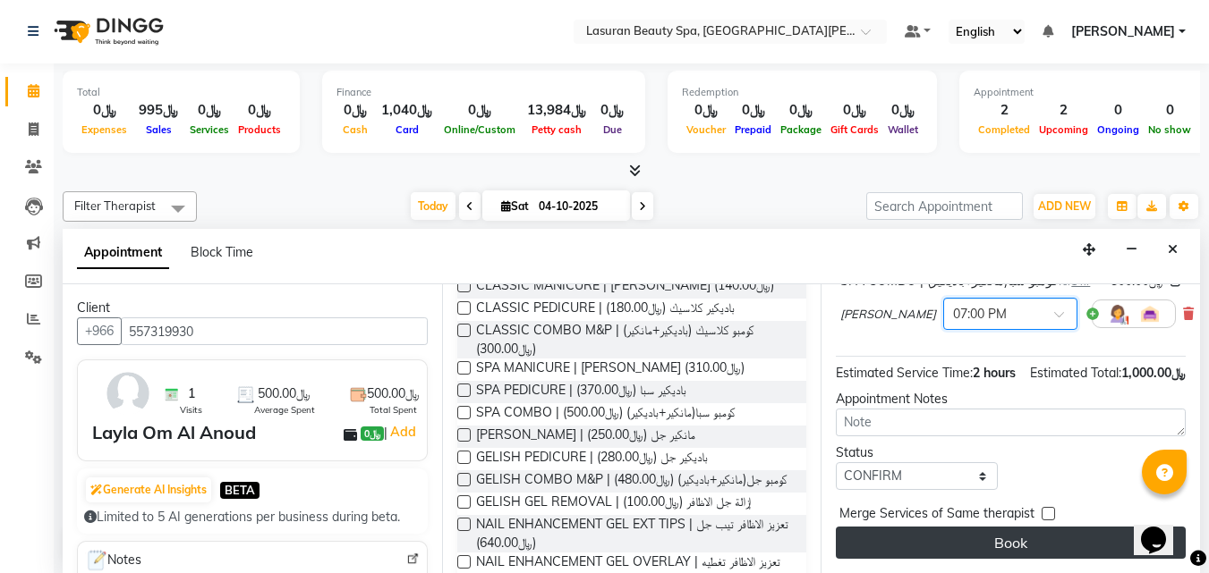
scroll to position [284, 0]
click at [904, 527] on button "Book" at bounding box center [1011, 543] width 350 height 32
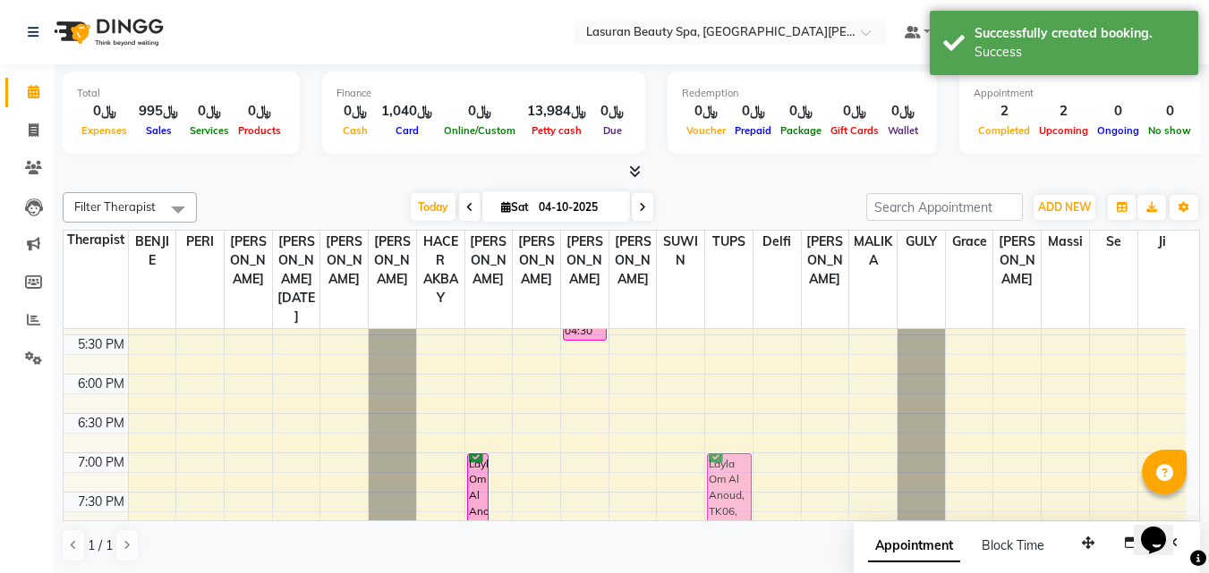
scroll to position [506, 0]
drag, startPoint x: 502, startPoint y: 477, endPoint x: 1002, endPoint y: 472, distance: 500.1
click at [1002, 472] on tr "Layla Om Al Anoud, TK06, 07:00 PM-08:00 PM, SPA COMBO | كومبو سبا(مانكير+باديكي…" at bounding box center [625, 255] width 1122 height 865
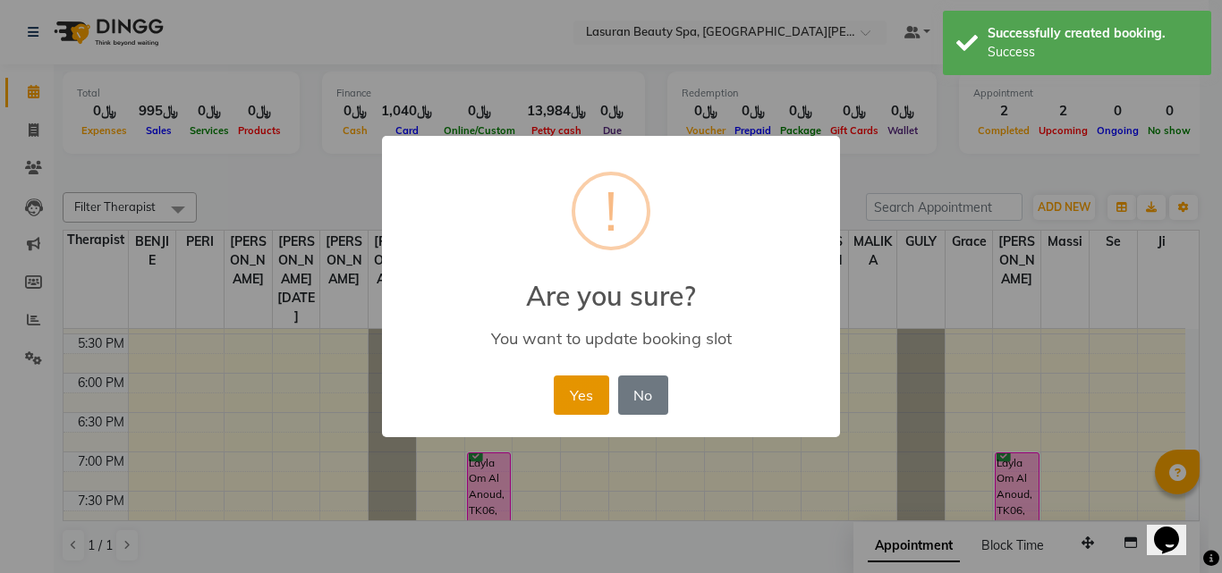
click at [559, 394] on button "Yes" at bounding box center [581, 395] width 55 height 39
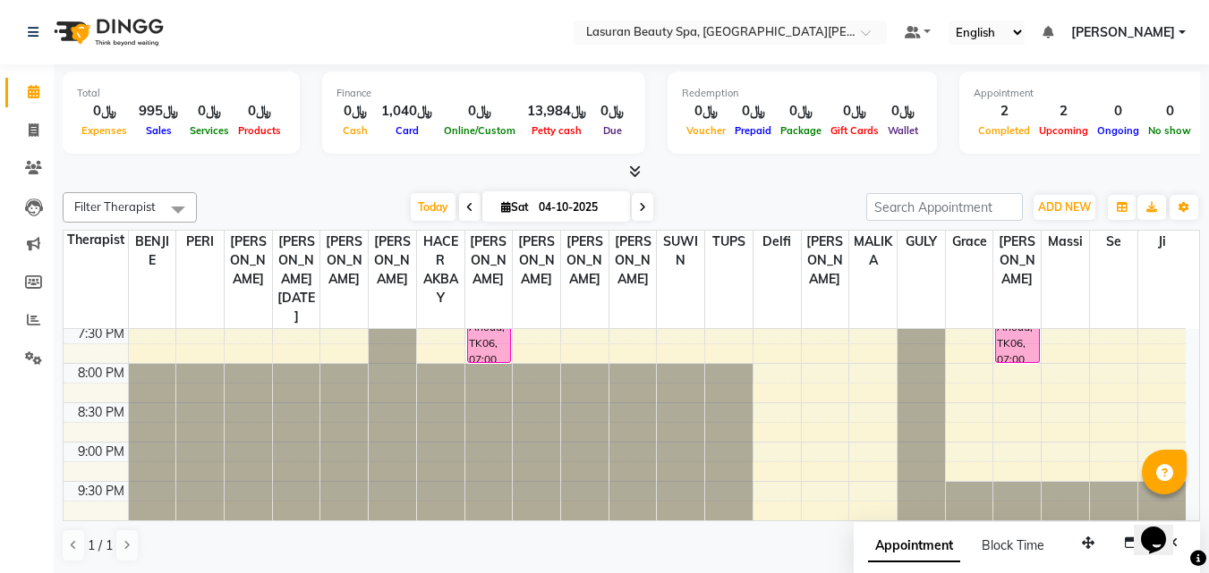
scroll to position [1, 0]
click at [632, 218] on span at bounding box center [642, 206] width 21 height 28
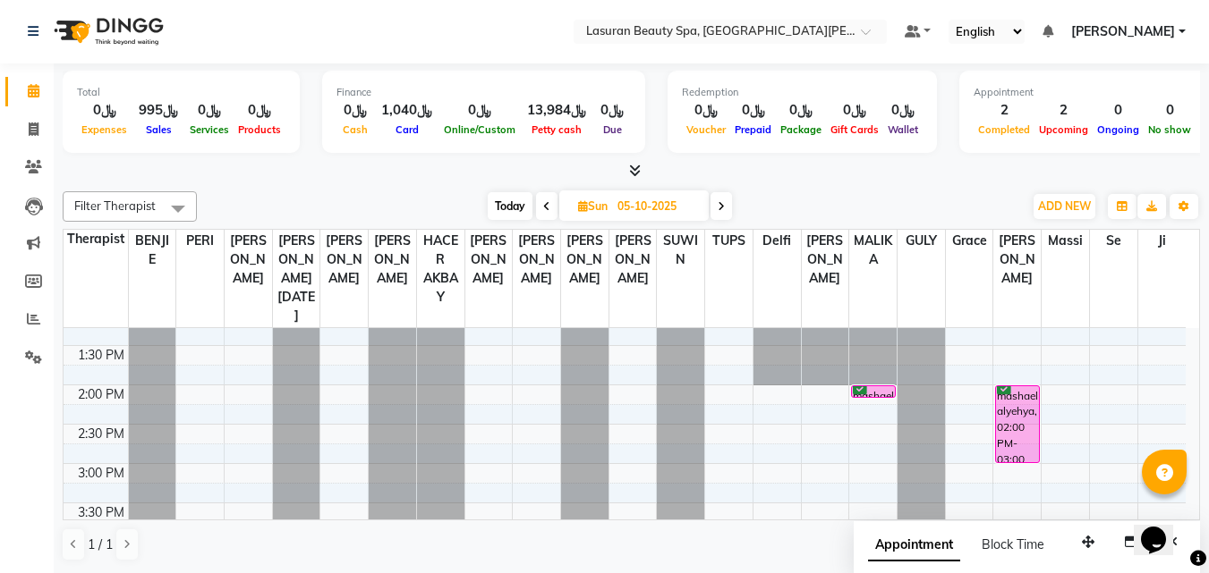
scroll to position [0, 0]
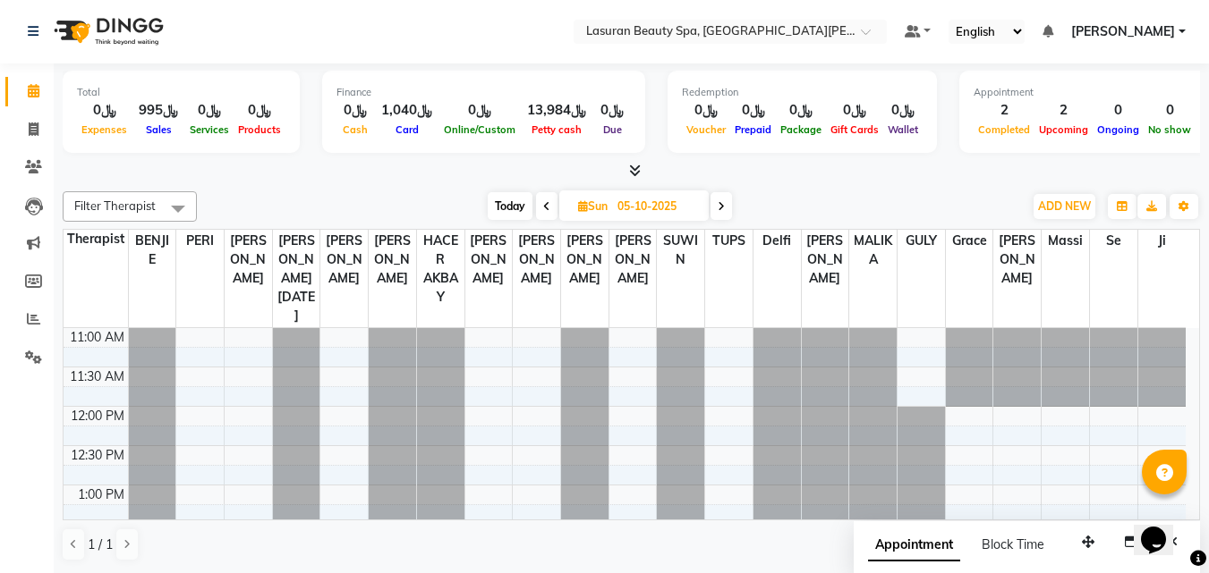
click at [519, 223] on div "Filter Therapist Select All AHMED ALJOHARY Ahmed Kouraichy Ali Marlea BENJIE Ch…" at bounding box center [631, 376] width 1137 height 385
click at [516, 215] on span "Today" at bounding box center [510, 206] width 45 height 28
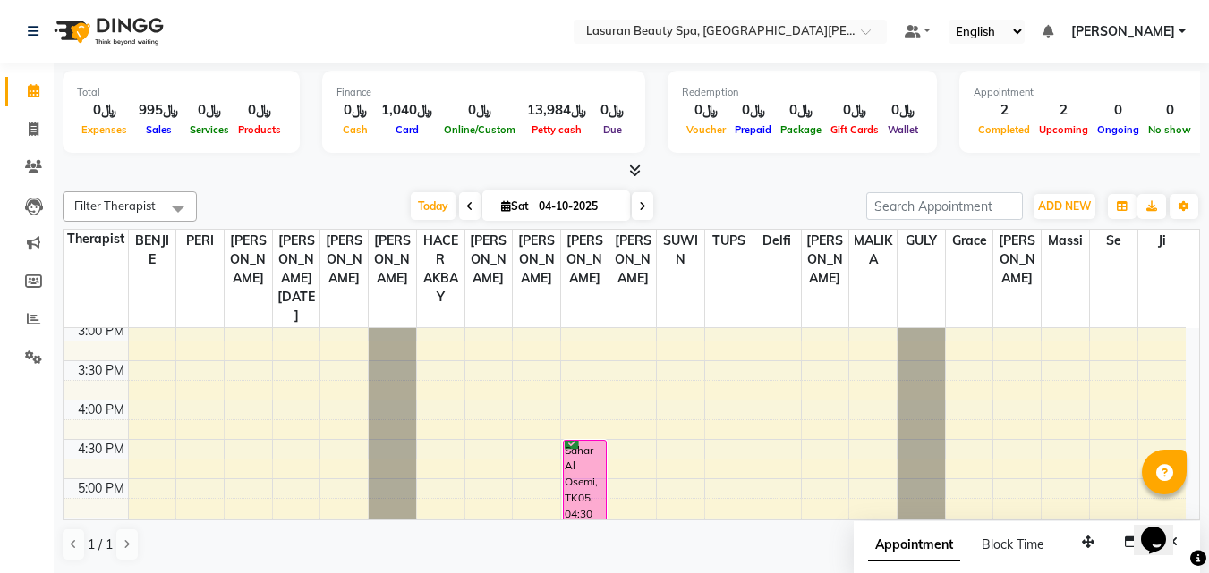
scroll to position [316, 0]
click at [638, 199] on span at bounding box center [642, 206] width 21 height 28
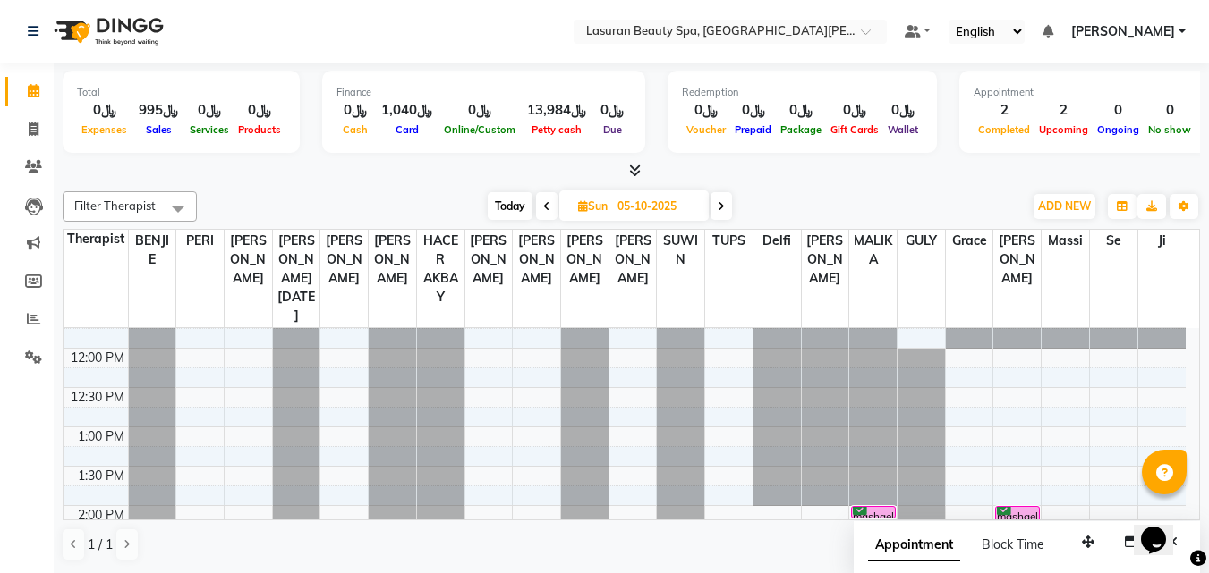
scroll to position [148, 0]
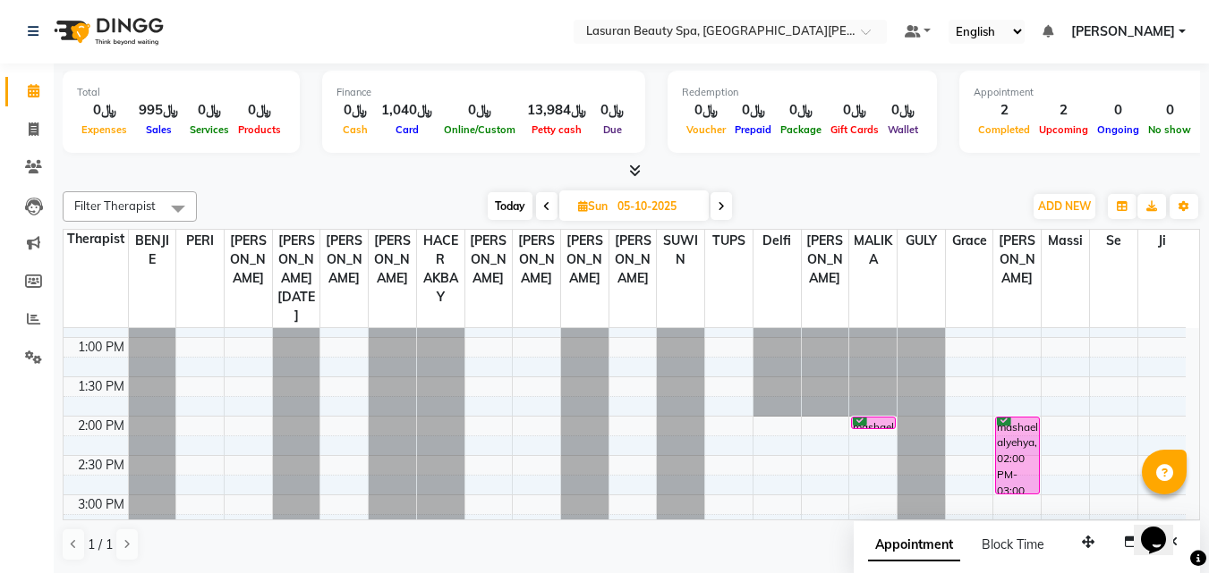
click at [883, 419] on div "mashael alyehya, 02:00 PM-02:01 PM, HAIR COLOR FULL COLOR ROOT | صبغة الشعر بال…" at bounding box center [873, 423] width 42 height 11
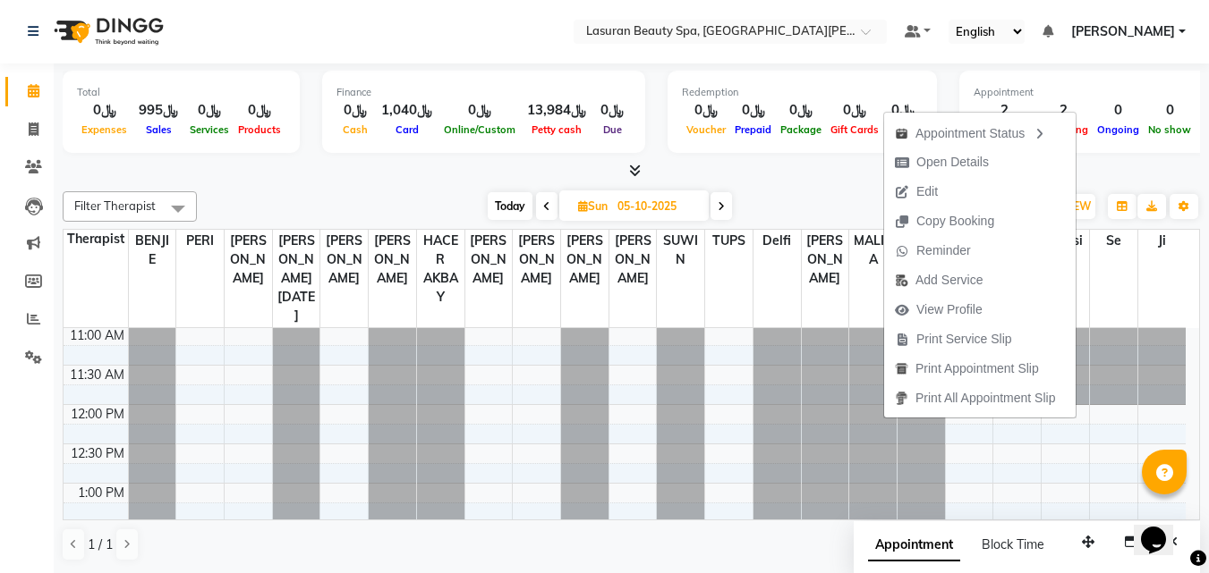
scroll to position [0, 0]
click at [725, 208] on span at bounding box center [720, 206] width 21 height 28
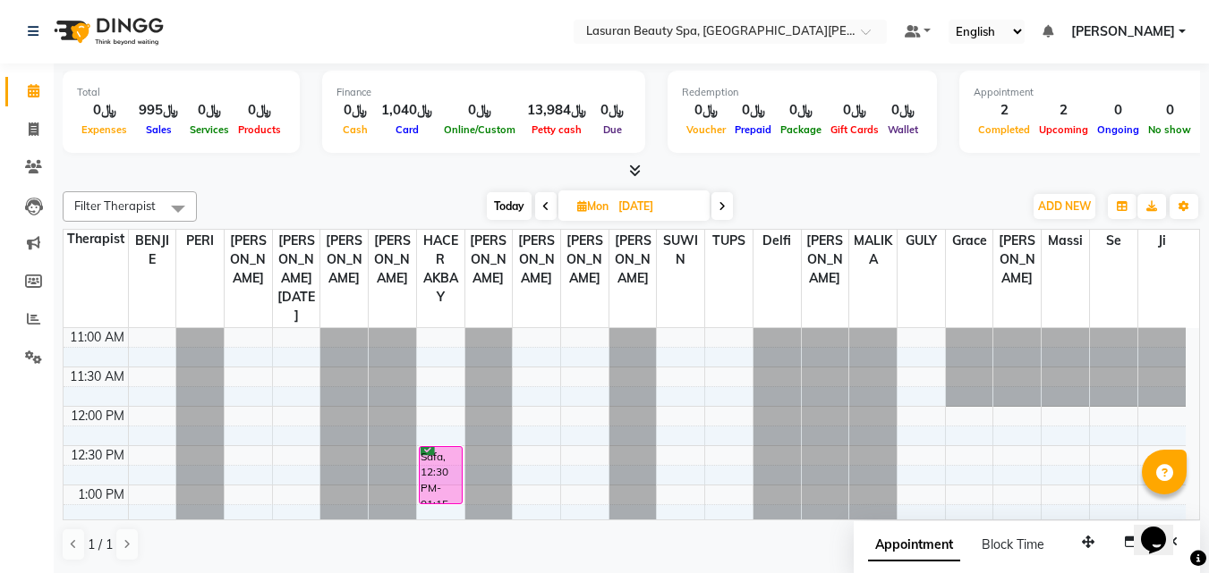
click at [733, 214] on span at bounding box center [721, 206] width 21 height 28
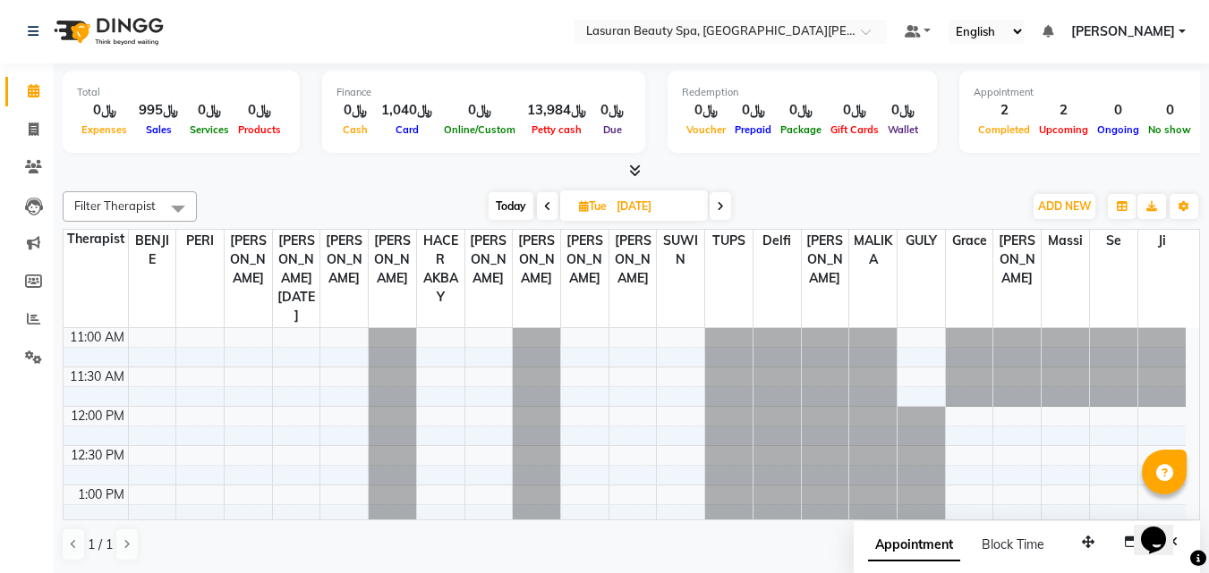
click at [718, 207] on icon at bounding box center [720, 206] width 7 height 11
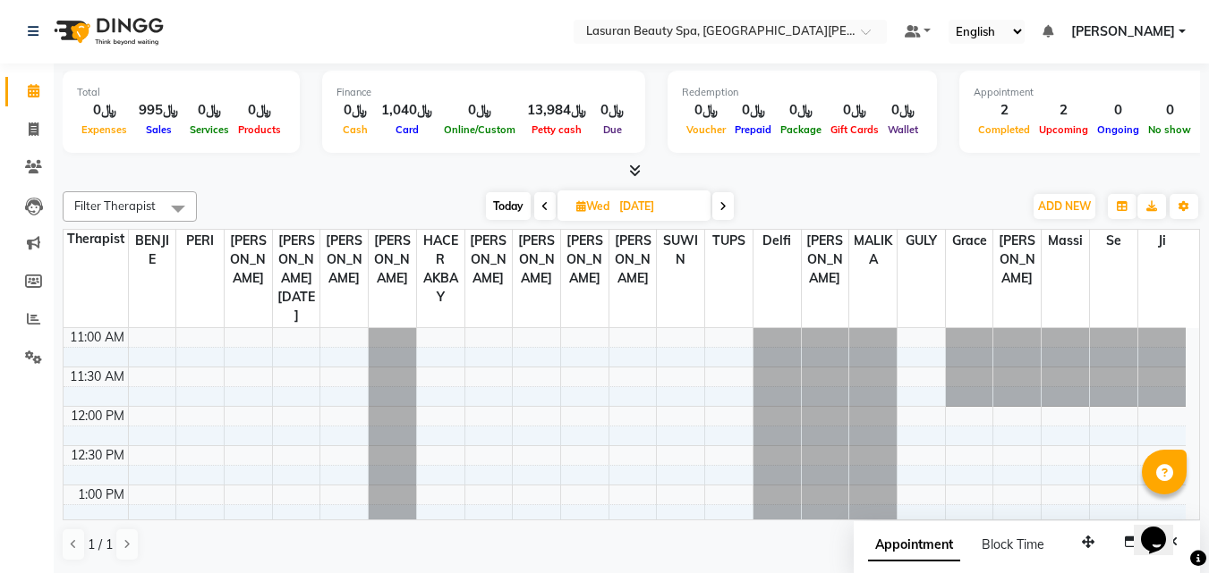
click at [726, 208] on icon at bounding box center [722, 206] width 7 height 11
click at [719, 213] on span at bounding box center [720, 206] width 21 height 28
type input "10-10-2025"
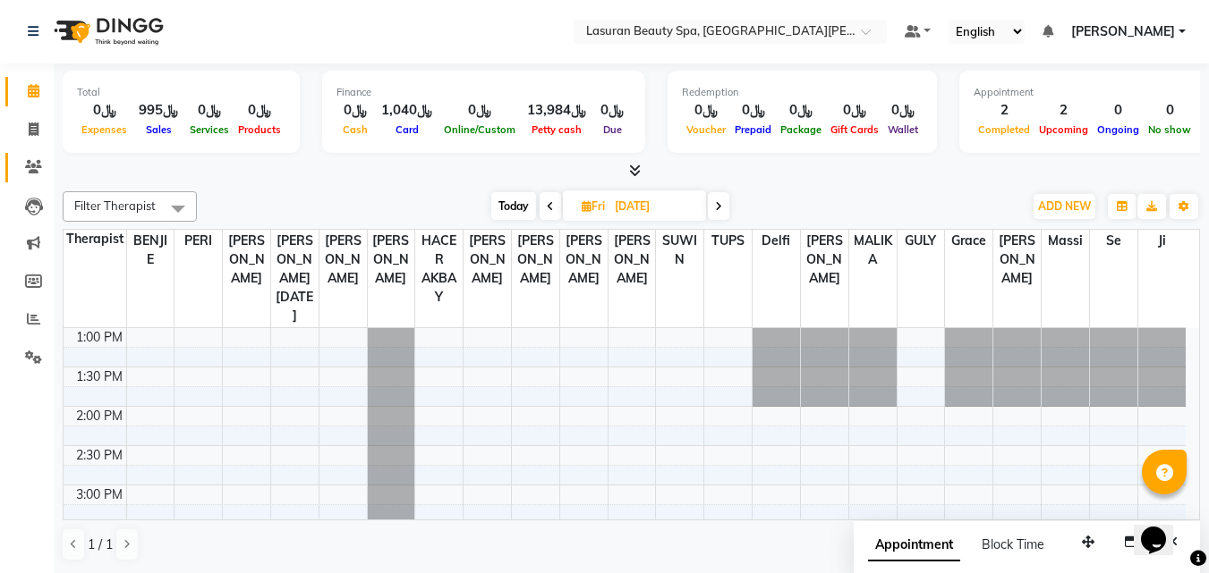
click at [12, 166] on link "Clients" at bounding box center [26, 168] width 43 height 30
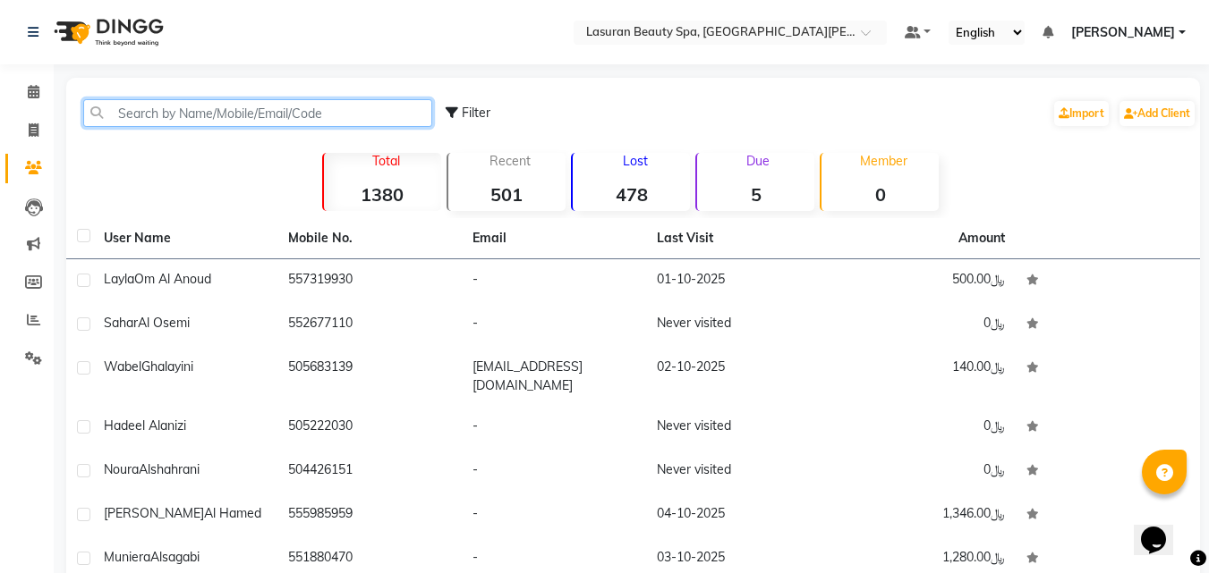
click at [279, 116] on input "text" at bounding box center [257, 113] width 349 height 28
paste input "534689266"
click at [266, 119] on input "534689266" at bounding box center [257, 113] width 349 height 28
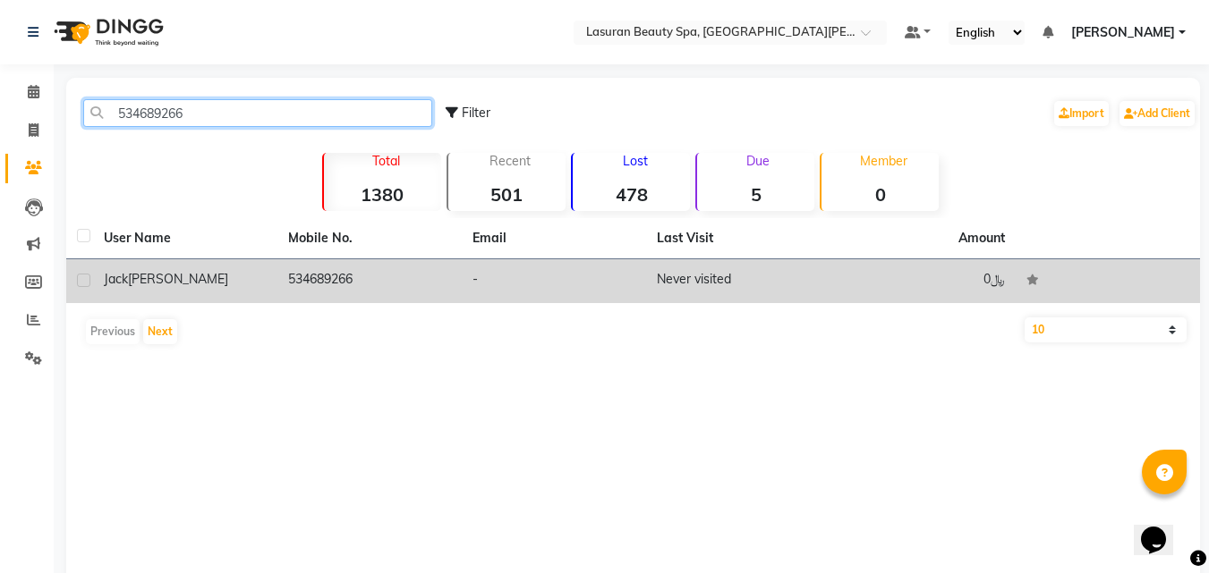
type input "534689266"
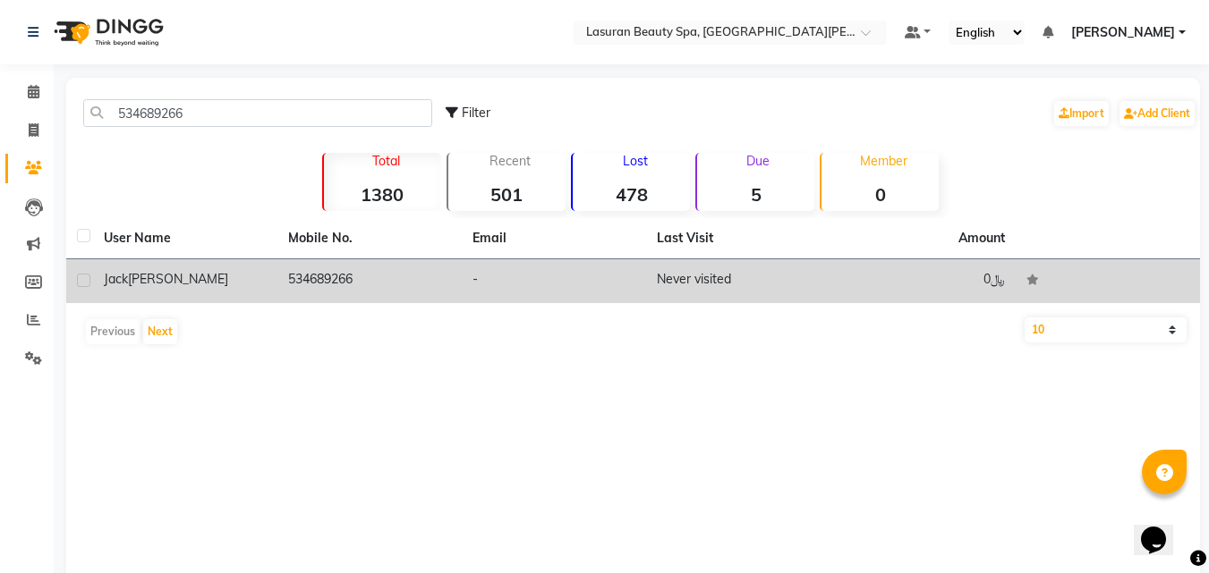
click at [773, 290] on td "Never visited" at bounding box center [738, 281] width 184 height 44
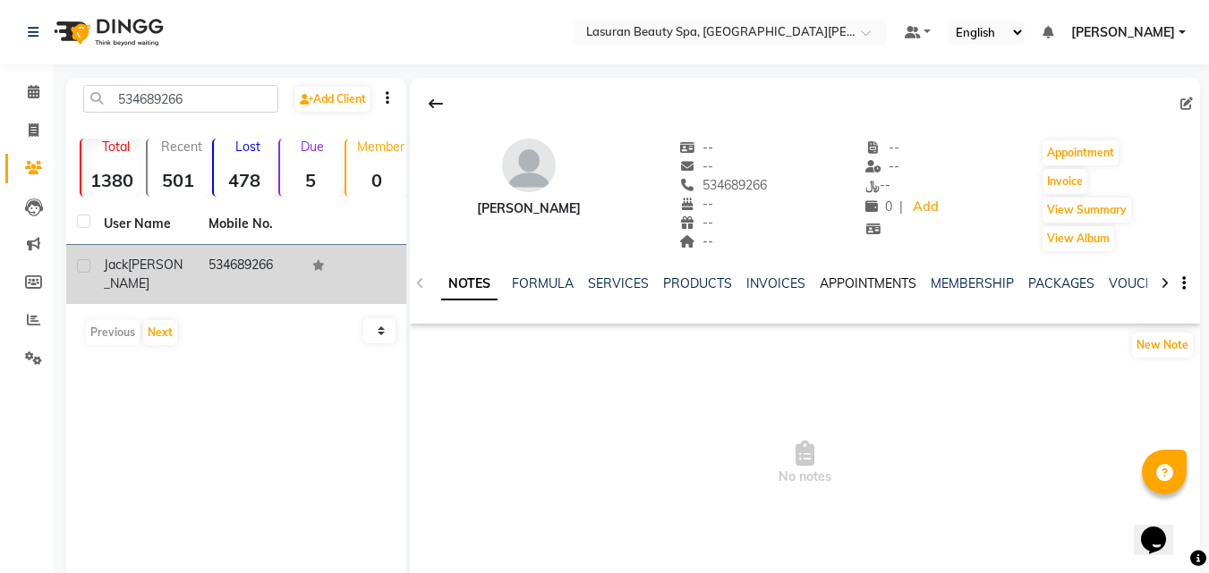
click at [863, 289] on link "APPOINTMENTS" at bounding box center [867, 284] width 97 height 16
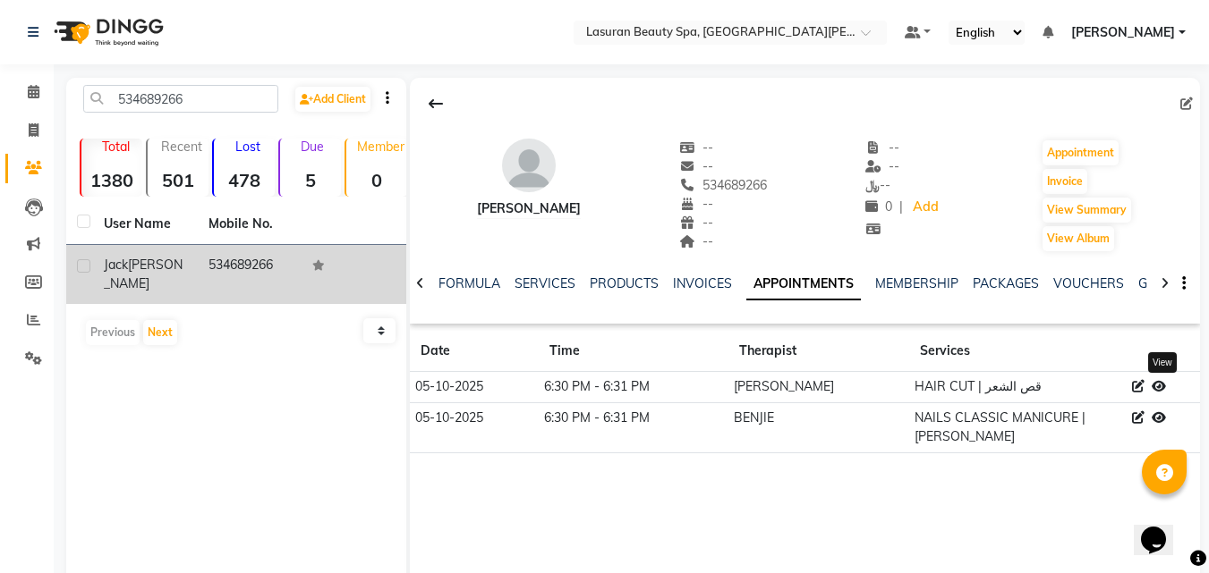
click at [1160, 387] on icon at bounding box center [1158, 386] width 14 height 13
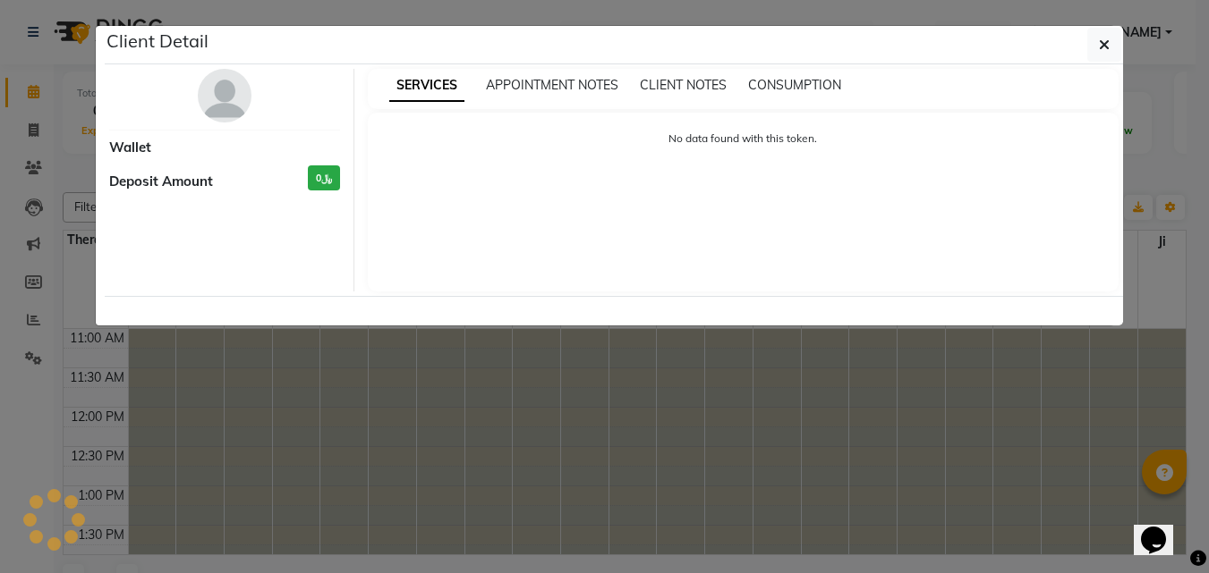
select select "6"
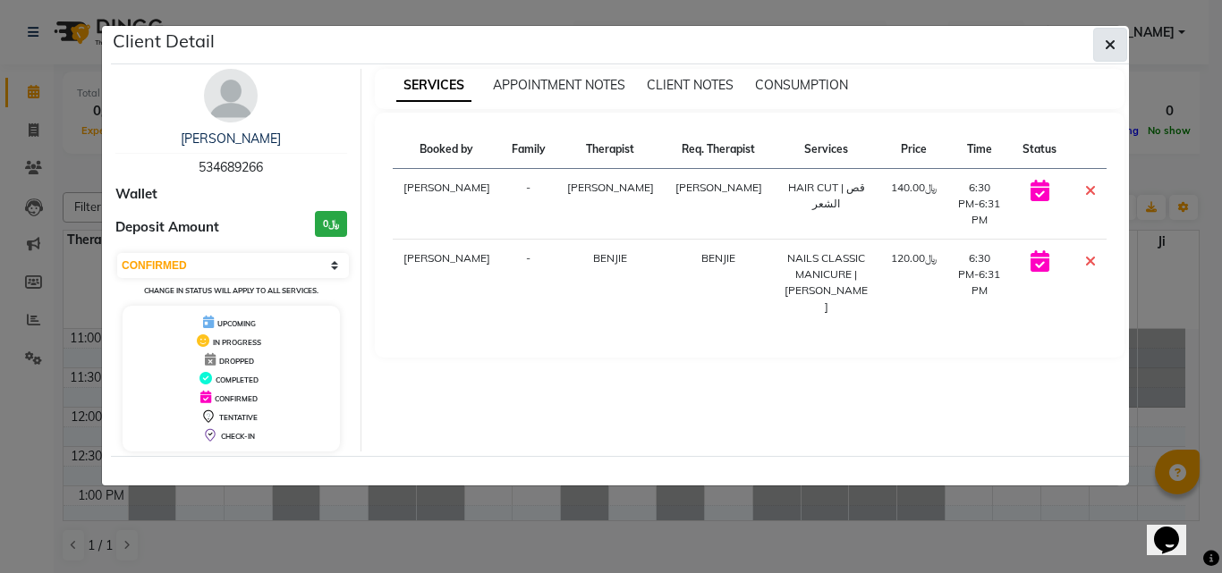
click at [1099, 51] on button "button" at bounding box center [1110, 45] width 34 height 34
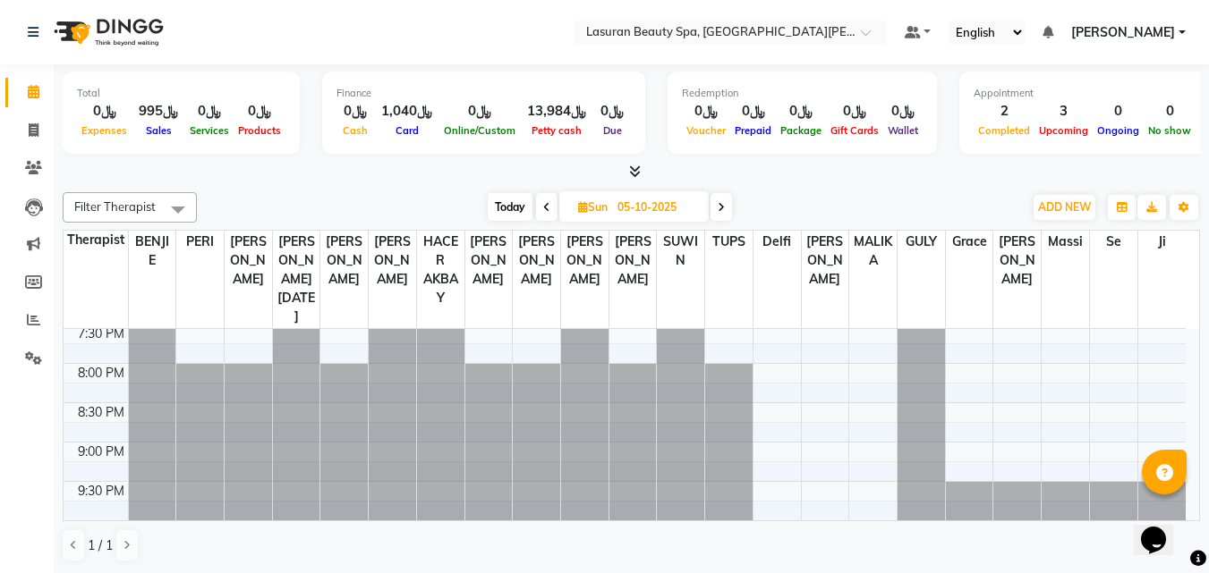
scroll to position [495, 0]
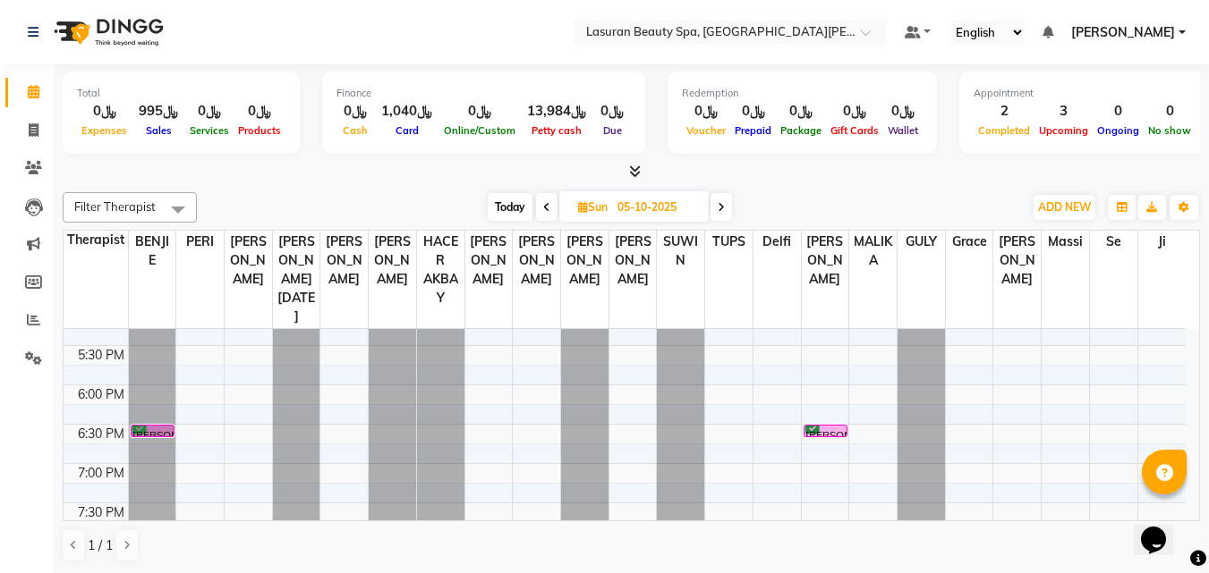
click at [524, 209] on span "Today" at bounding box center [510, 207] width 45 height 28
type input "04-10-2025"
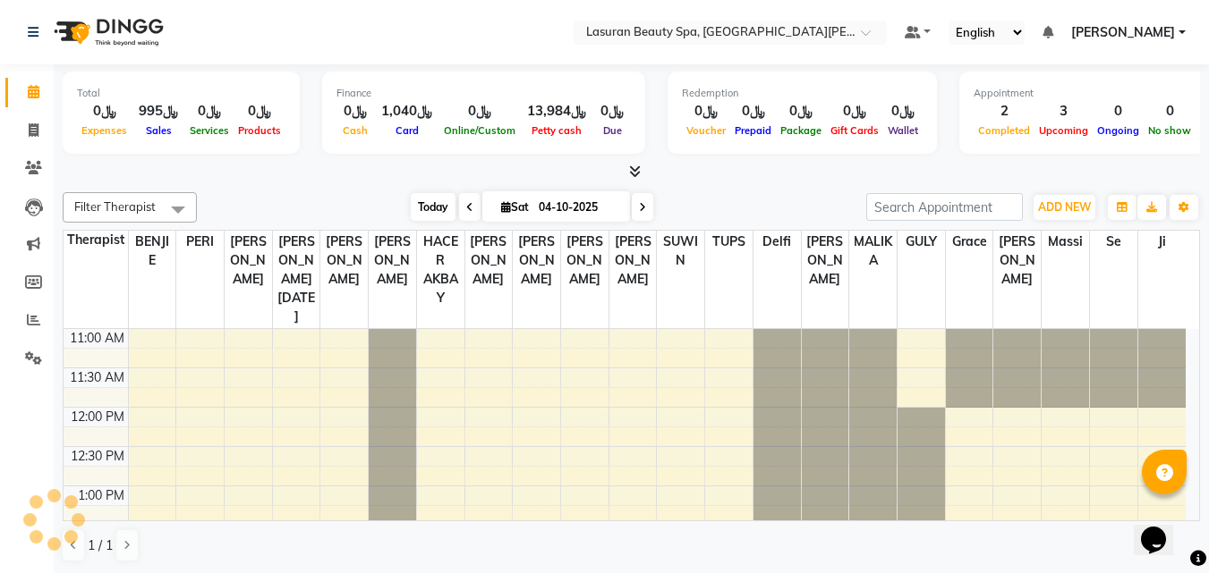
scroll to position [237, 0]
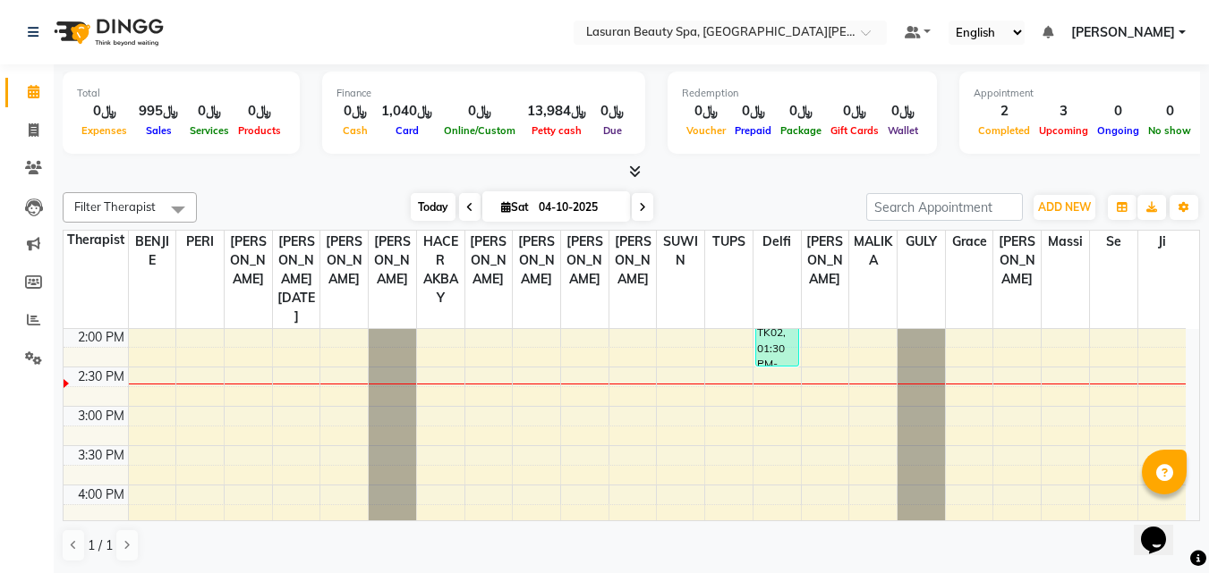
click at [431, 199] on span "Today" at bounding box center [433, 207] width 45 height 28
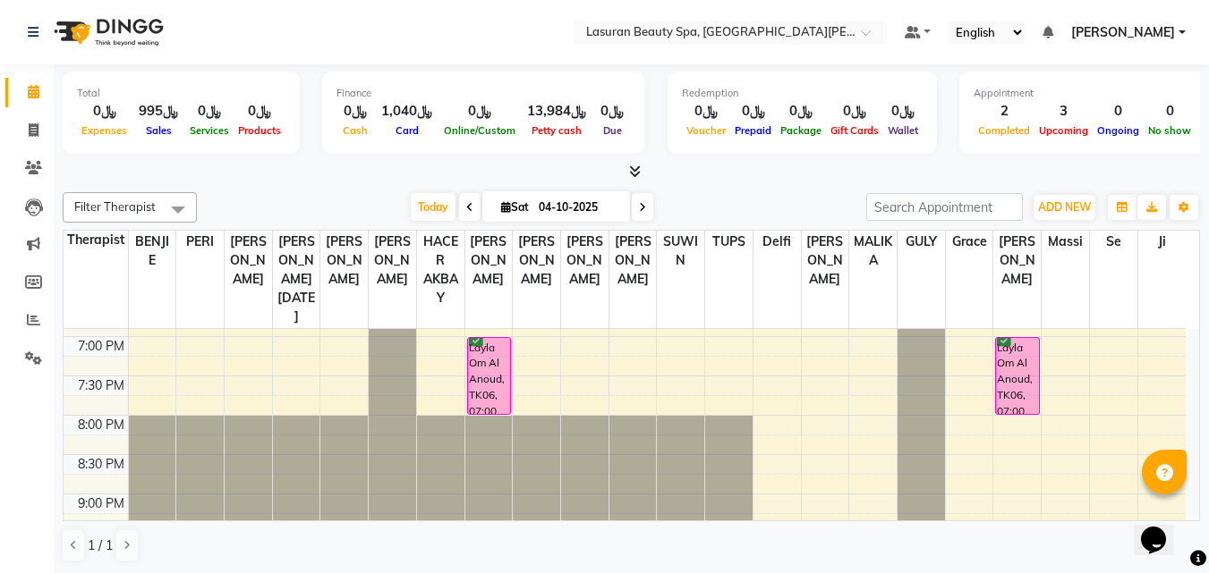
scroll to position [674, 0]
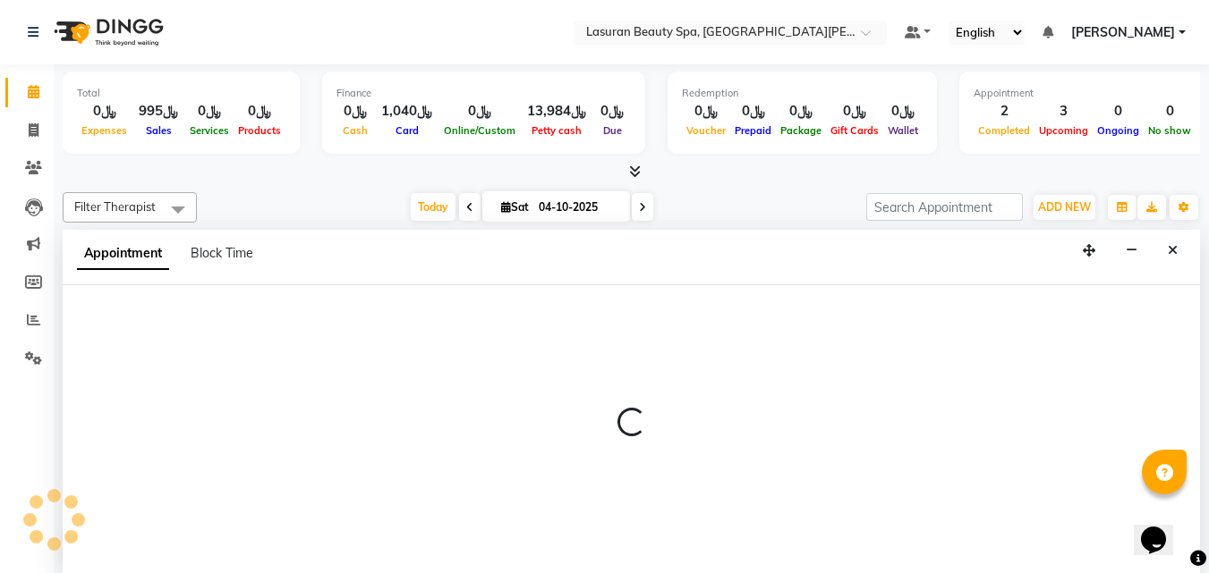
select select "54632"
select select "tentative"
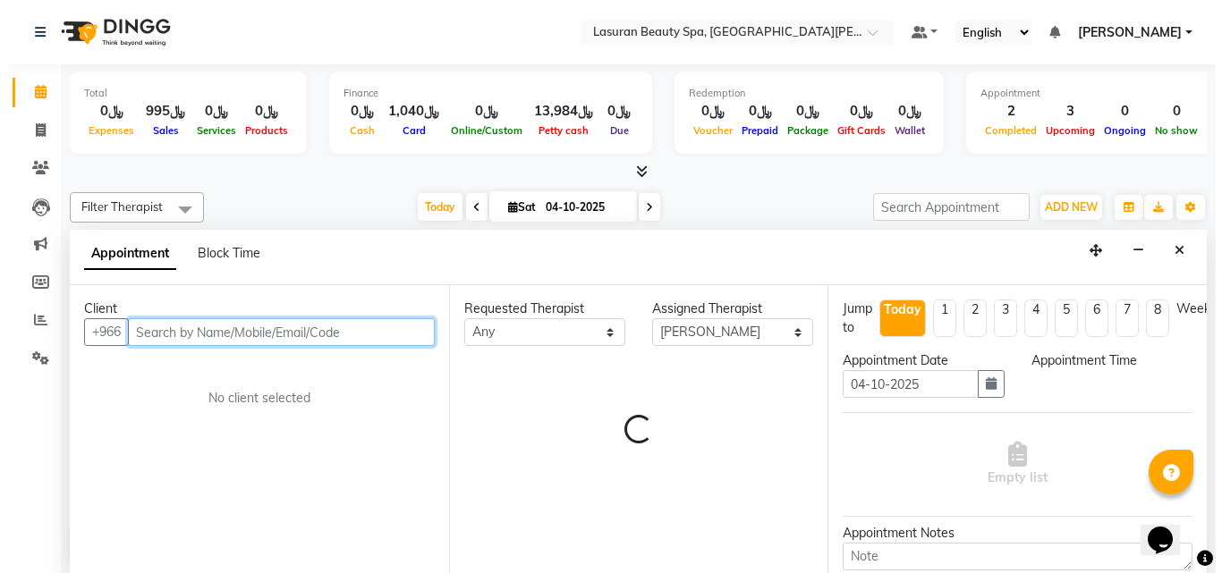
scroll to position [1, 0]
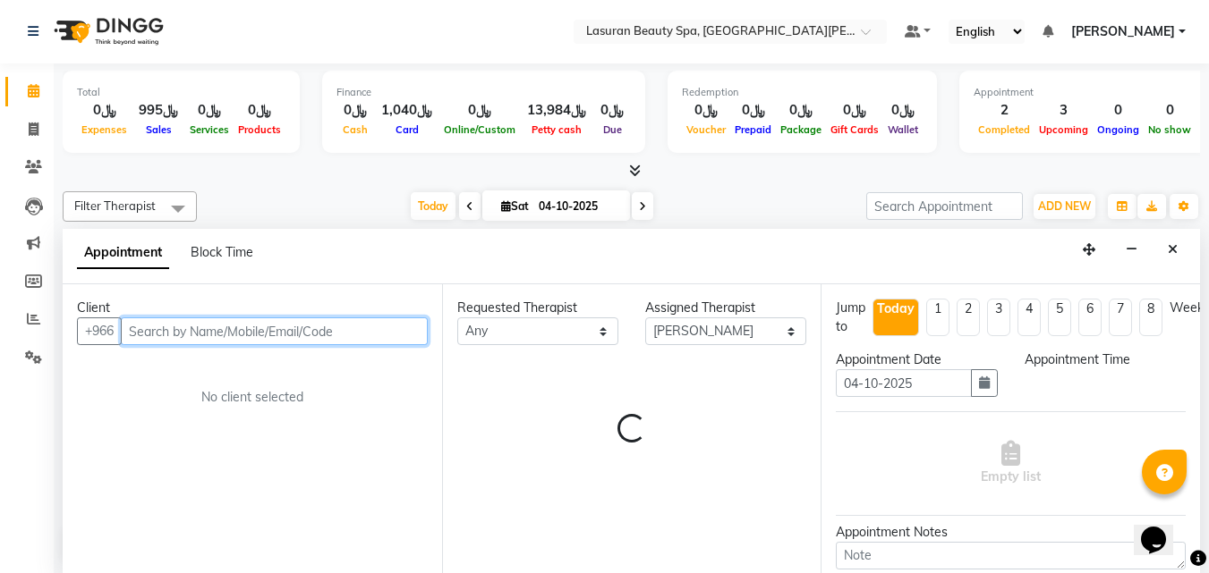
select select "1230"
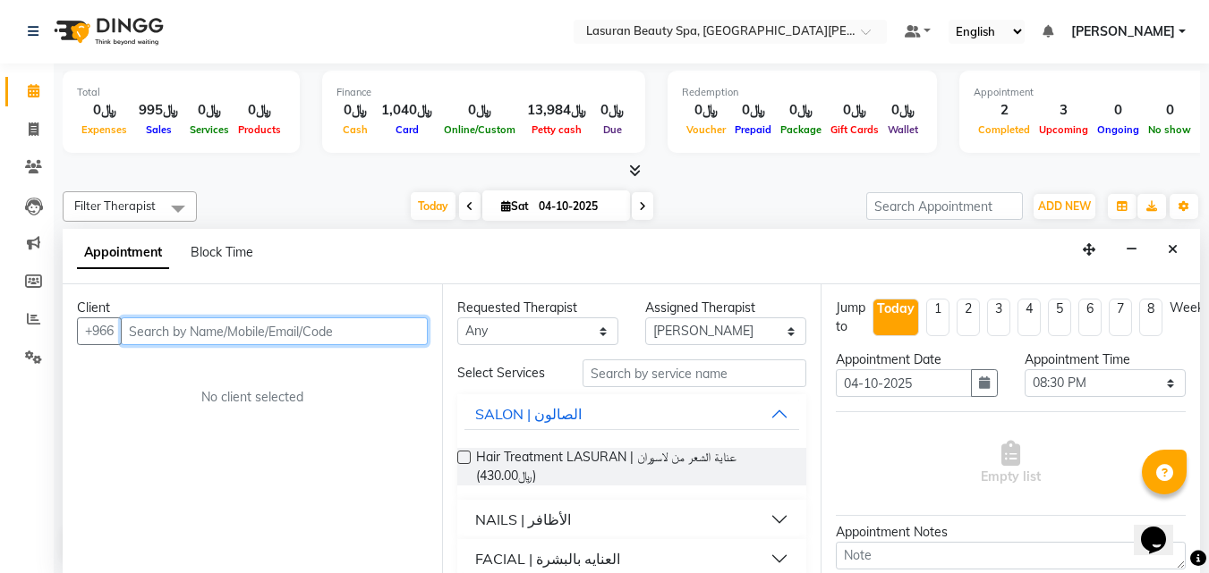
click at [280, 335] on input "text" at bounding box center [274, 332] width 307 height 28
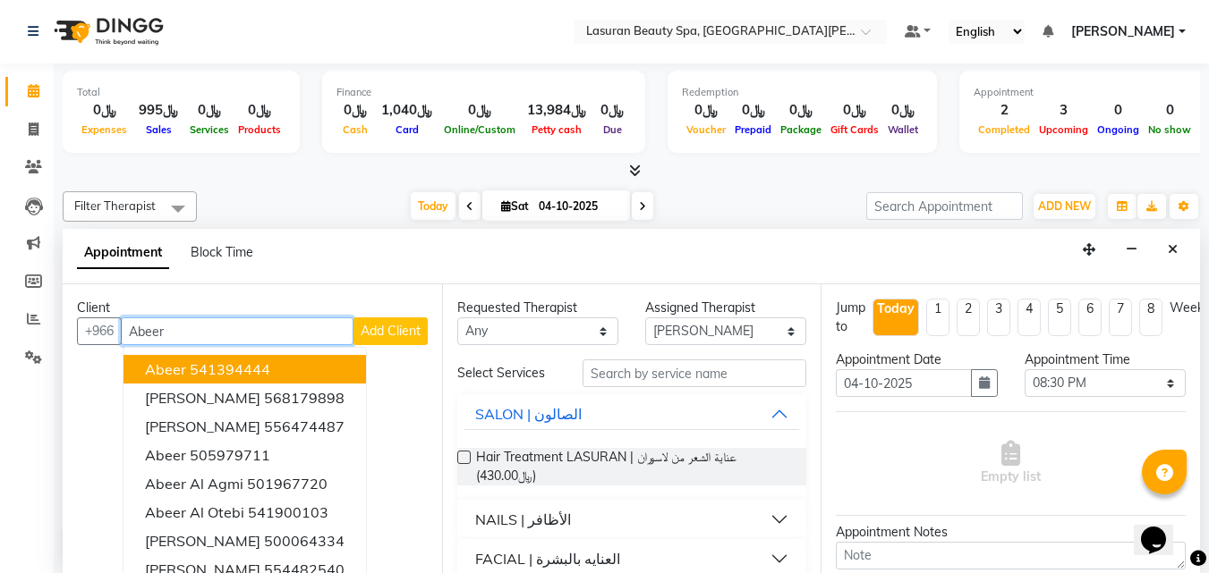
type input "Abeer"
click at [411, 344] on button "Add Client" at bounding box center [390, 332] width 74 height 28
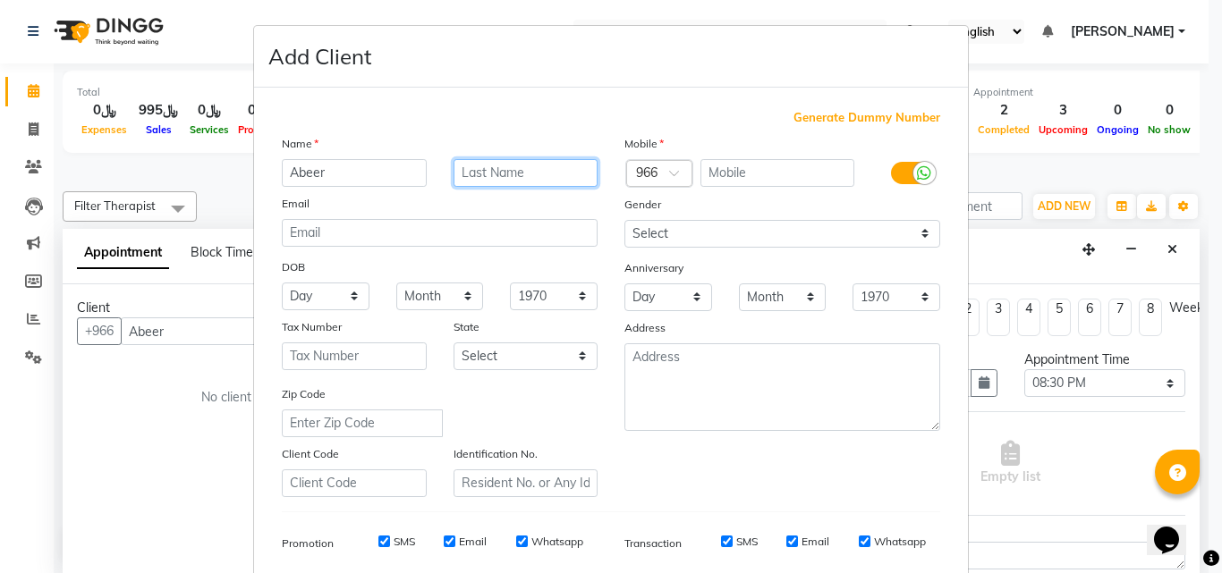
click at [516, 183] on input "text" at bounding box center [526, 173] width 145 height 28
type input "U"
type input "Sultan"
click at [760, 174] on input "text" at bounding box center [777, 173] width 155 height 28
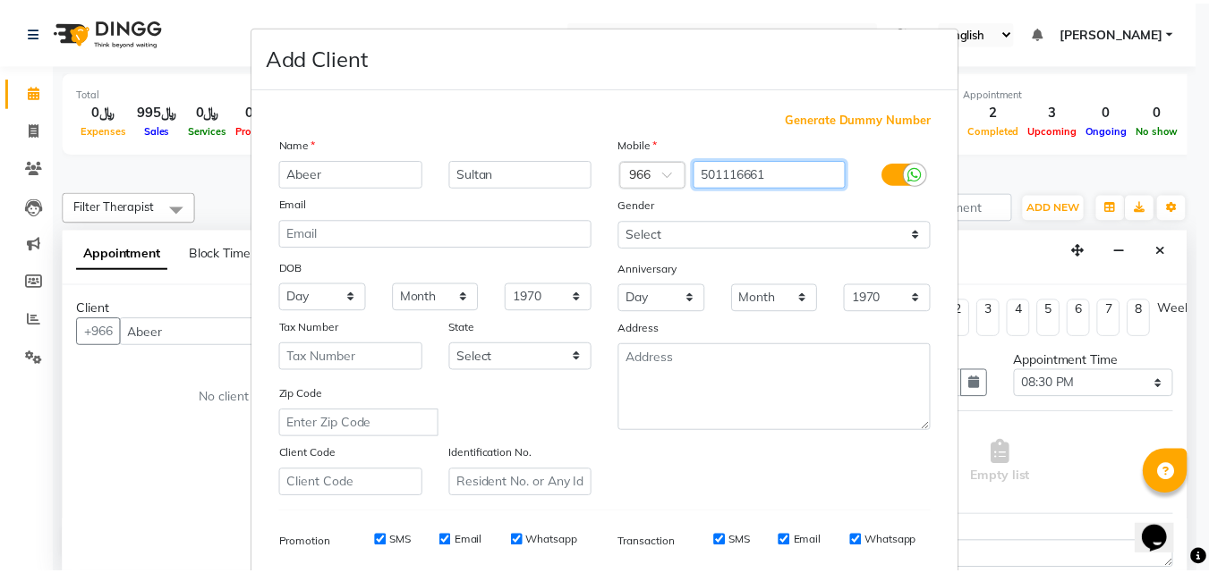
scroll to position [252, 0]
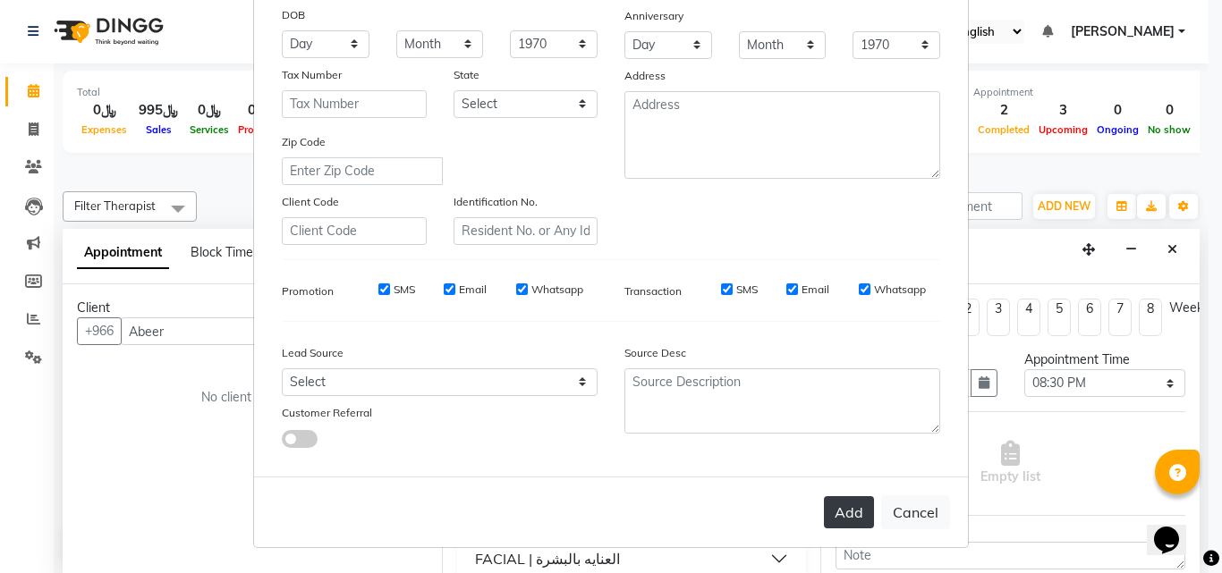
type input "501116661"
click at [843, 514] on button "Add" at bounding box center [849, 512] width 50 height 32
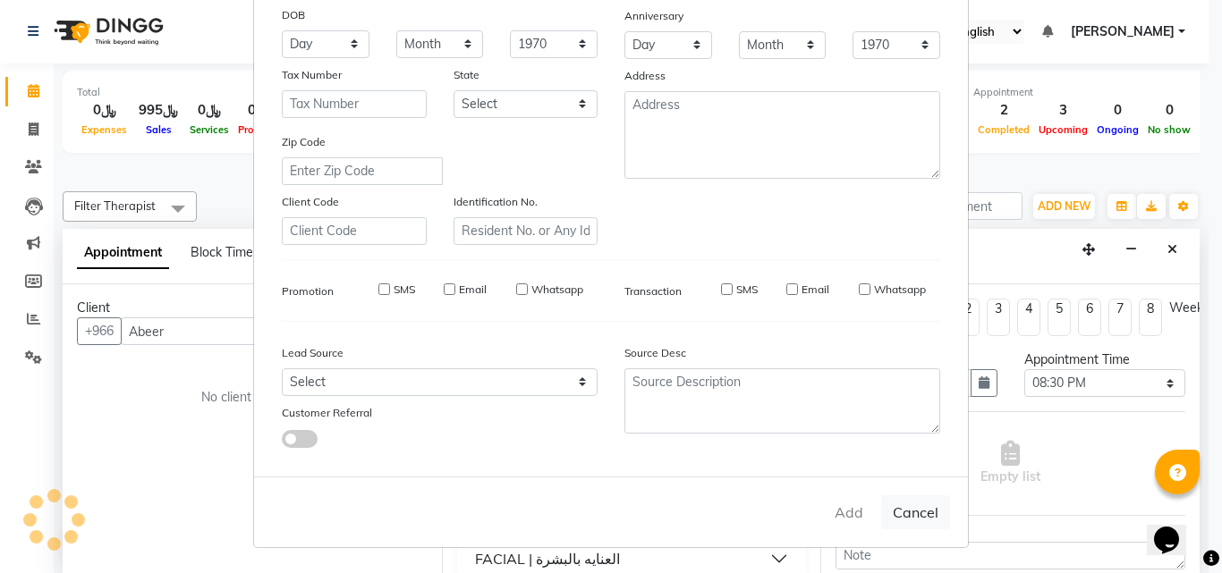
type input "501116661"
select select
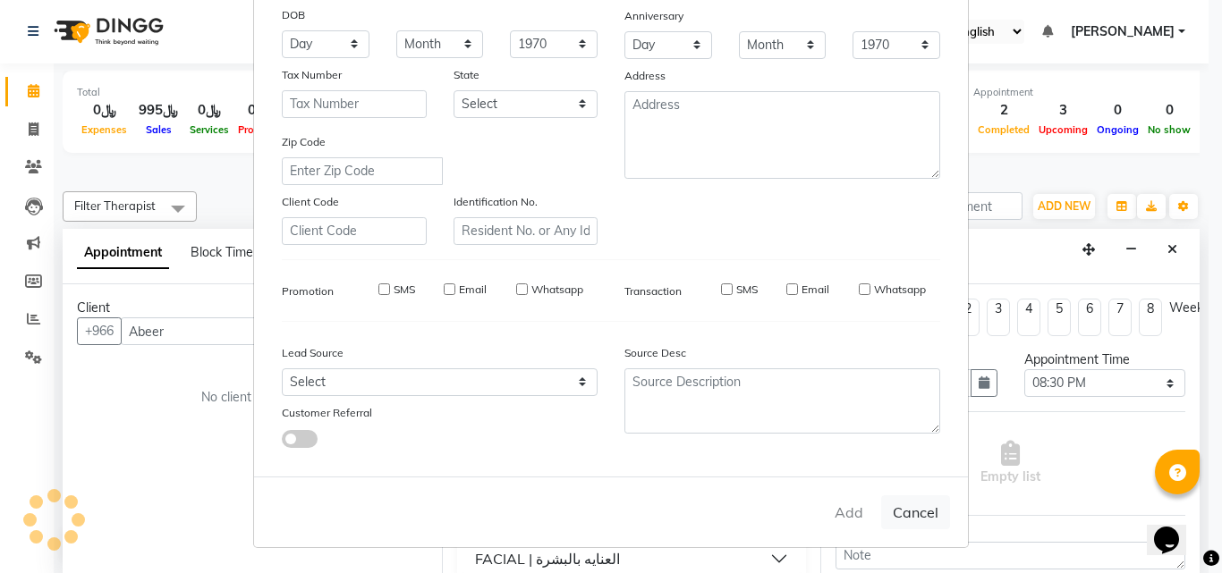
select select
checkbox input "false"
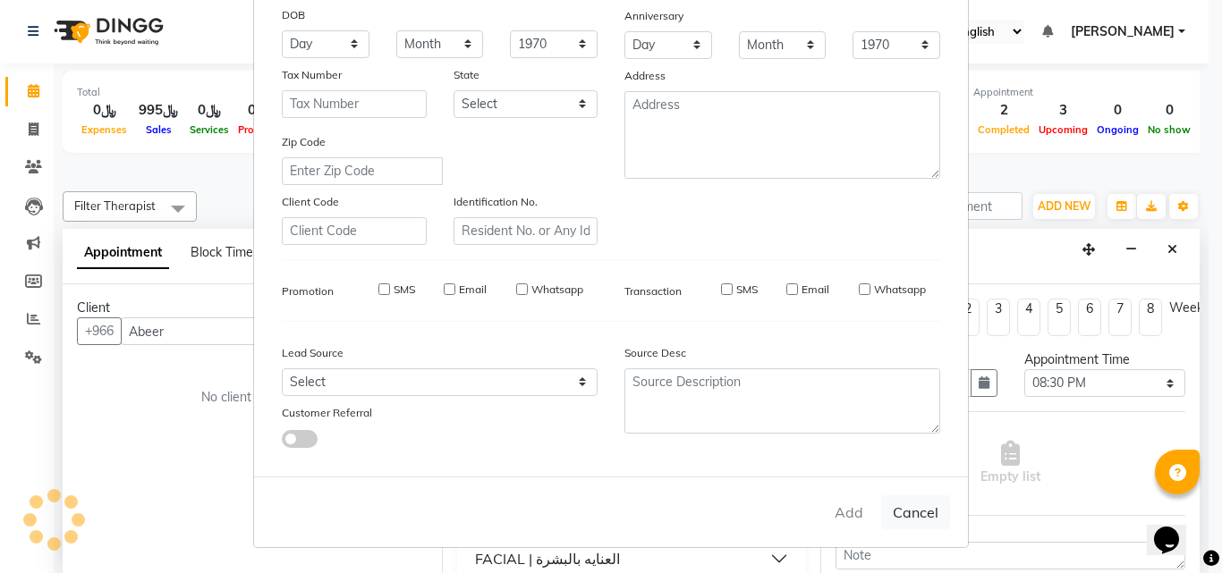
checkbox input "false"
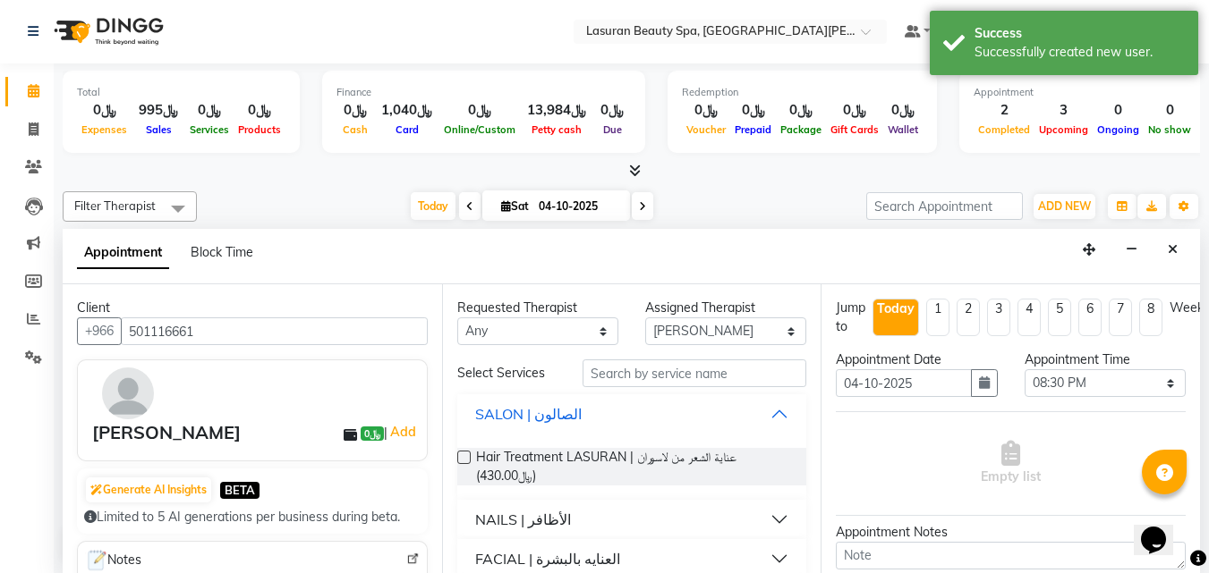
click at [523, 410] on div "SALON | الصالون" at bounding box center [528, 413] width 106 height 21
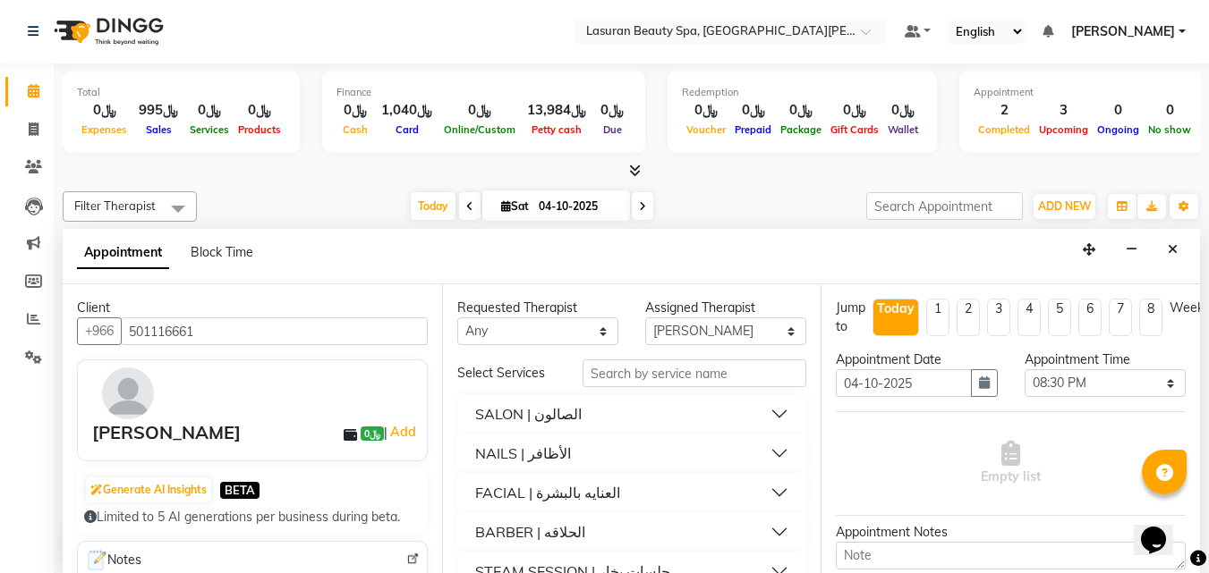
scroll to position [32, 0]
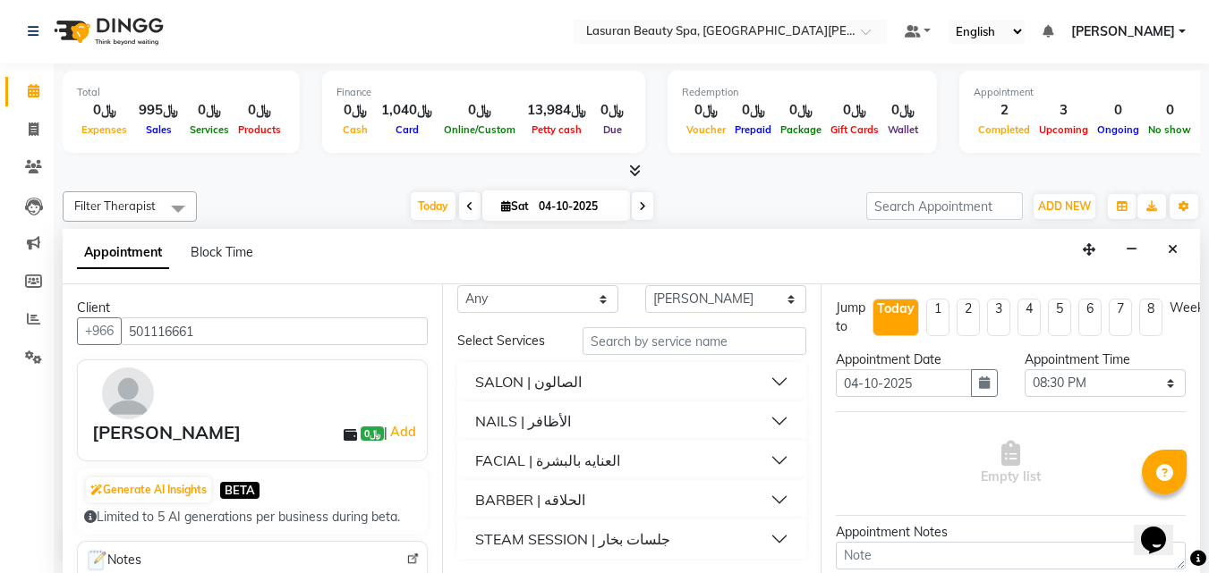
click at [559, 425] on div "NAILS | الأظافر" at bounding box center [523, 421] width 96 height 21
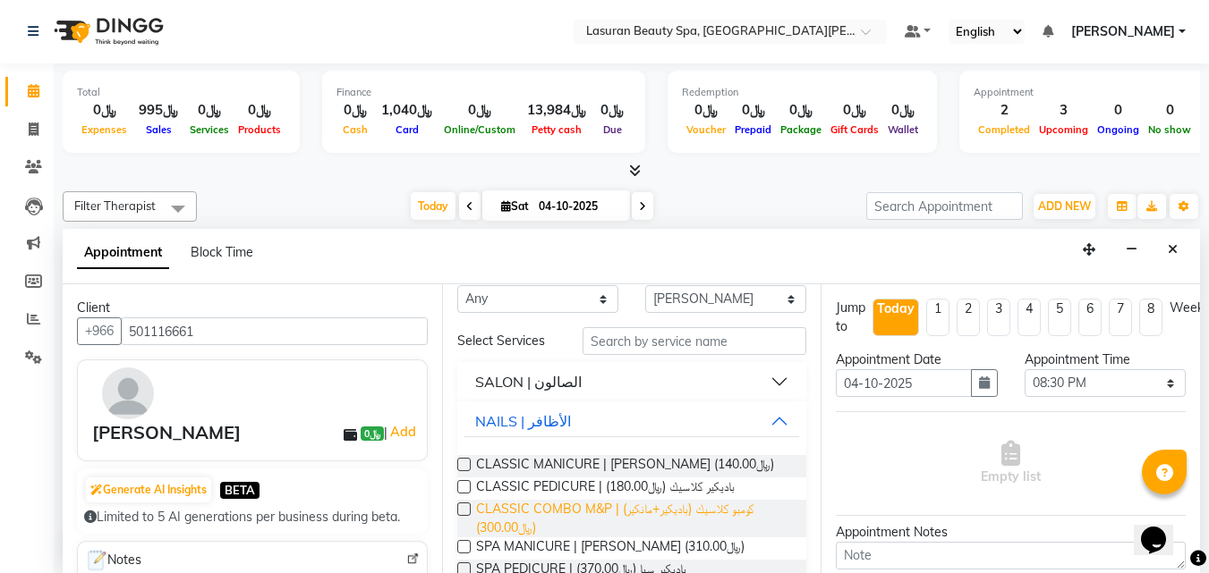
click at [563, 529] on span "CLASSIC COMBO M&P | كومبو كلاسيك (باديكير+مانكير) (﷼300.00)" at bounding box center [634, 519] width 317 height 38
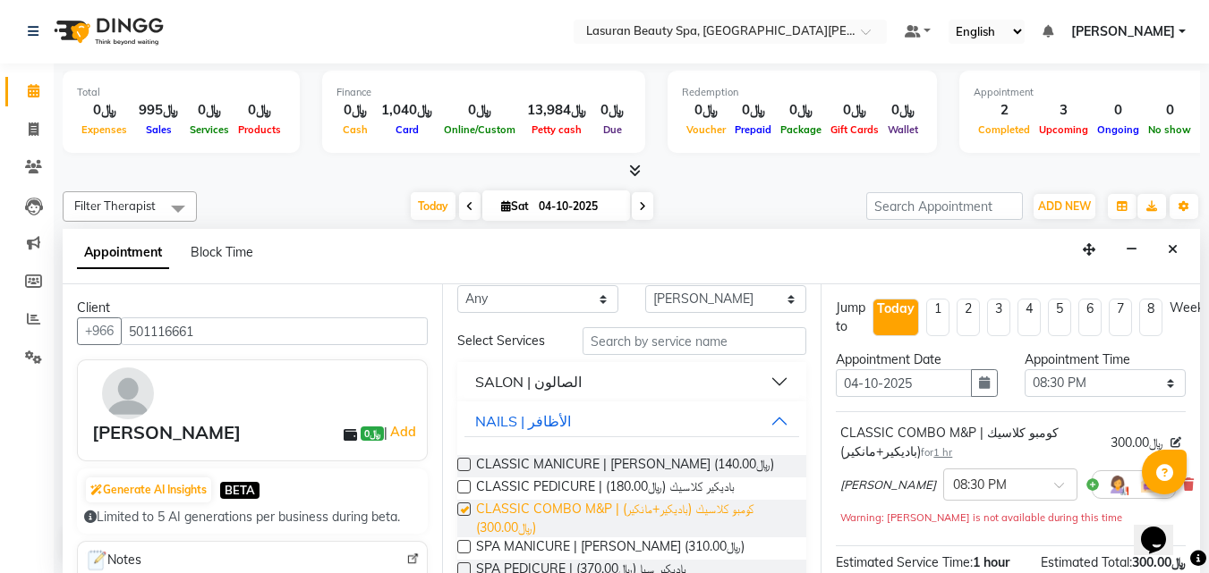
checkbox input "false"
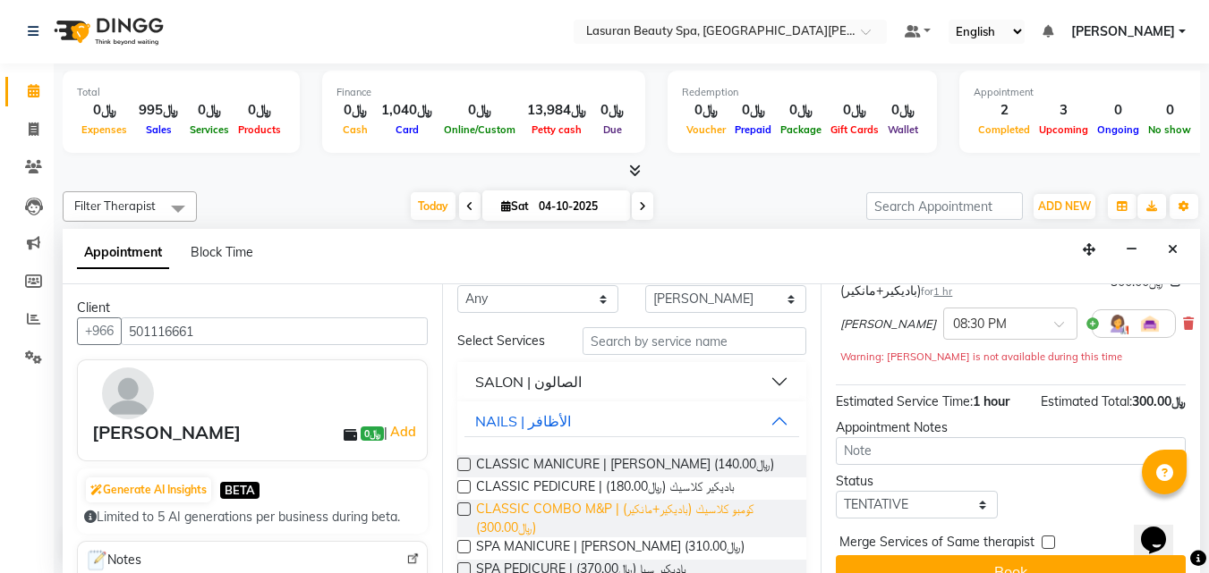
scroll to position [203, 0]
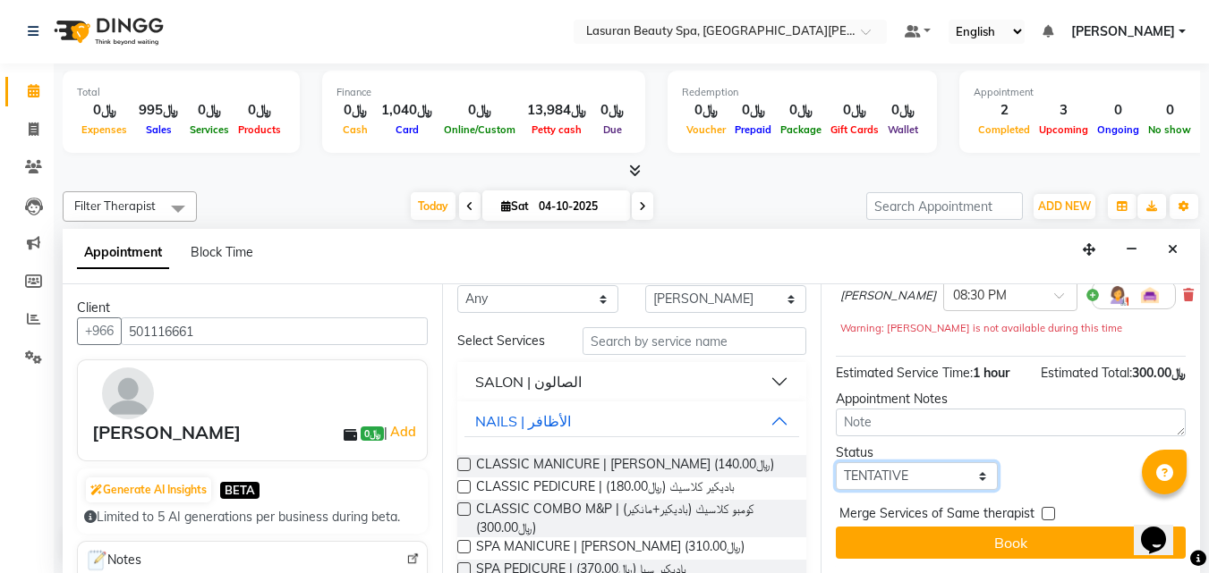
click at [903, 465] on select "Select TENTATIVE CONFIRM CHECK-IN UPCOMING" at bounding box center [916, 476] width 161 height 28
select select "confirm booking"
click at [836, 462] on select "Select TENTATIVE CONFIRM CHECK-IN UPCOMING" at bounding box center [916, 476] width 161 height 28
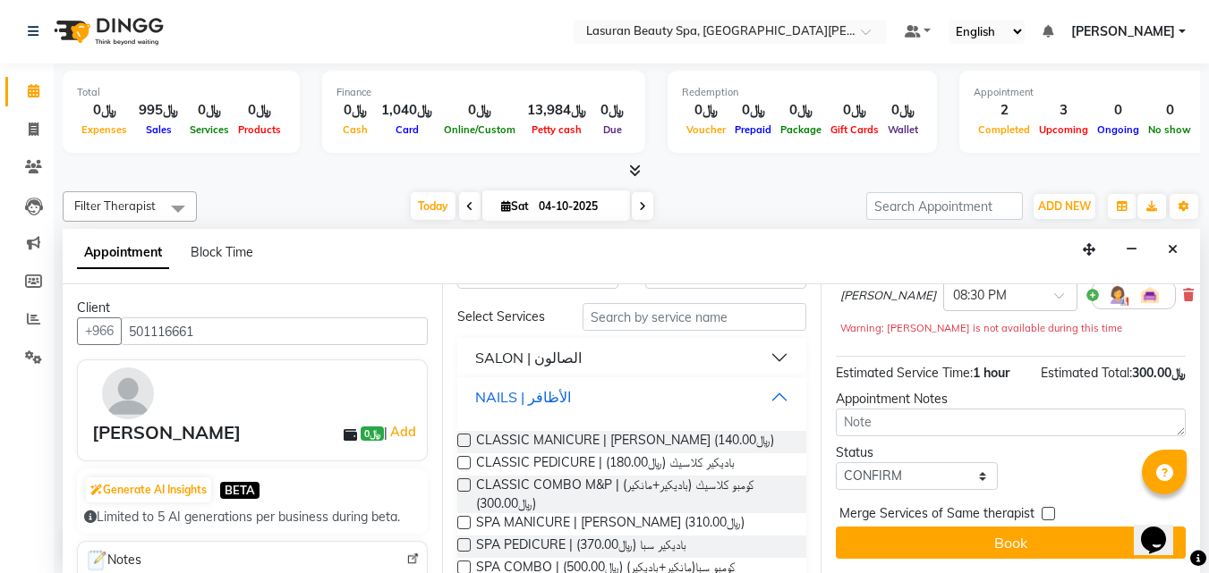
click at [546, 403] on div "NAILS | الأظافر" at bounding box center [523, 396] width 96 height 21
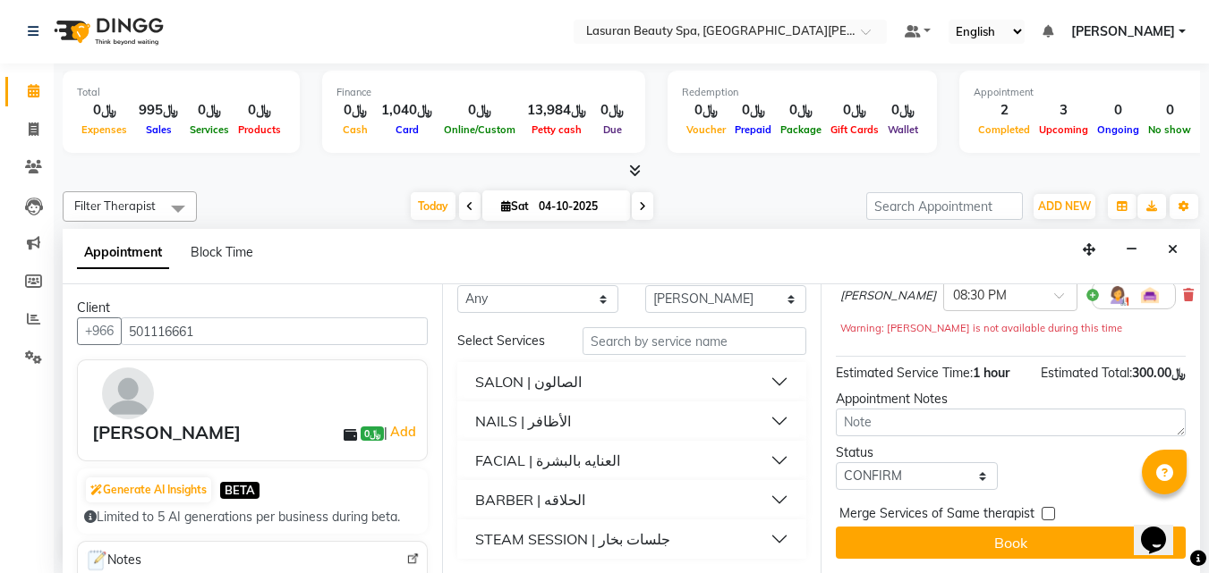
scroll to position [0, 0]
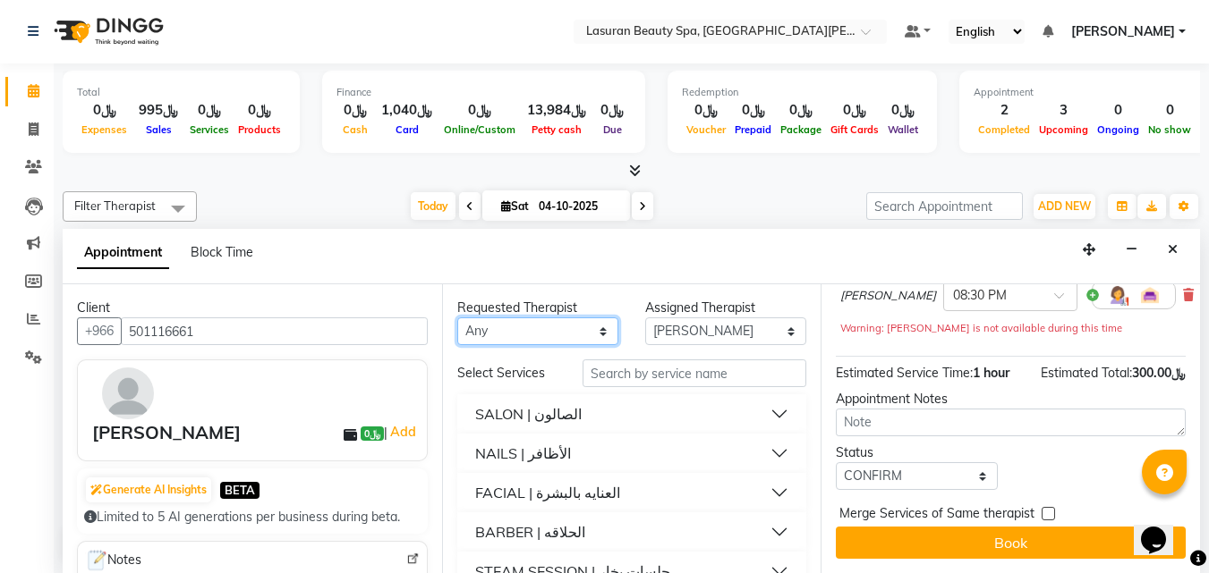
click at [567, 345] on select "Any AHMED ALJOHARY Ahmed Kouraichy Ali Marlea BENJIE Chaima BLHAMIDIYA Delfi El…" at bounding box center [537, 332] width 161 height 28
select select "91214"
click at [457, 318] on select "Any AHMED ALJOHARY Ahmed Kouraichy Ali Marlea BENJIE Chaima BLHAMIDIYA Delfi El…" at bounding box center [537, 332] width 161 height 28
select select "91214"
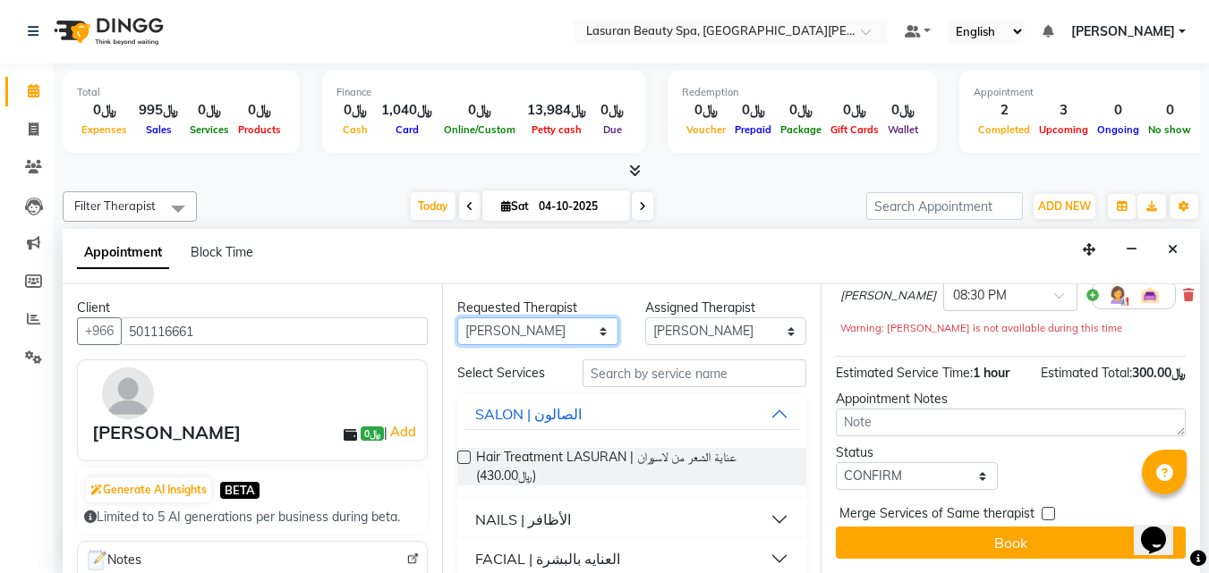
click at [524, 335] on select "Any AHMED ALJOHARY Ahmed Kouraichy Ali Marlea BENJIE Chaima BLHAMIDIYA Delfi El…" at bounding box center [537, 332] width 161 height 28
select select "91671"
click at [457, 318] on select "Any AHMED ALJOHARY Ahmed Kouraichy Ali Marlea BENJIE Chaima BLHAMIDIYA Delfi El…" at bounding box center [537, 332] width 161 height 28
select select "91671"
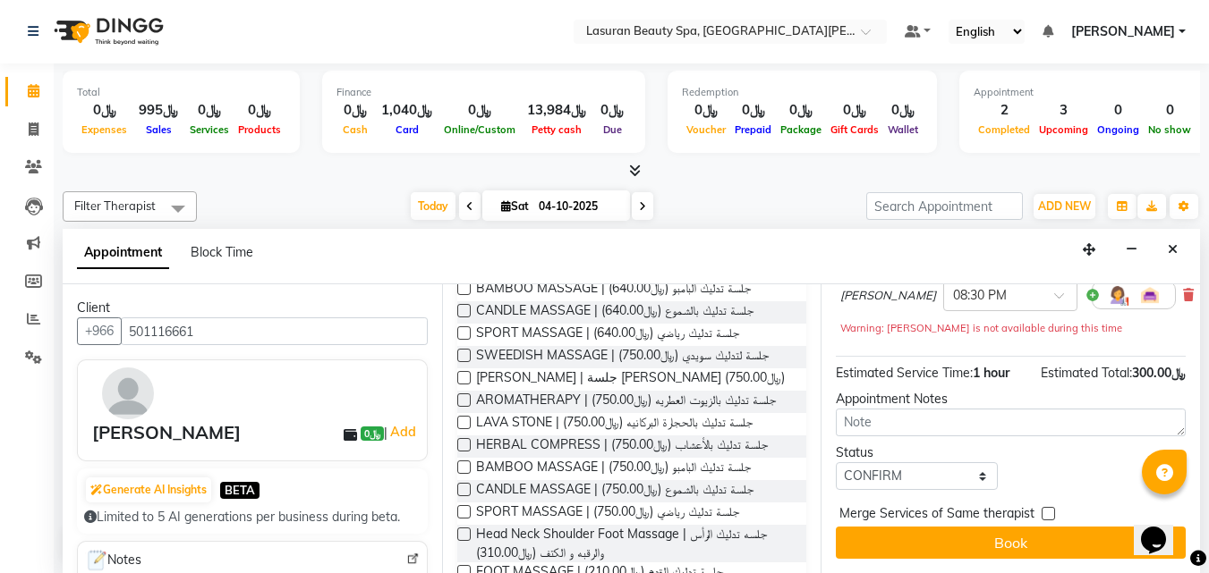
scroll to position [405, 0]
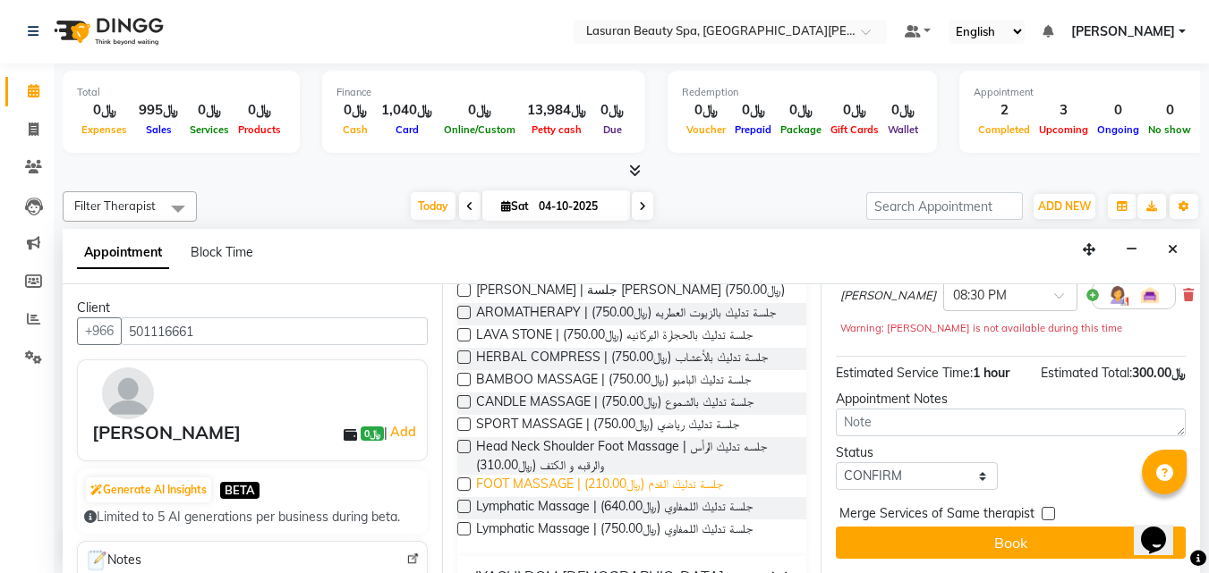
click at [604, 475] on span "FOOT MASSAGE | جلسة تدليك القدم (﷼210.00)" at bounding box center [599, 486] width 247 height 22
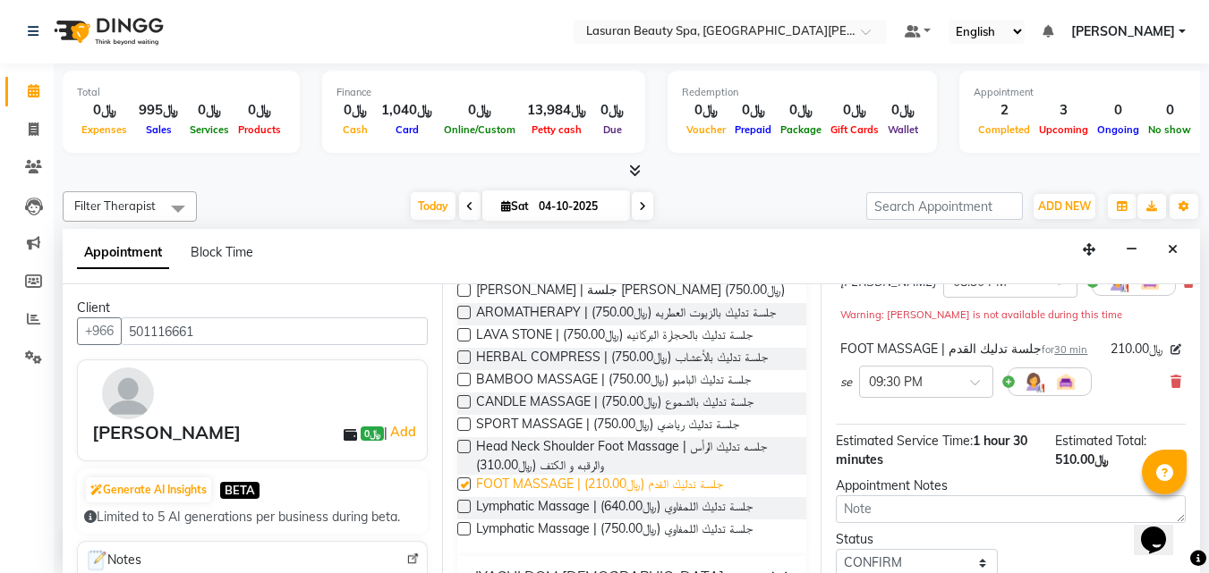
checkbox input "false"
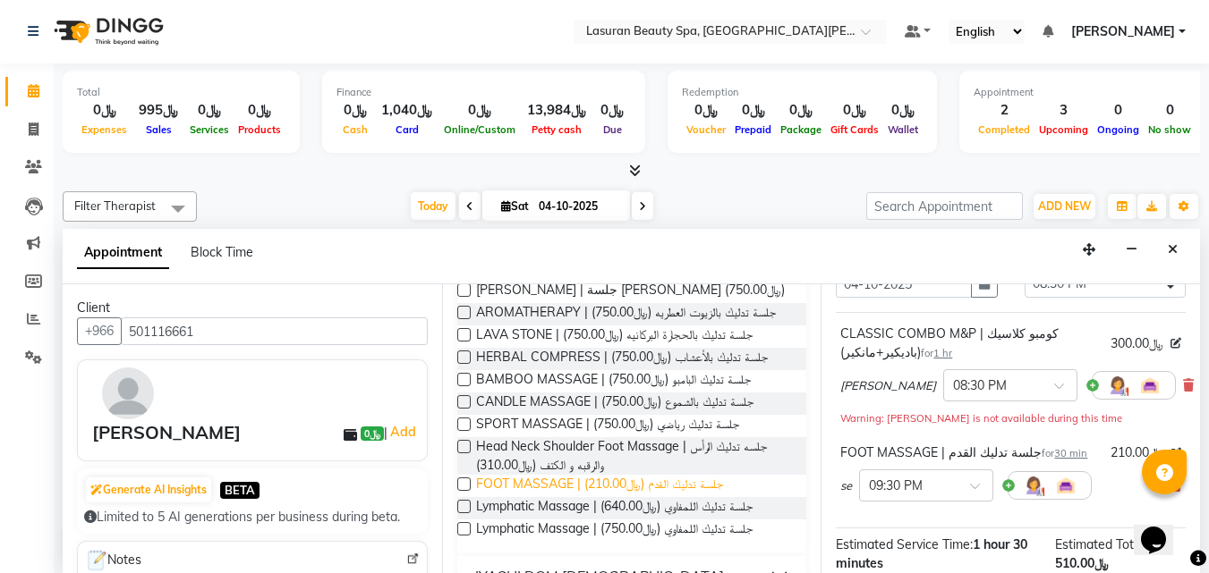
scroll to position [303, 0]
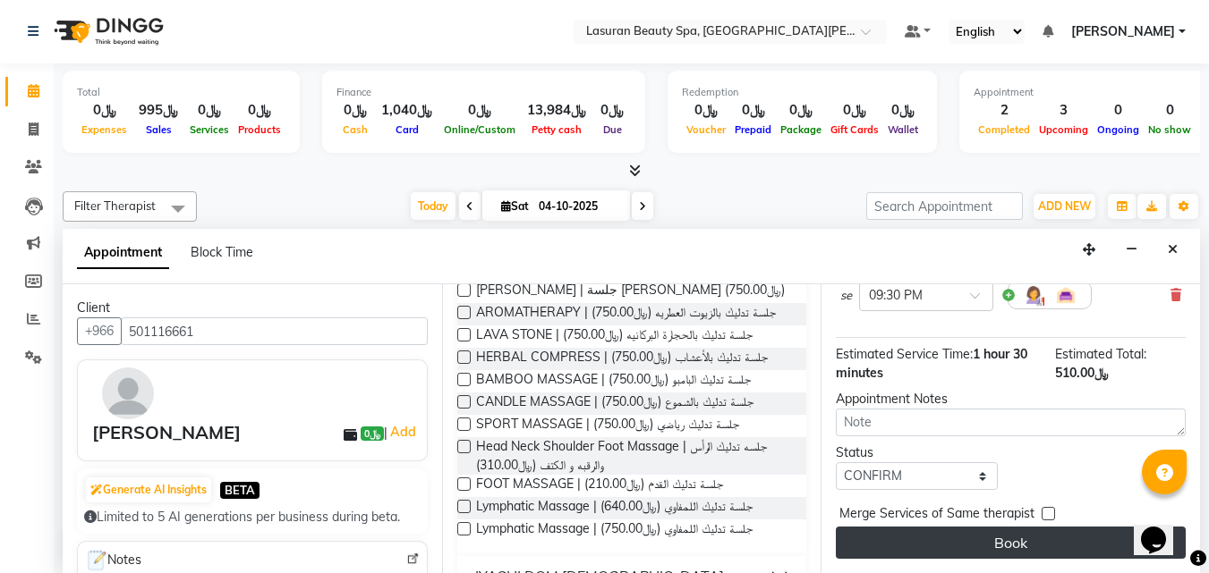
click at [898, 537] on button "Book" at bounding box center [1011, 543] width 350 height 32
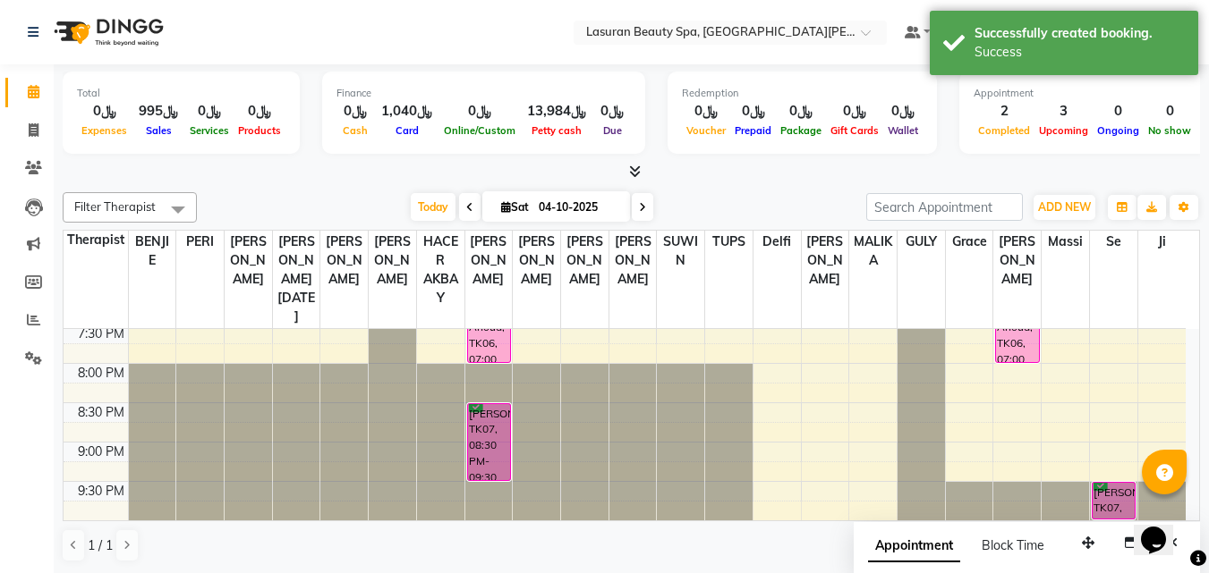
scroll to position [1, 0]
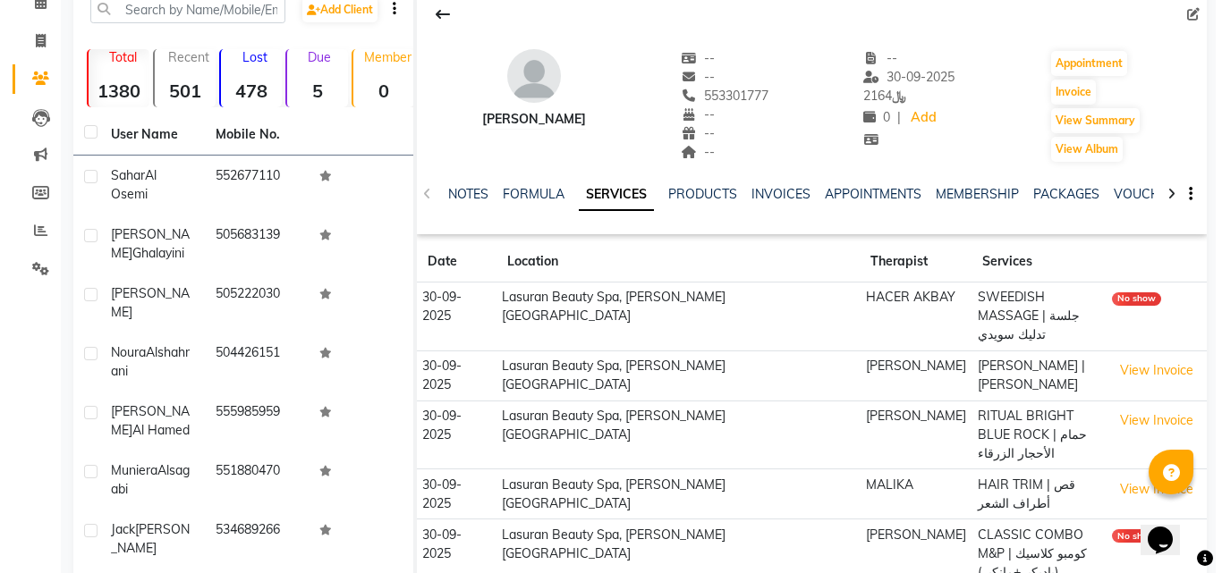
scroll to position [179, 0]
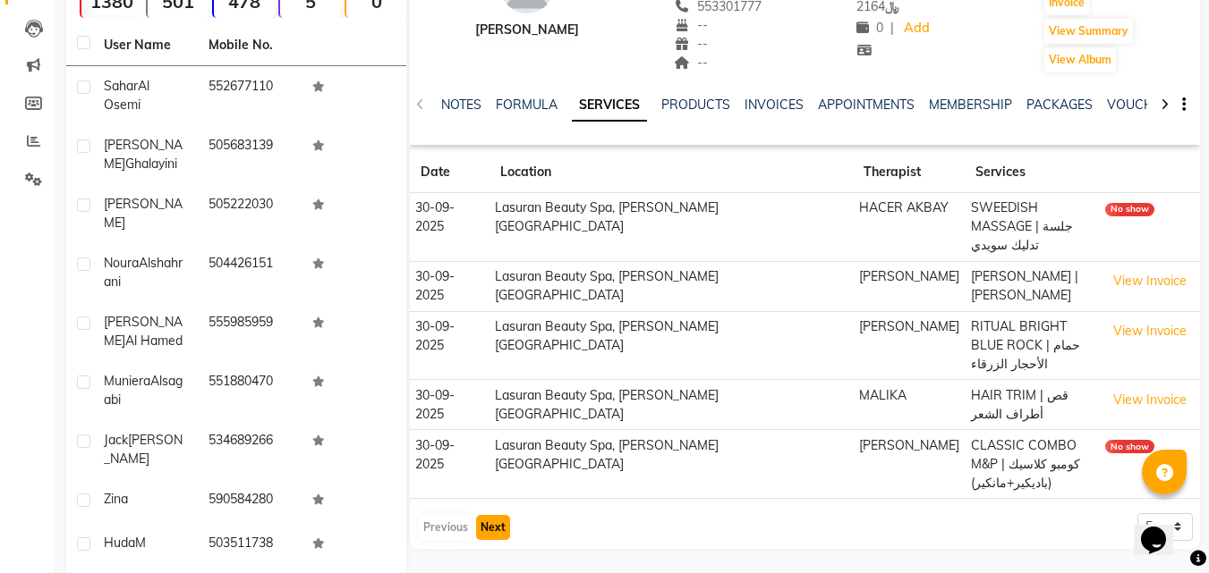
click at [504, 527] on button "Next" at bounding box center [493, 527] width 34 height 25
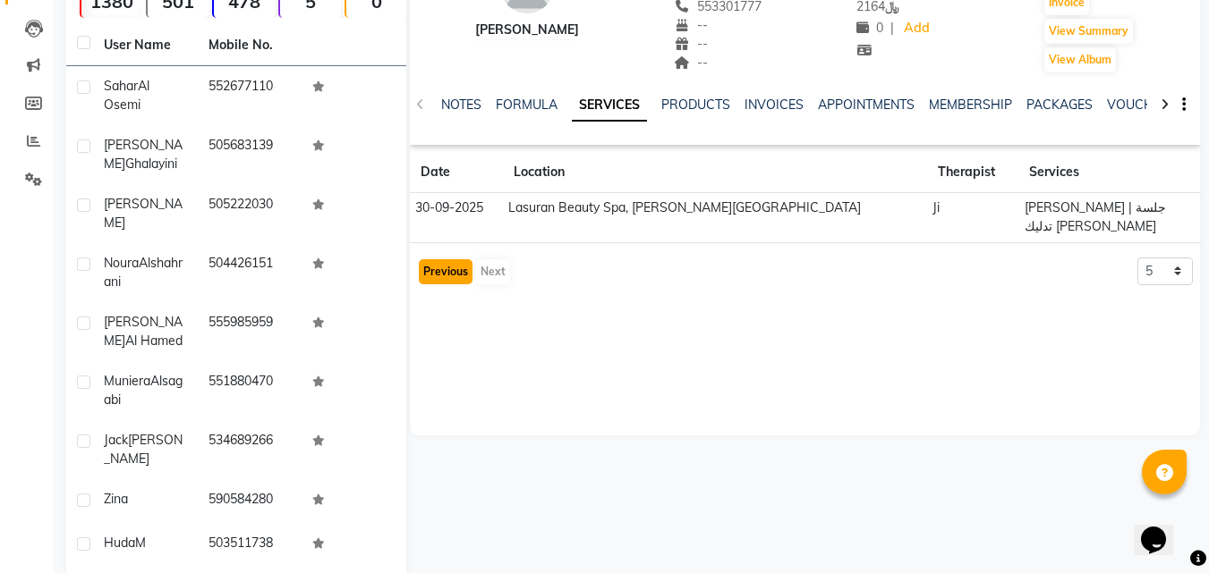
click at [457, 275] on button "Previous" at bounding box center [446, 271] width 54 height 25
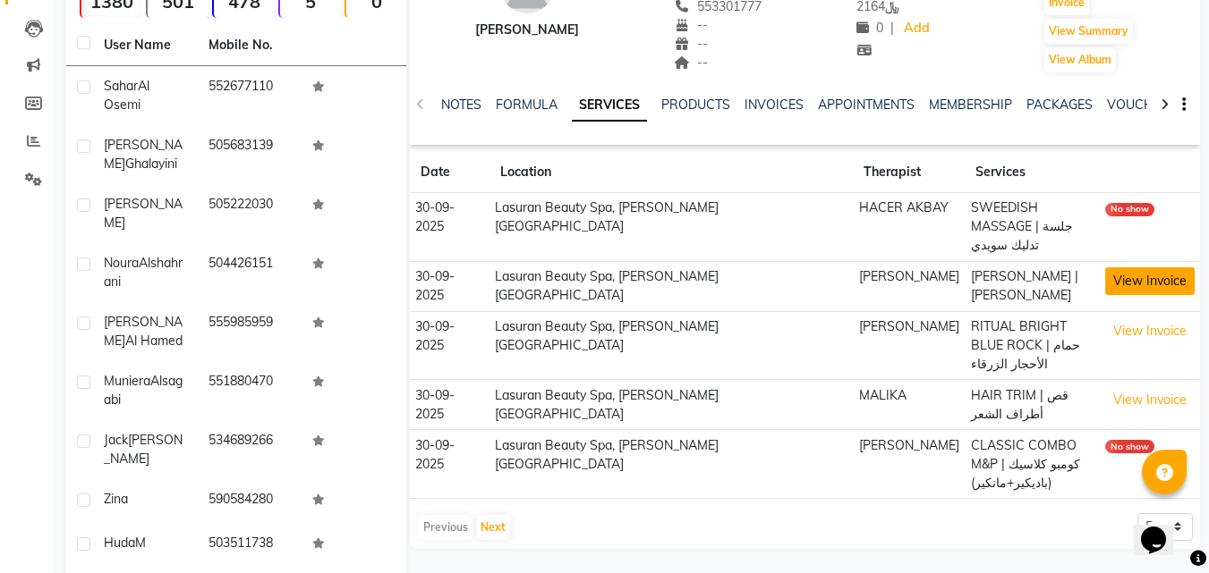
click at [1119, 290] on button "View Invoice" at bounding box center [1149, 281] width 89 height 28
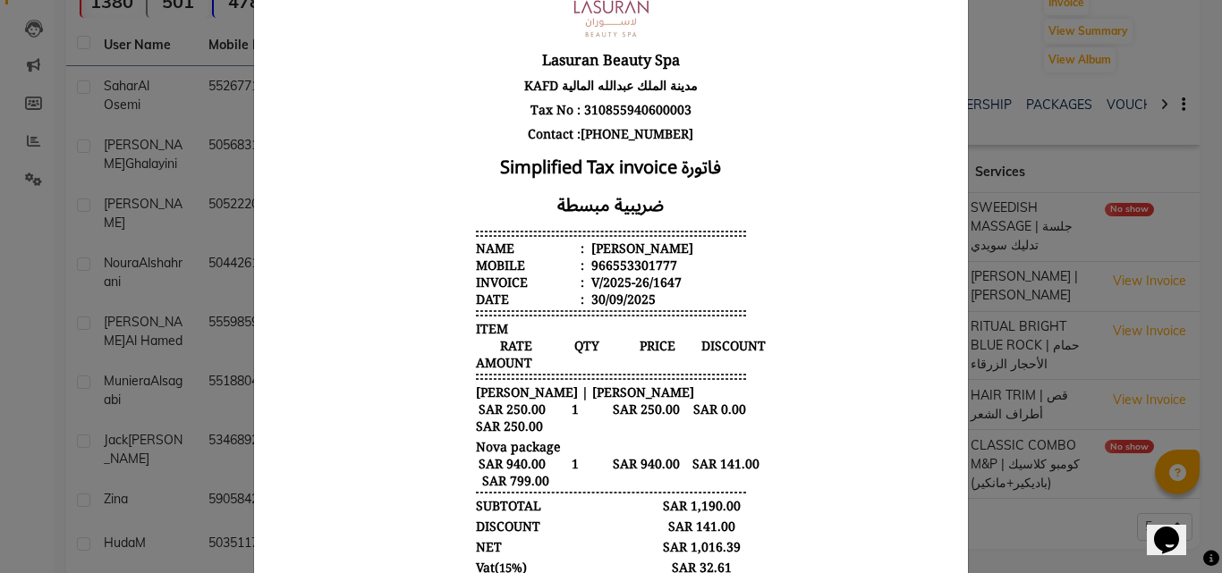
scroll to position [537, 0]
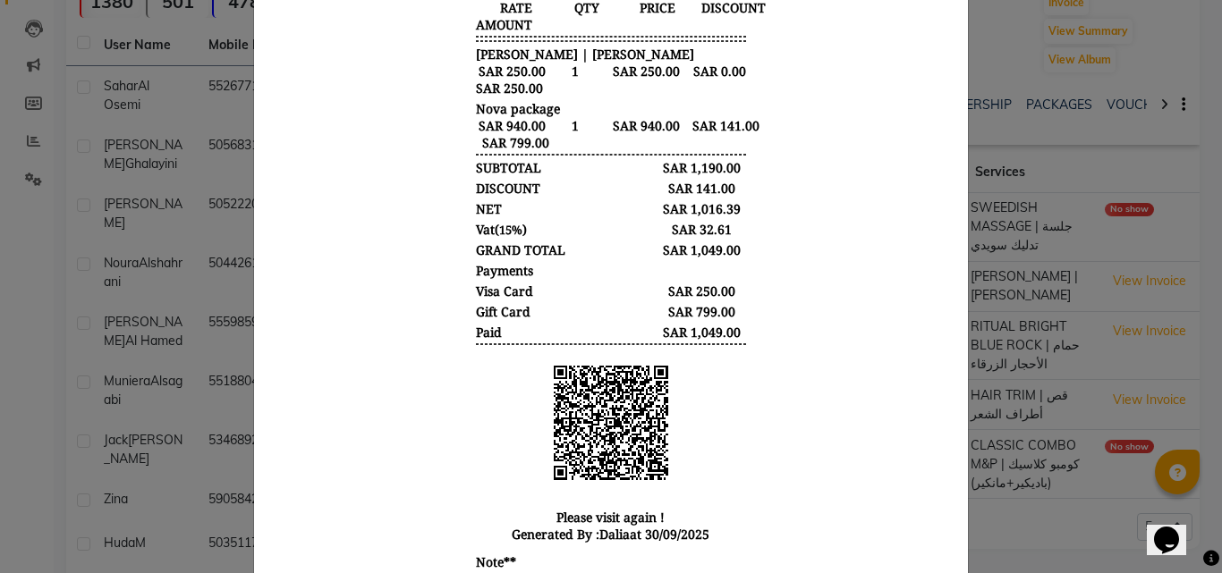
click at [1022, 268] on ngb-modal-window "INVOICE View Invoice Close" at bounding box center [611, 286] width 1222 height 573
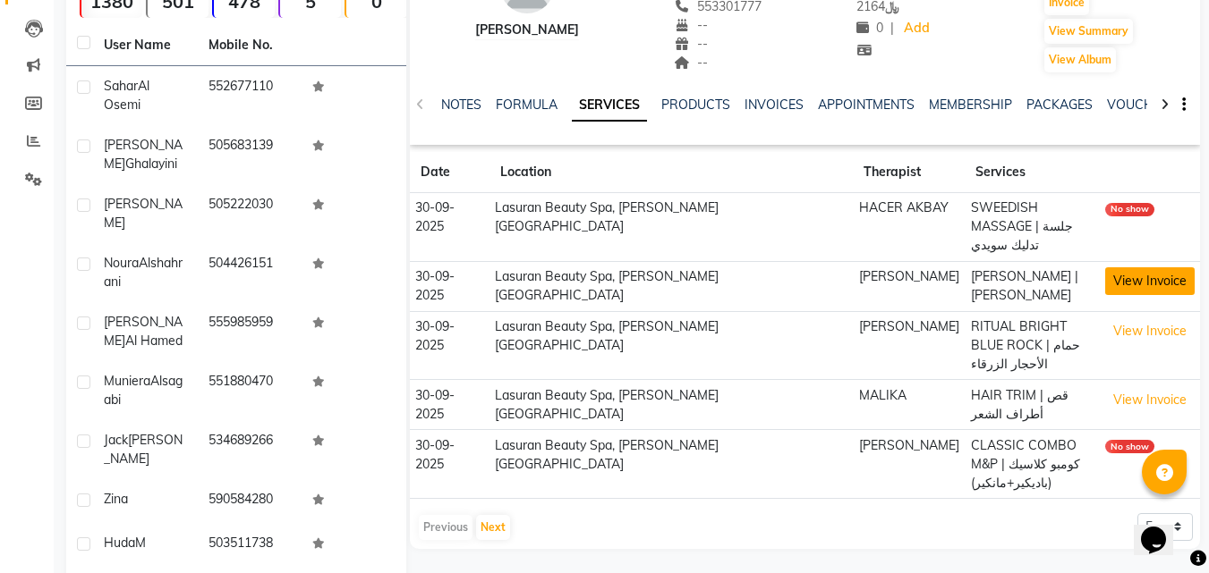
click at [1150, 284] on button "View Invoice" at bounding box center [1149, 281] width 89 height 28
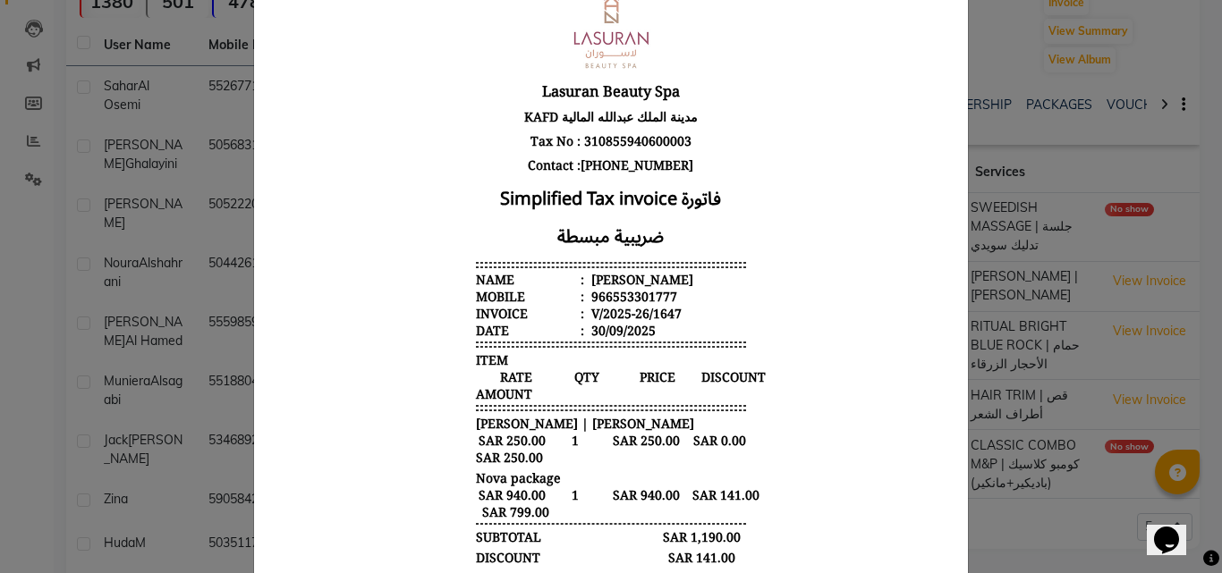
scroll to position [447, 0]
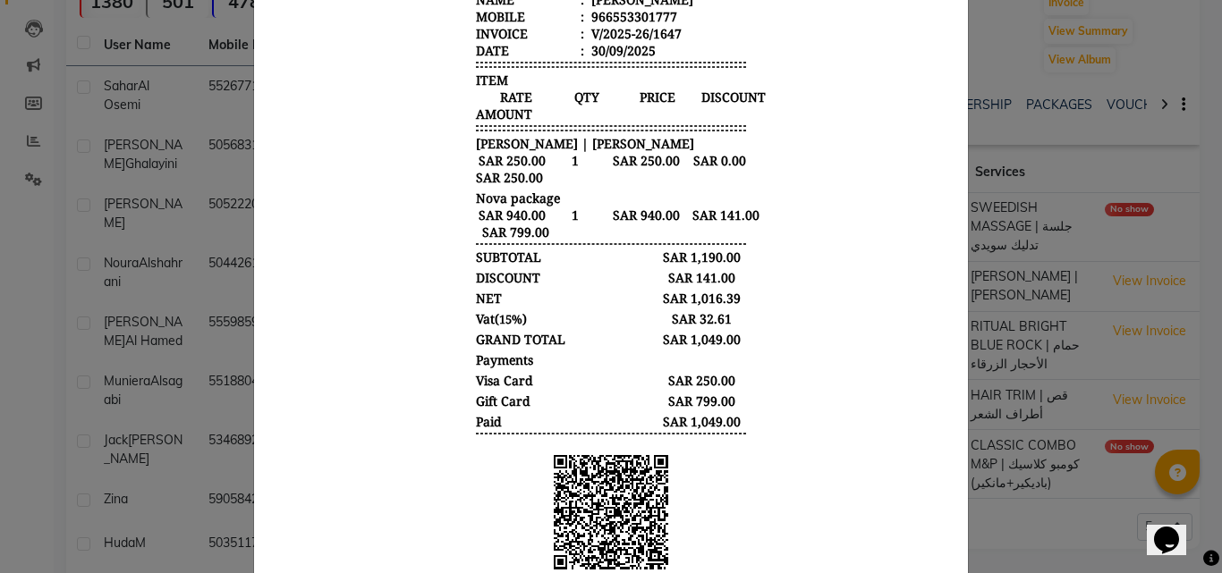
click at [1050, 307] on ngb-modal-window "INVOICE View Invoice Close" at bounding box center [611, 286] width 1222 height 573
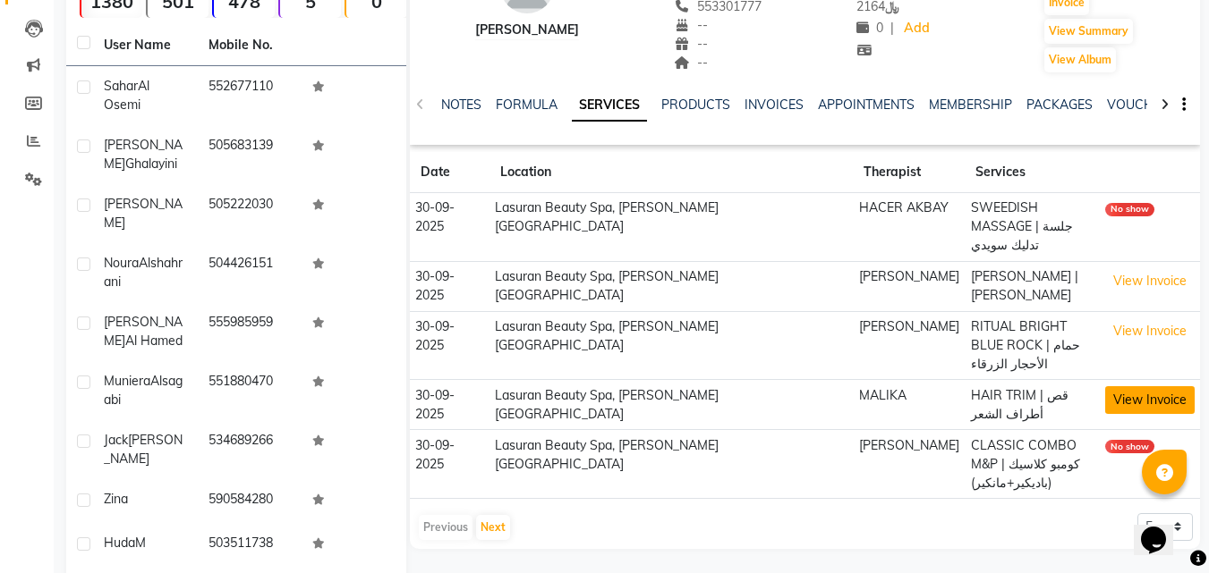
click at [1142, 390] on button "View Invoice" at bounding box center [1149, 400] width 89 height 28
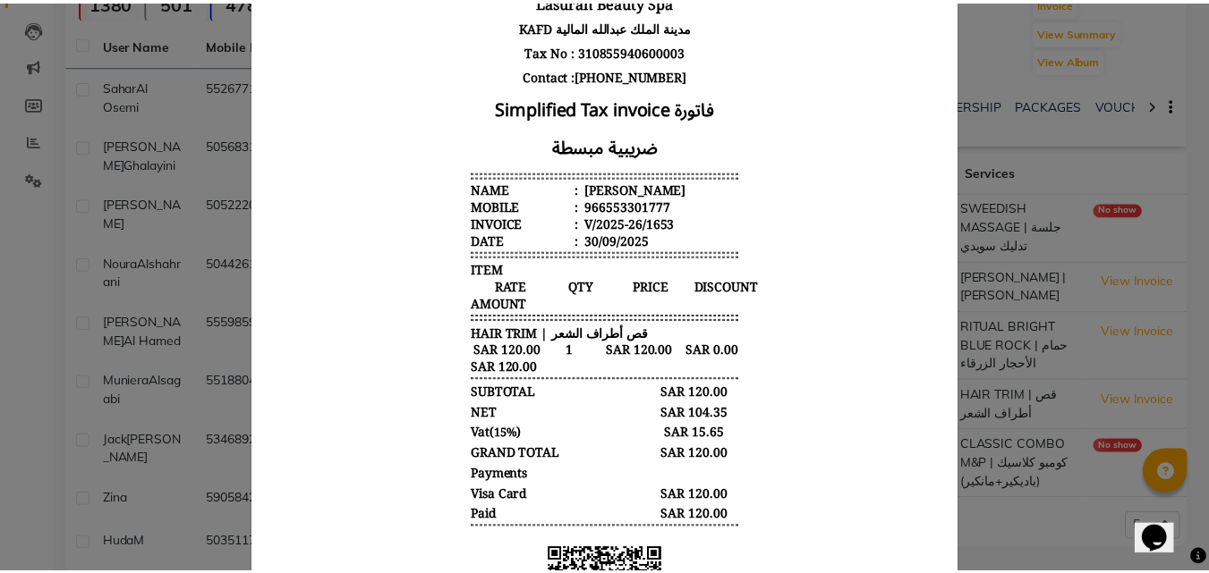
scroll to position [268, 0]
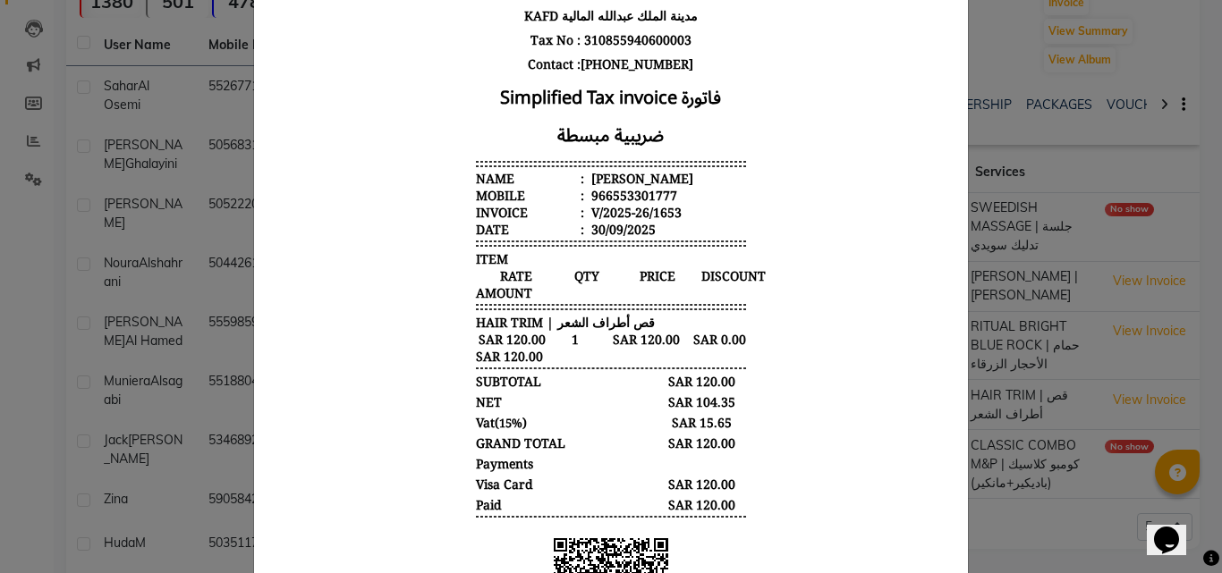
click at [1011, 220] on ngb-modal-window "INVOICE View Invoice Close" at bounding box center [611, 286] width 1222 height 573
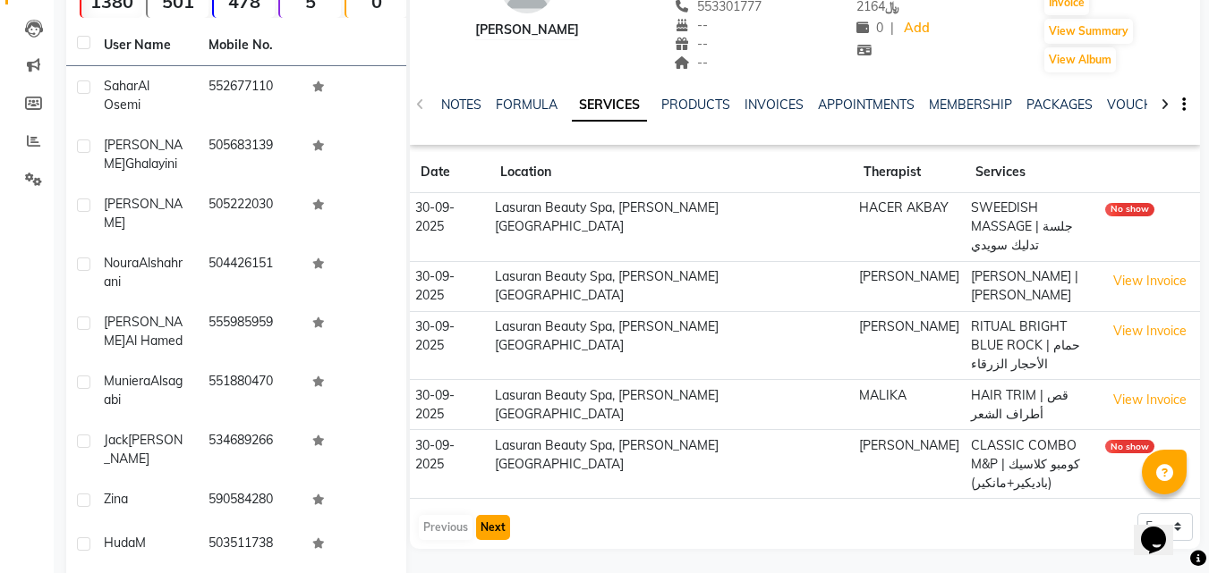
click at [481, 530] on button "Next" at bounding box center [493, 527] width 34 height 25
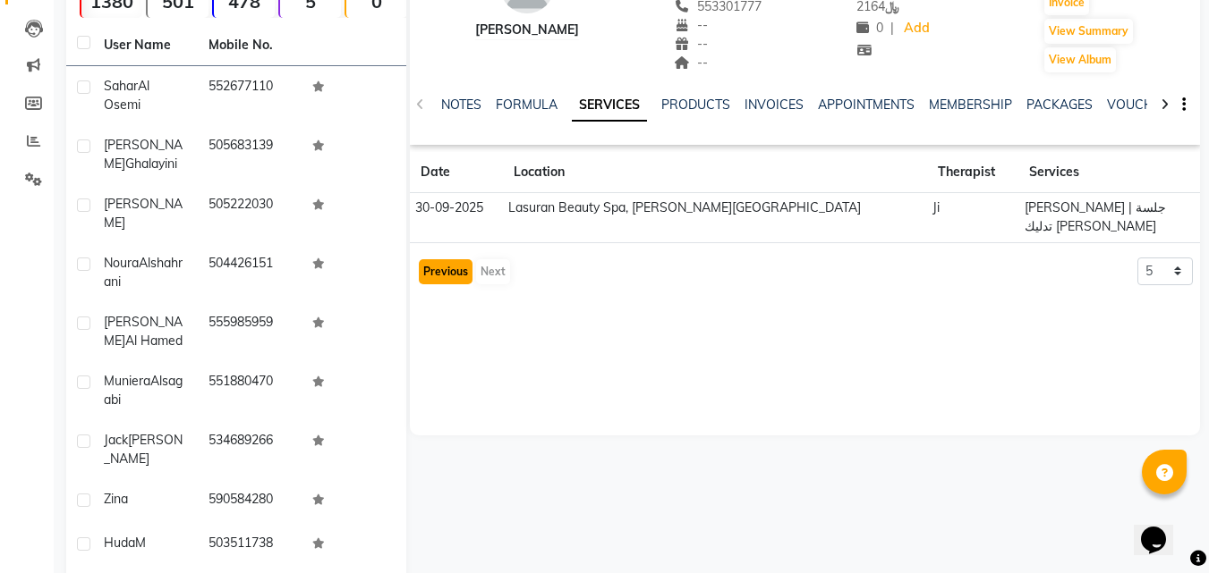
click at [445, 281] on button "Previous" at bounding box center [446, 271] width 54 height 25
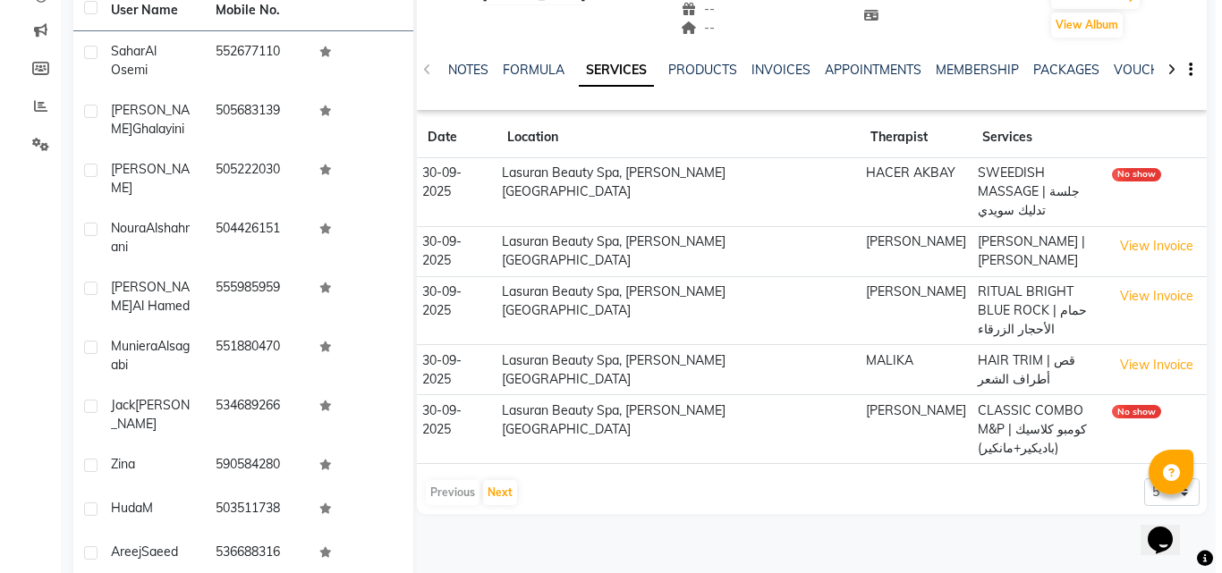
scroll to position [216, 0]
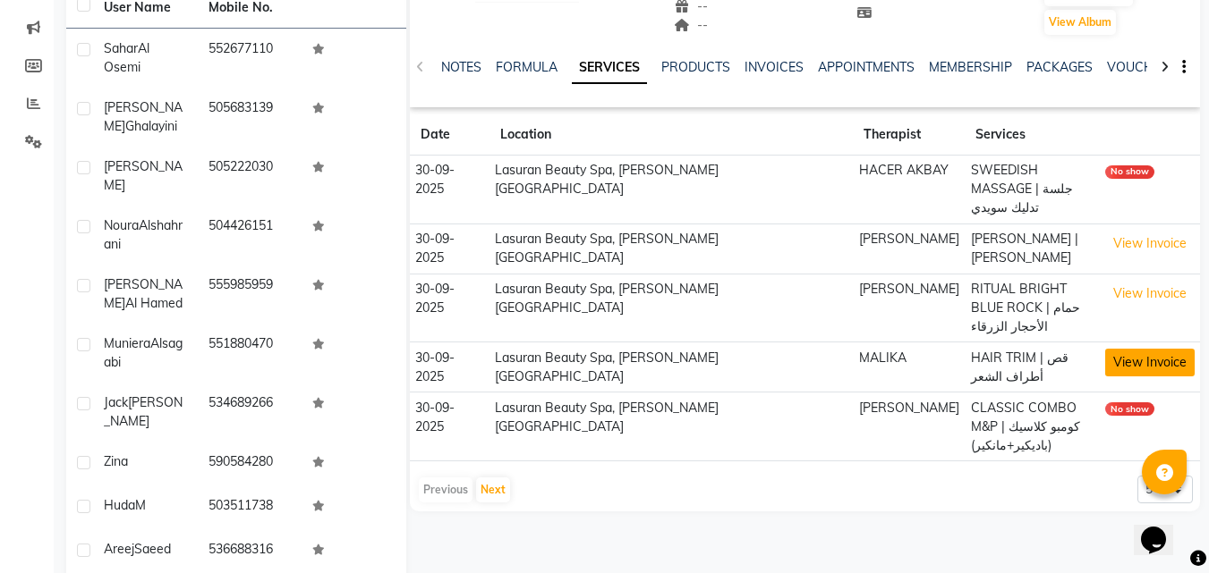
click at [1149, 357] on button "View Invoice" at bounding box center [1149, 363] width 89 height 28
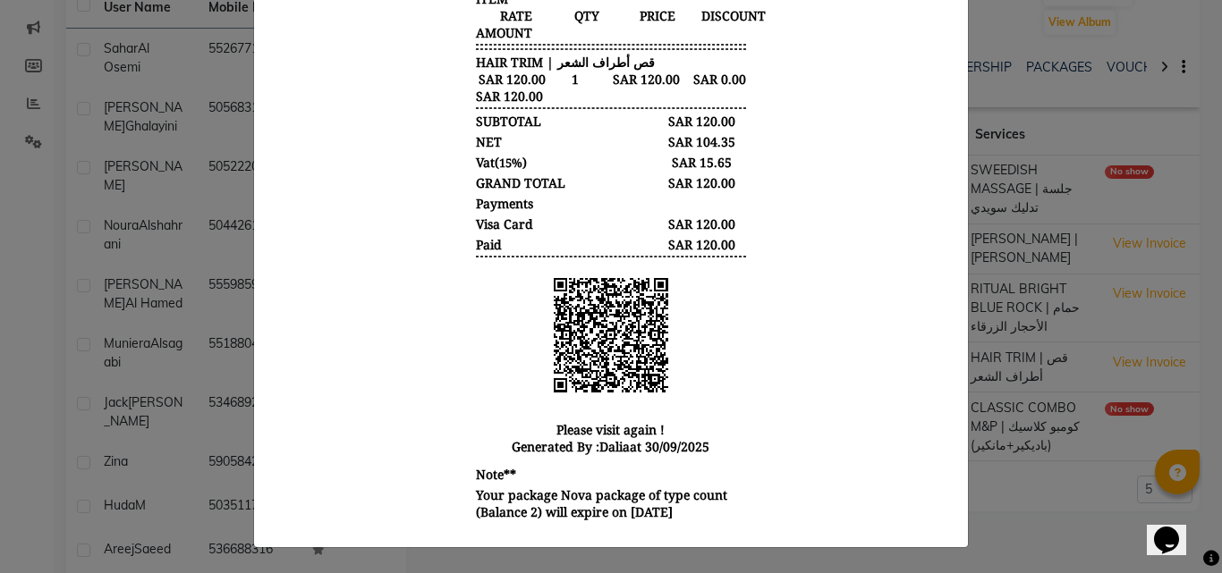
scroll to position [0, 0]
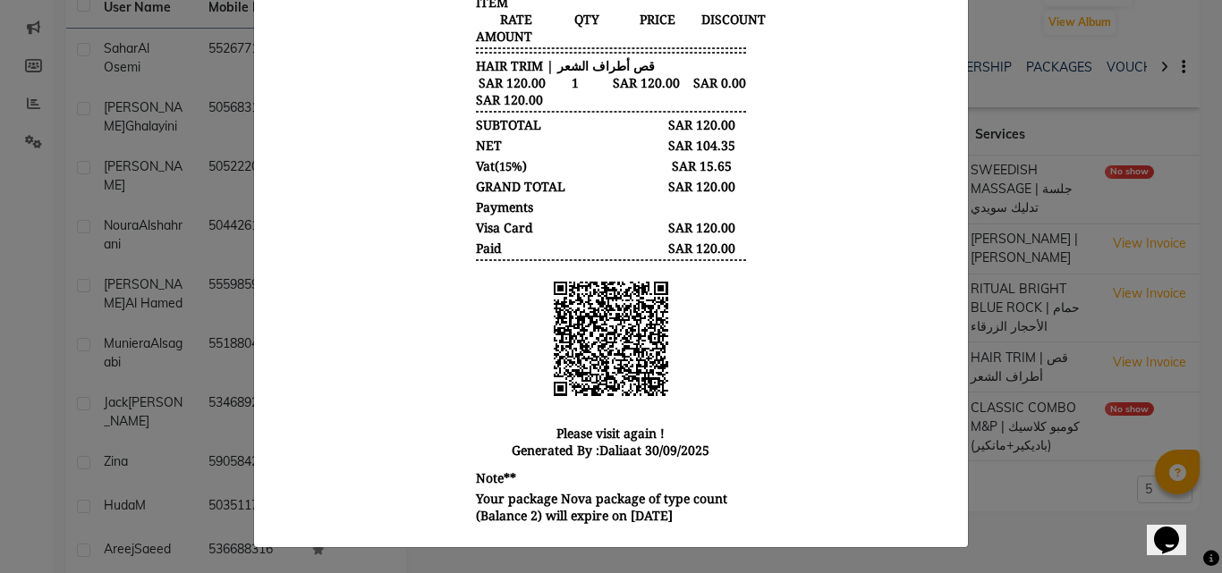
click at [1005, 221] on ngb-modal-window "INVOICE View Invoice Close" at bounding box center [611, 286] width 1222 height 573
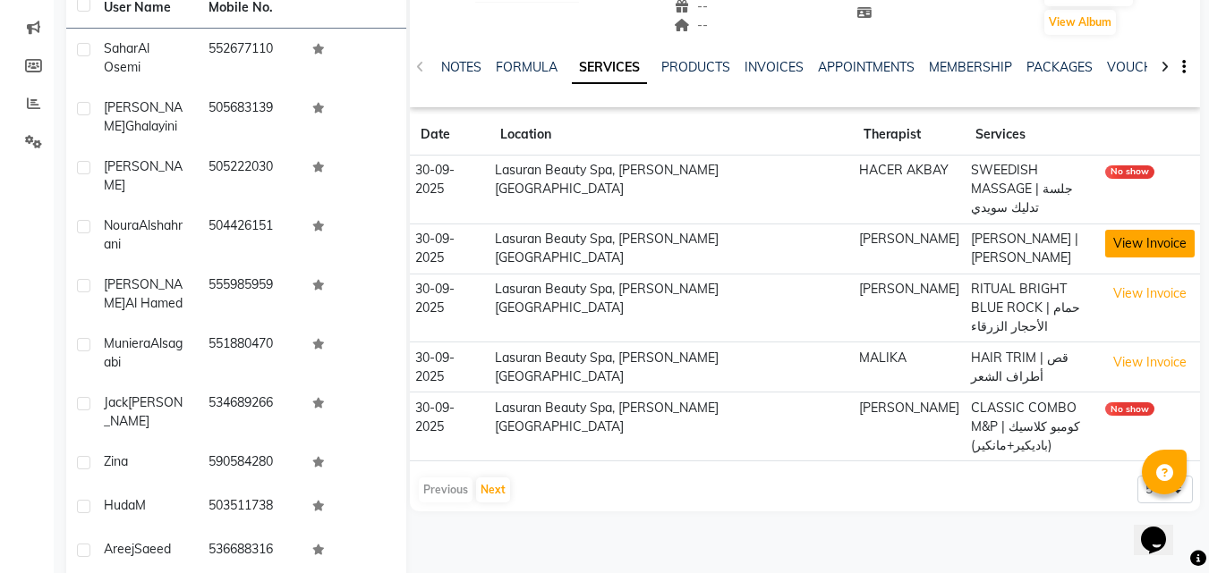
click at [1129, 245] on button "View Invoice" at bounding box center [1149, 244] width 89 height 28
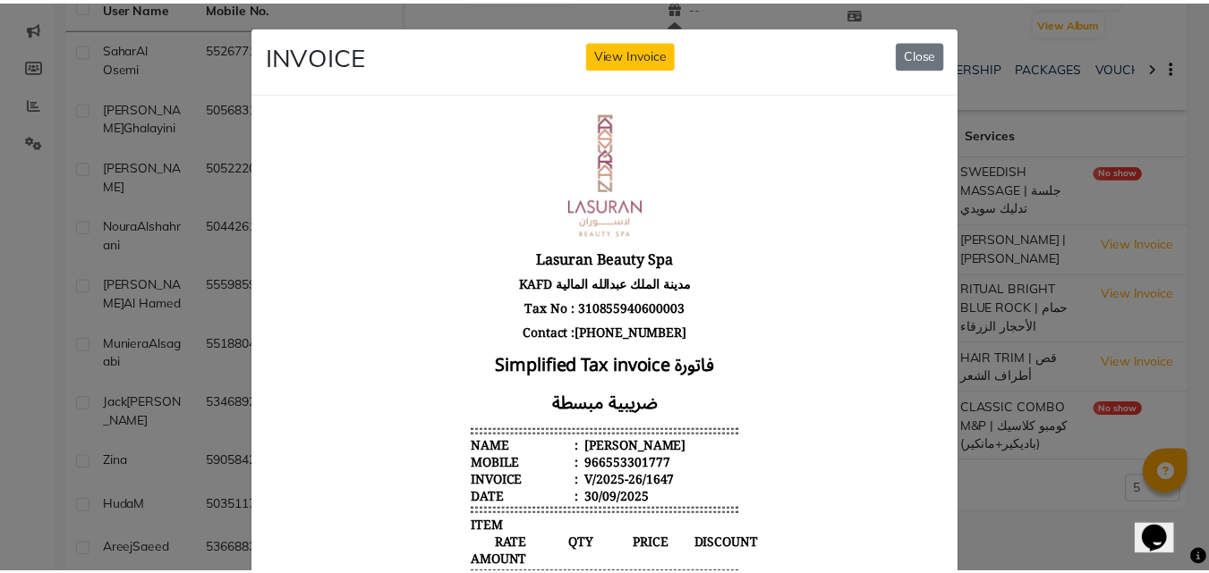
scroll to position [447, 0]
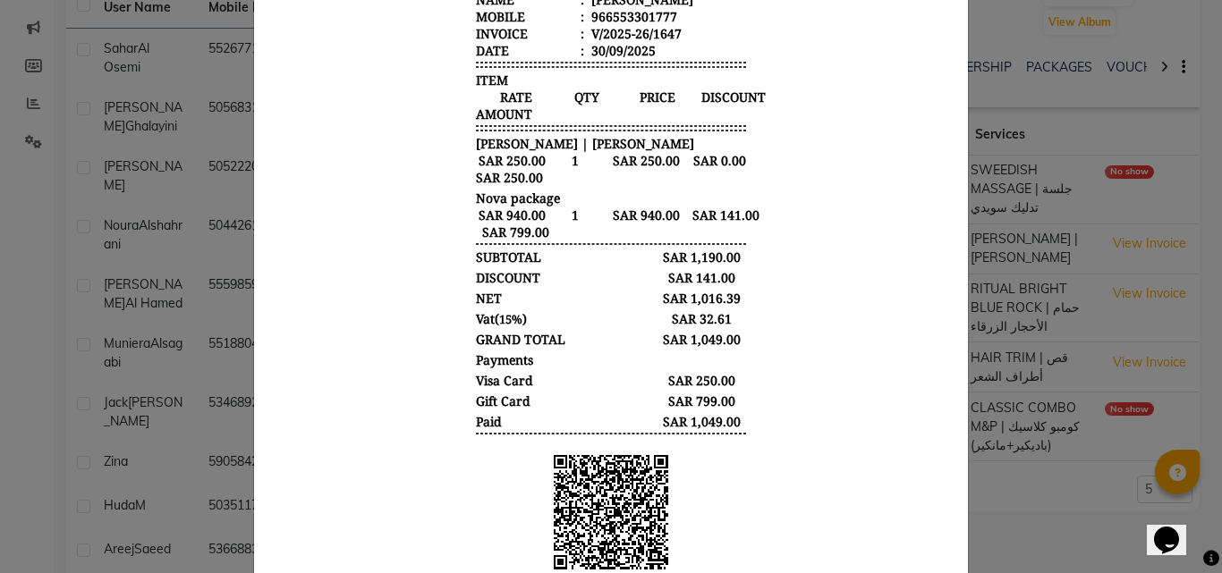
click at [1041, 178] on ngb-modal-window "INVOICE View Invoice Close" at bounding box center [611, 286] width 1222 height 573
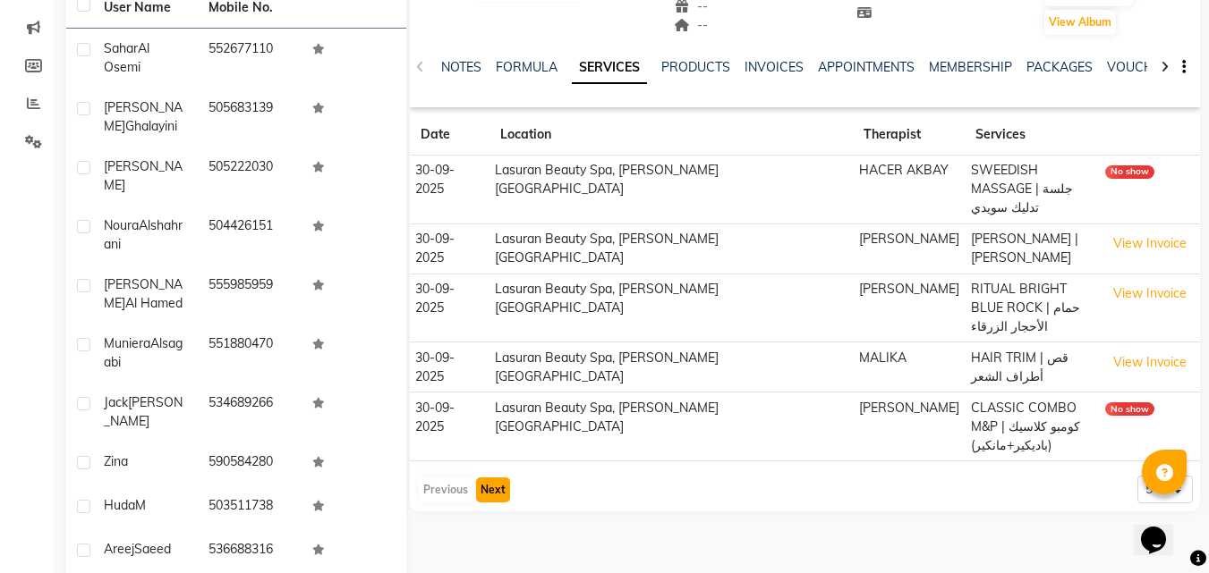
click at [493, 494] on button "Next" at bounding box center [493, 490] width 34 height 25
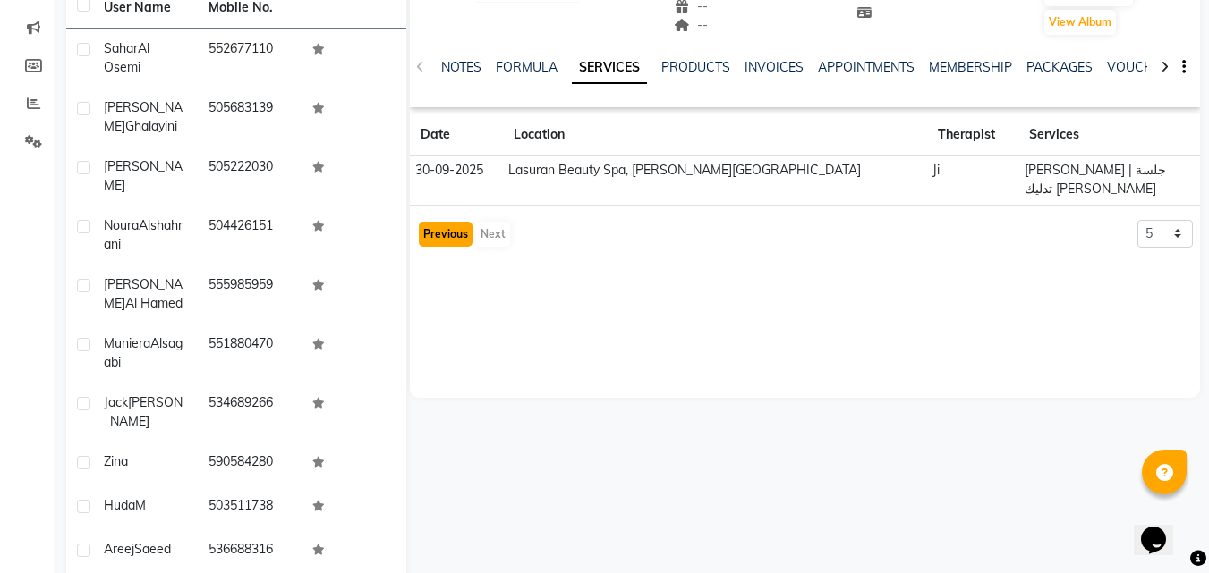
click at [446, 238] on button "Previous" at bounding box center [446, 234] width 54 height 25
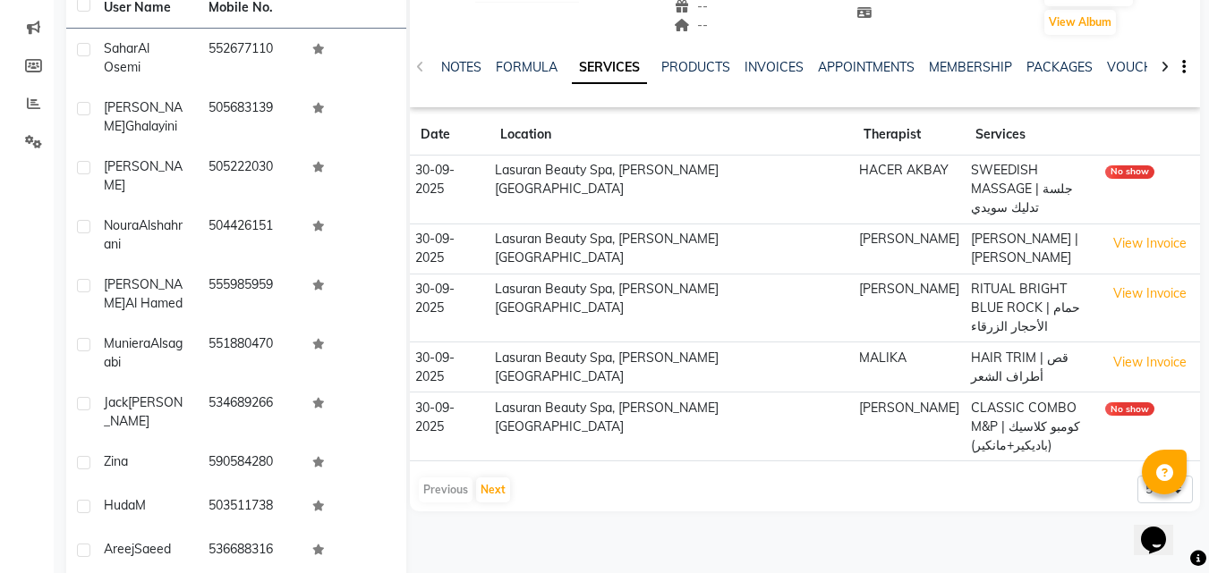
scroll to position [0, 0]
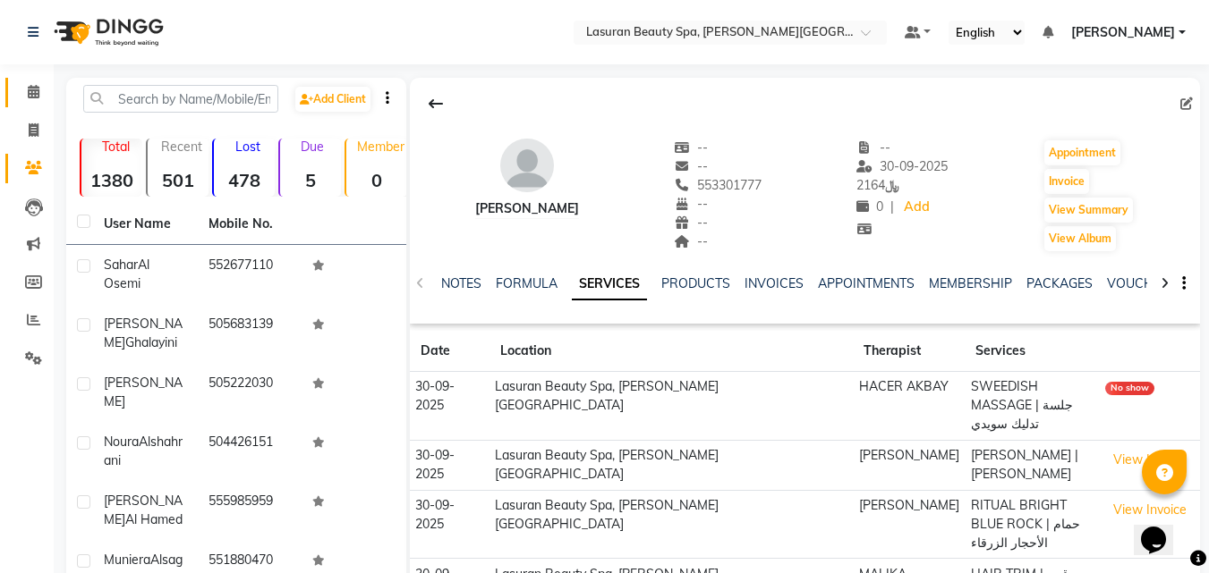
click at [35, 103] on link "Calendar" at bounding box center [26, 93] width 43 height 30
